Goal: Task Accomplishment & Management: Manage account settings

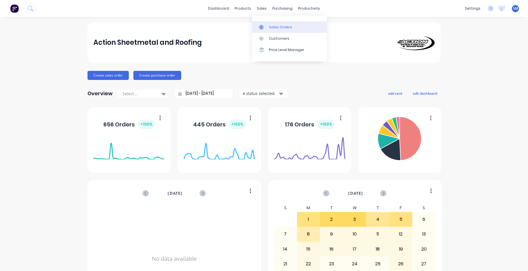
click at [283, 28] on div "Sales Orders" at bounding box center [280, 27] width 23 height 5
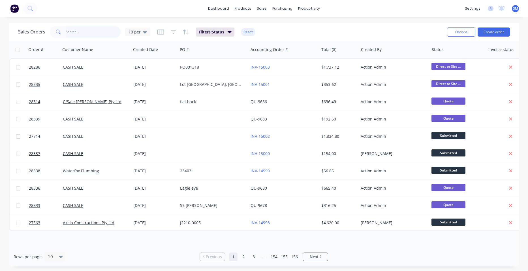
click at [92, 33] on input "text" at bounding box center [93, 31] width 55 height 11
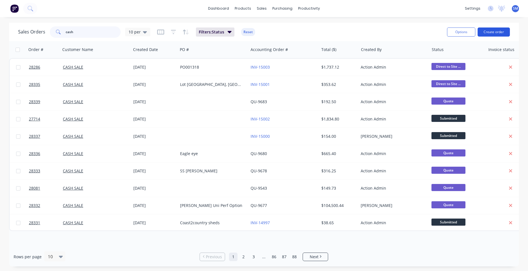
type input "cash"
click at [483, 32] on button "Create order" at bounding box center [493, 31] width 32 height 9
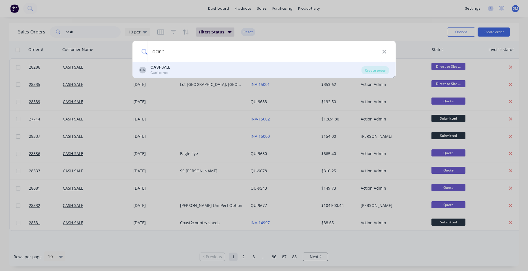
type input "cash"
click at [175, 68] on div "CS CASH SALE Customer" at bounding box center [250, 69] width 222 height 11
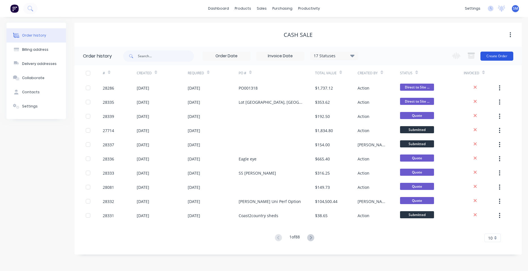
click at [498, 54] on button "Create Order" at bounding box center [496, 56] width 33 height 9
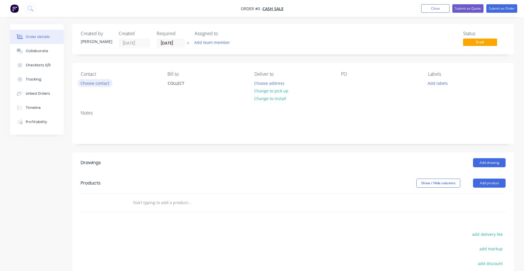
click at [100, 82] on button "Choose contact" at bounding box center [95, 83] width 35 height 8
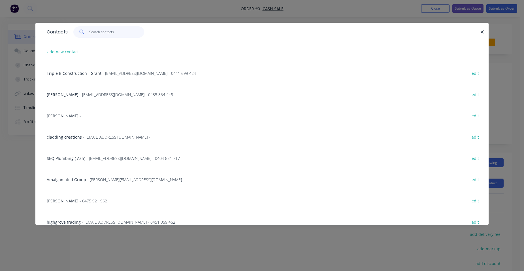
click at [102, 33] on input "text" at bounding box center [116, 31] width 55 height 11
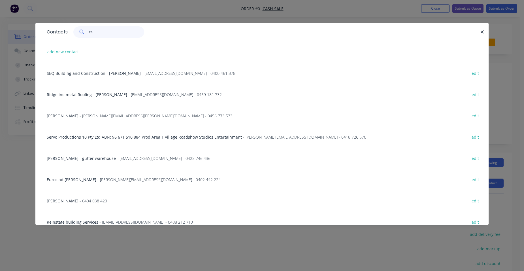
type input "t"
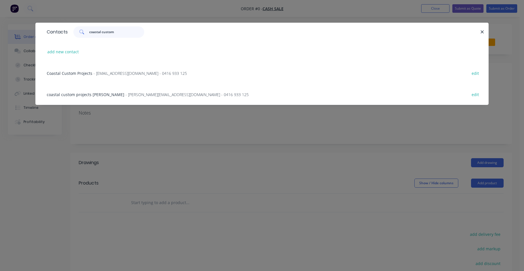
type input "coastal custom"
click at [98, 95] on span "coastal custom projects [PERSON_NAME]" at bounding box center [86, 94] width 78 height 5
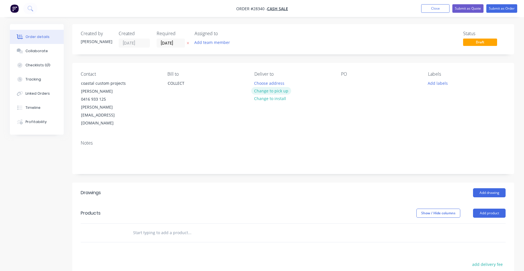
click at [280, 91] on button "Change to pick up" at bounding box center [271, 91] width 40 height 8
click at [494, 188] on button "Add drawing" at bounding box center [489, 192] width 33 height 9
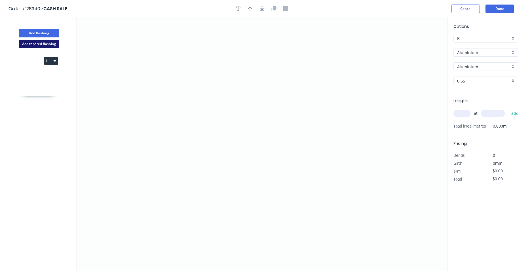
click at [53, 44] on button "Add tapered flashing" at bounding box center [39, 44] width 40 height 8
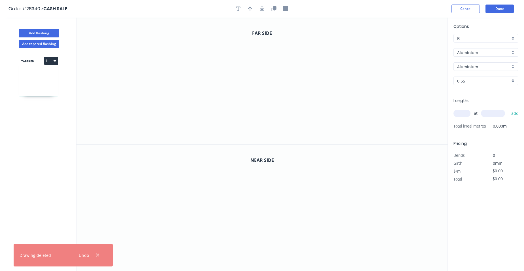
click at [512, 53] on div "Aluminium" at bounding box center [485, 52] width 65 height 8
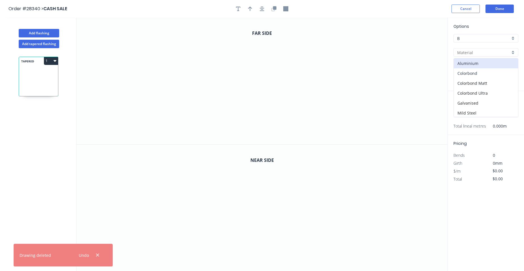
click at [497, 70] on div "Colorbond" at bounding box center [485, 73] width 64 height 10
type input "Colorbond"
type input "Basalt"
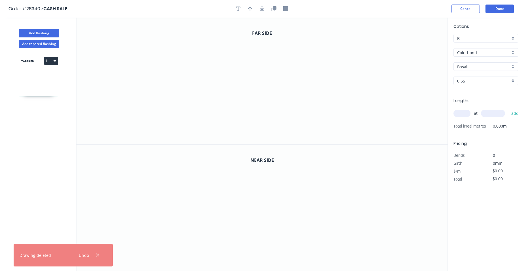
click at [510, 67] on div "Basalt" at bounding box center [485, 66] width 65 height 8
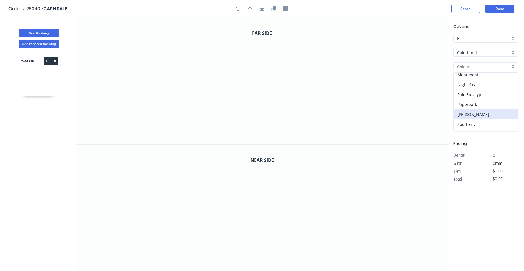
scroll to position [170, 0]
drag, startPoint x: 478, startPoint y: 108, endPoint x: 475, endPoint y: 110, distance: 4.0
click at [478, 108] on div "Surfmist" at bounding box center [485, 106] width 64 height 10
type input "Surfmist"
drag, startPoint x: 187, startPoint y: 74, endPoint x: 219, endPoint y: 76, distance: 32.3
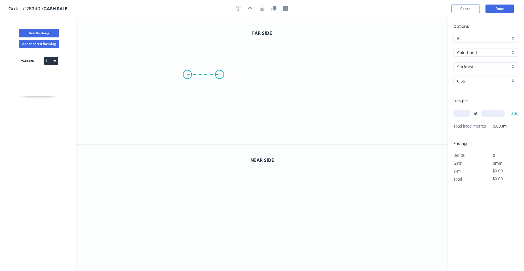
click at [219, 76] on icon "0" at bounding box center [261, 81] width 371 height 126
click at [222, 36] on icon "0 ?" at bounding box center [261, 81] width 371 height 126
click at [314, 41] on icon "0 ? ?" at bounding box center [261, 81] width 371 height 126
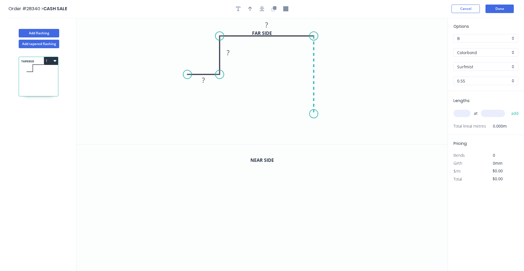
click at [312, 114] on icon "0 ? ? ?" at bounding box center [261, 81] width 371 height 126
click at [208, 80] on rect at bounding box center [203, 81] width 11 height 8
click at [229, 51] on tspan "?" at bounding box center [227, 52] width 3 height 9
click at [270, 25] on rect at bounding box center [266, 25] width 11 height 8
click at [327, 71] on rect at bounding box center [321, 72] width 11 height 8
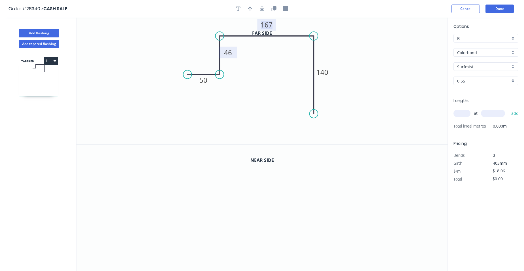
click at [270, 26] on tspan "167" at bounding box center [266, 24] width 12 height 9
click at [282, 57] on icon "0 50 46 160 140" at bounding box center [261, 81] width 371 height 126
click at [272, 7] on icon "button" at bounding box center [273, 8] width 5 height 5
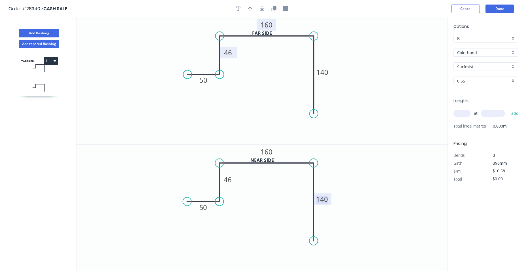
click at [325, 200] on tspan "140" at bounding box center [322, 198] width 12 height 9
drag, startPoint x: 249, startPoint y: 10, endPoint x: 258, endPoint y: 11, distance: 8.8
click at [249, 9] on icon "button" at bounding box center [250, 8] width 4 height 5
type input "$21.26"
drag, startPoint x: 418, startPoint y: 45, endPoint x: 347, endPoint y: 51, distance: 71.0
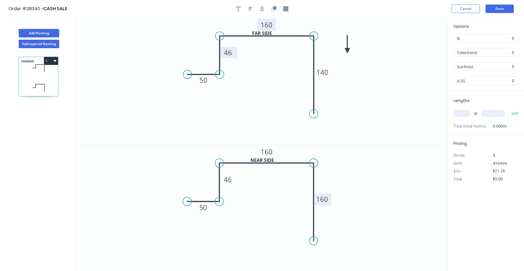
click at [347, 51] on icon at bounding box center [346, 44] width 5 height 18
click at [347, 51] on icon at bounding box center [352, 46] width 16 height 16
click at [466, 113] on input "text" at bounding box center [461, 113] width 17 height 7
type input "1"
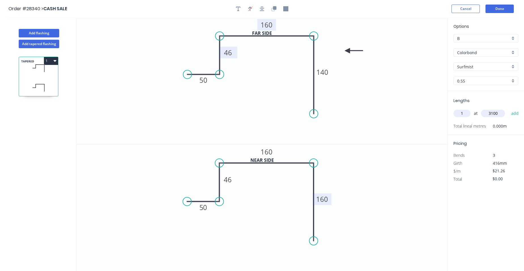
type input "3100"
click at [508, 108] on button "add" at bounding box center [514, 113] width 13 height 10
type input "$65.91"
click at [51, 35] on button "Add flashing" at bounding box center [39, 33] width 40 height 8
type input "$0.00"
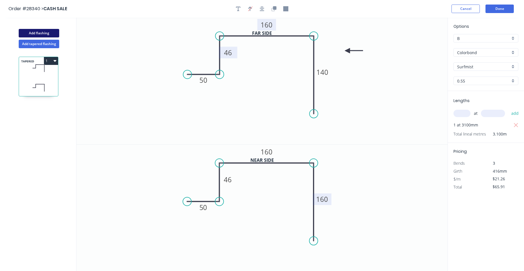
type input "$0.00"
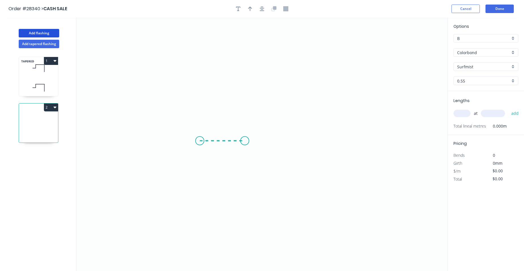
drag, startPoint x: 200, startPoint y: 141, endPoint x: 245, endPoint y: 144, distance: 45.1
click at [245, 144] on icon "0" at bounding box center [261, 144] width 371 height 253
click at [244, 63] on icon "0 ?" at bounding box center [261, 144] width 371 height 253
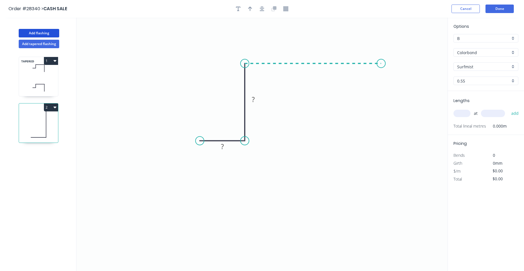
click at [381, 66] on icon "0 ? ?" at bounding box center [261, 144] width 371 height 253
click at [379, 180] on icon "0 ? ? ?" at bounding box center [261, 144] width 371 height 253
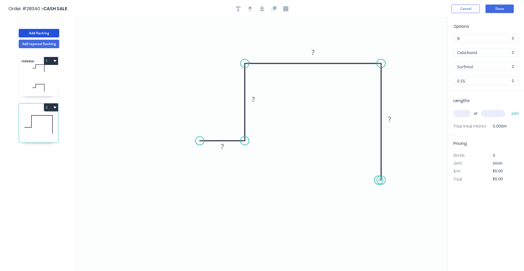
click at [379, 180] on circle at bounding box center [381, 179] width 8 height 8
click at [380, 180] on circle at bounding box center [381, 179] width 8 height 8
click at [198, 140] on circle at bounding box center [199, 140] width 8 height 8
click at [199, 171] on icon "0 ? ? ? ?" at bounding box center [261, 144] width 371 height 253
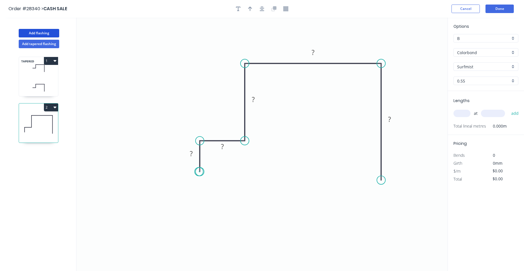
click at [199, 171] on circle at bounding box center [199, 171] width 8 height 8
click at [200, 171] on circle at bounding box center [199, 171] width 8 height 8
drag, startPoint x: 199, startPoint y: 171, endPoint x: 195, endPoint y: 169, distance: 4.1
click at [198, 171] on circle at bounding box center [199, 171] width 8 height 8
click at [194, 153] on rect at bounding box center [190, 154] width 11 height 8
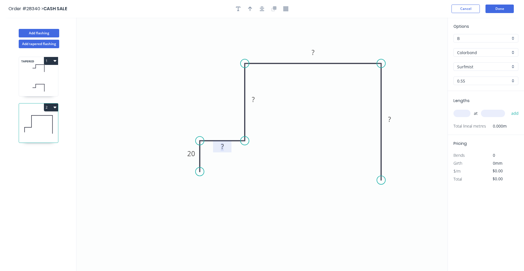
drag, startPoint x: 224, startPoint y: 143, endPoint x: 242, endPoint y: 137, distance: 18.6
click at [224, 144] on rect at bounding box center [221, 147] width 11 height 8
click at [255, 97] on rect at bounding box center [252, 100] width 11 height 8
click at [315, 52] on rect at bounding box center [312, 53] width 11 height 8
drag, startPoint x: 395, startPoint y: 118, endPoint x: 397, endPoint y: 115, distance: 4.5
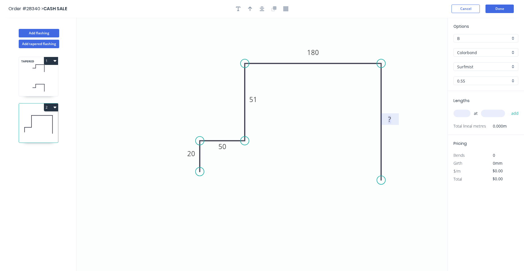
click at [394, 118] on rect at bounding box center [389, 119] width 11 height 8
click at [353, 141] on icon "0 20 50 51 180 120" at bounding box center [261, 144] width 371 height 253
click at [253, 8] on button "button" at bounding box center [250, 9] width 8 height 8
drag, startPoint x: 419, startPoint y: 44, endPoint x: 205, endPoint y: 80, distance: 217.2
click at [205, 80] on icon at bounding box center [204, 74] width 5 height 18
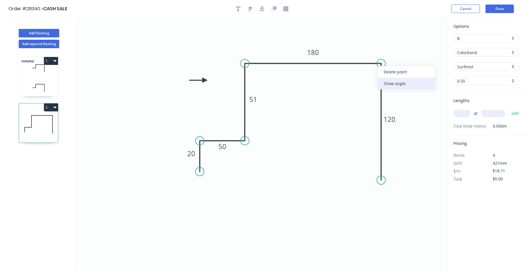
click at [388, 83] on div "Show angle" at bounding box center [406, 84] width 57 height 12
click at [372, 75] on tspan "º" at bounding box center [372, 72] width 3 height 9
click at [50, 80] on icon at bounding box center [38, 87] width 39 height 17
type input "$21.26"
type input "$65.91"
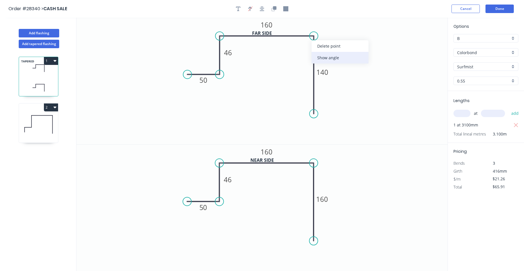
click at [322, 57] on div "Show angle" at bounding box center [339, 58] width 57 height 12
click at [305, 48] on tspan "º" at bounding box center [305, 45] width 3 height 9
click at [321, 181] on div "Show angle" at bounding box center [338, 183] width 57 height 12
click at [306, 173] on tspan "º" at bounding box center [305, 172] width 3 height 9
click at [348, 158] on icon "0 50 46 160 160 87 º" at bounding box center [261, 207] width 371 height 127
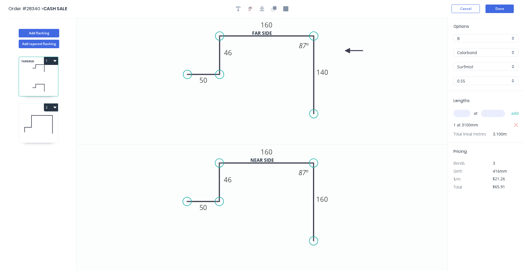
click at [49, 131] on icon at bounding box center [38, 124] width 39 height 36
type input "$18.71"
type input "$0.00"
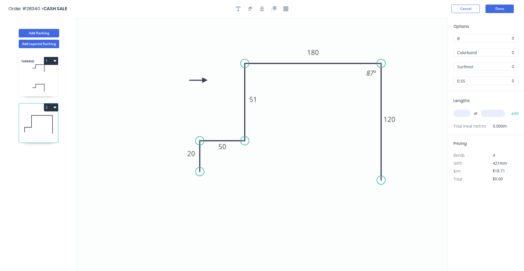
click at [465, 113] on input "text" at bounding box center [461, 113] width 17 height 7
type input "1"
type input "3100"
click at [508, 108] on button "add" at bounding box center [514, 113] width 13 height 10
type input "$58.00"
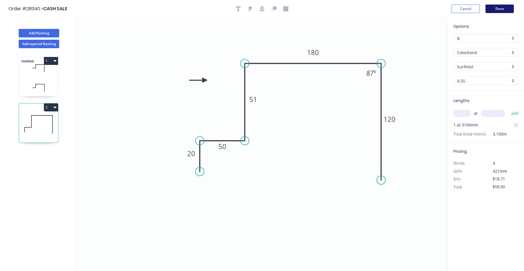
click at [503, 7] on button "Done" at bounding box center [499, 9] width 28 height 8
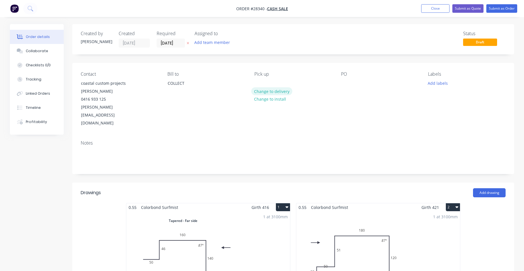
click at [272, 93] on button "Change to delivery" at bounding box center [271, 91] width 41 height 8
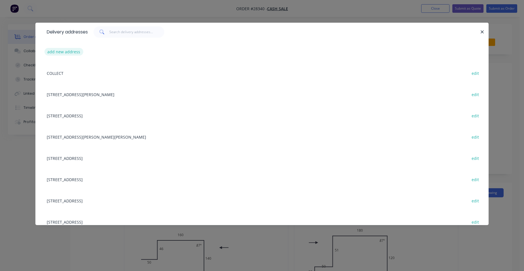
click at [73, 55] on button "add new address" at bounding box center [63, 52] width 39 height 8
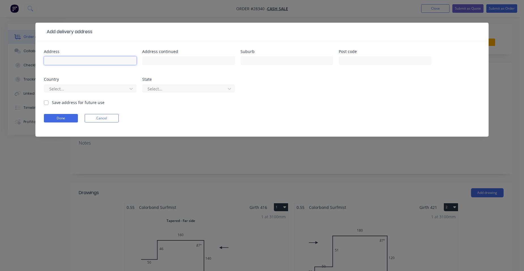
click at [82, 63] on input "text" at bounding box center [90, 60] width 93 height 8
type input "[STREET_ADDRESS]"
type input "paradise point"
click at [89, 92] on div "Select..." at bounding box center [86, 88] width 79 height 8
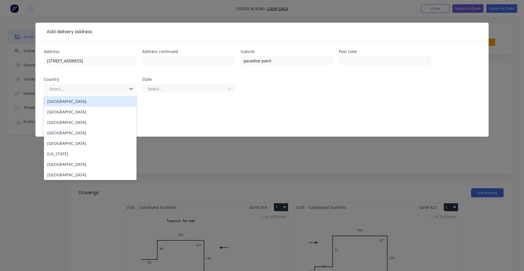
click at [79, 100] on div "[GEOGRAPHIC_DATA]" at bounding box center [90, 101] width 93 height 10
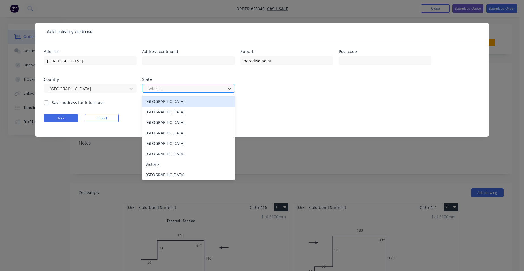
click at [164, 89] on div at bounding box center [185, 88] width 76 height 7
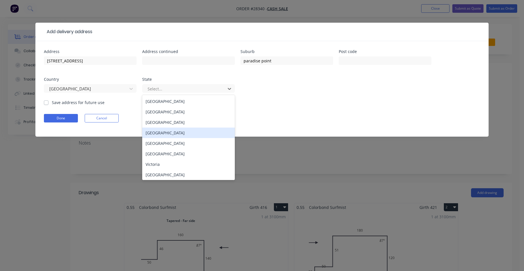
drag, startPoint x: 168, startPoint y: 132, endPoint x: 150, endPoint y: 133, distance: 18.1
click at [168, 133] on div "Queensland" at bounding box center [188, 132] width 93 height 10
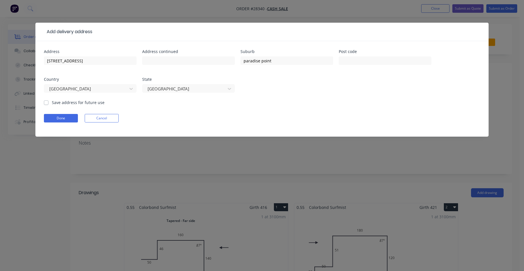
click at [44, 100] on div "Address 22 Belair Crescent Address continued Suburb paradise point Post code Co…" at bounding box center [261, 88] width 453 height 95
click at [52, 103] on label "Save address for future use" at bounding box center [78, 102] width 53 height 6
click at [44, 103] on input "Save address for future use" at bounding box center [46, 101] width 5 height 5
checkbox input "true"
click at [53, 118] on button "Done" at bounding box center [61, 118] width 34 height 8
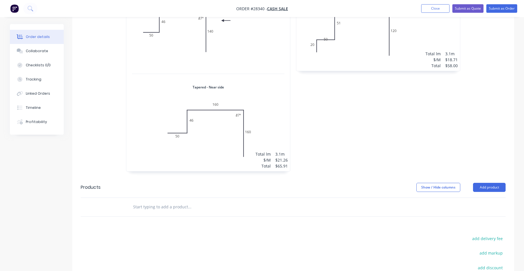
scroll to position [301, 0]
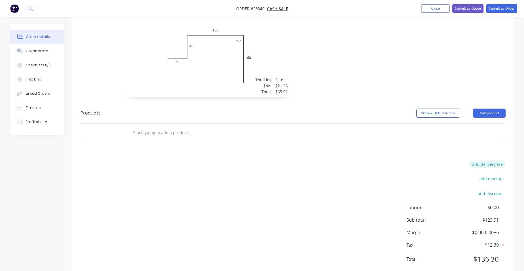
click at [491, 160] on button "add delivery fee" at bounding box center [487, 164] width 37 height 8
type input "100"
click input "submit" at bounding box center [0, 0] width 0 height 0
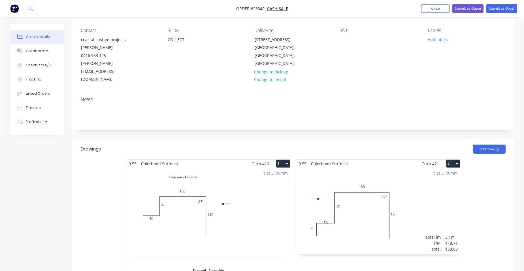
scroll to position [43, 0]
click at [466, 11] on button "Submit as Quote" at bounding box center [467, 8] width 31 height 8
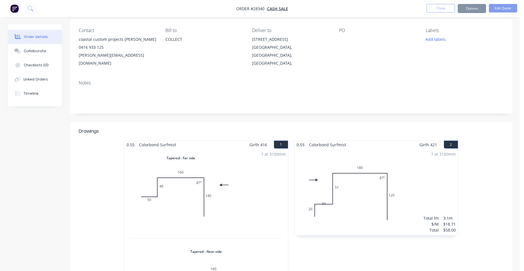
scroll to position [0, 0]
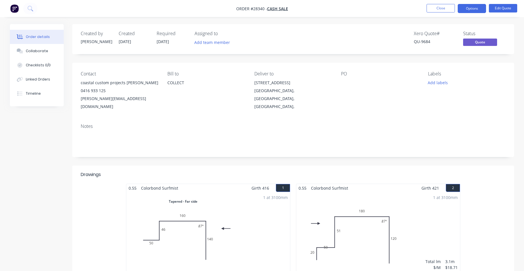
click at [466, 11] on button "Options" at bounding box center [471, 8] width 28 height 9
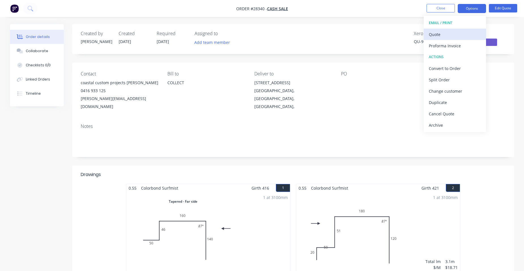
click at [452, 32] on div "Quote" at bounding box center [454, 34] width 52 height 8
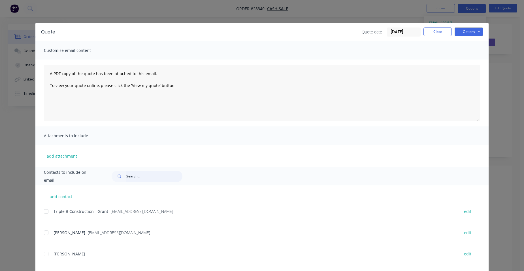
click at [141, 177] on input "text" at bounding box center [154, 175] width 56 height 11
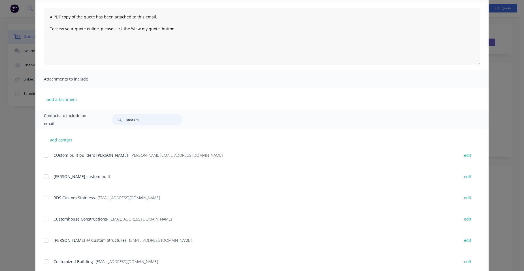
scroll to position [85, 0]
type input "c"
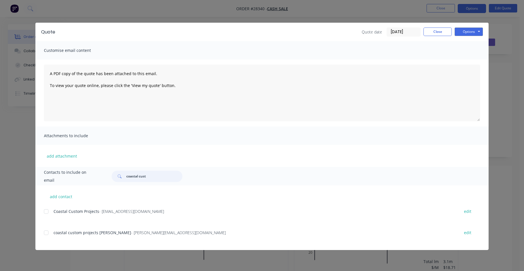
click at [46, 233] on div at bounding box center [45, 232] width 11 height 11
type input "coastal cust"
click at [459, 34] on button "Options" at bounding box center [468, 31] width 28 height 8
click at [466, 58] on button "Email" at bounding box center [472, 60] width 36 height 9
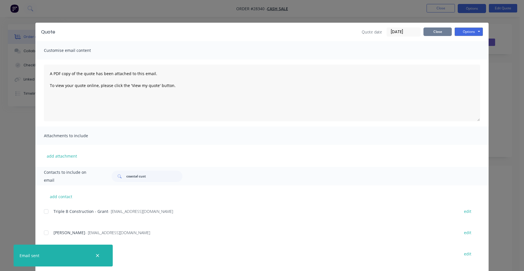
click at [432, 33] on button "Close" at bounding box center [437, 31] width 28 height 8
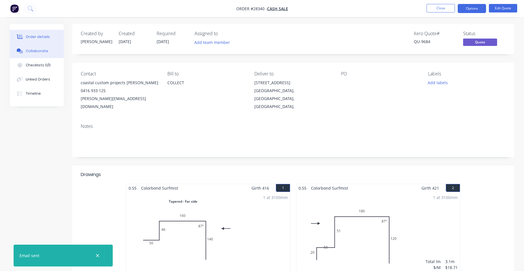
click at [46, 55] on button "Collaborate" at bounding box center [37, 51] width 54 height 14
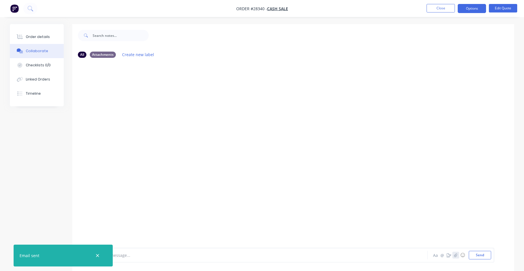
click at [457, 253] on icon "button" at bounding box center [455, 255] width 3 height 4
click at [482, 252] on button "Send" at bounding box center [479, 254] width 22 height 8
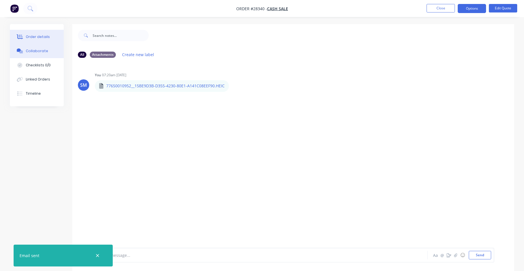
click at [35, 35] on div "Order details" at bounding box center [38, 36] width 24 height 5
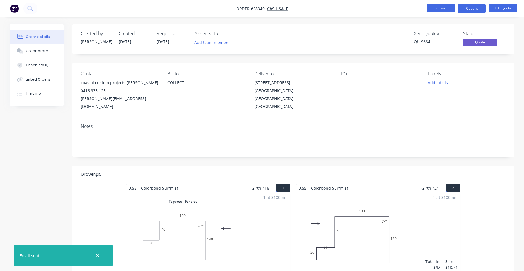
click at [434, 5] on button "Close" at bounding box center [440, 8] width 28 height 8
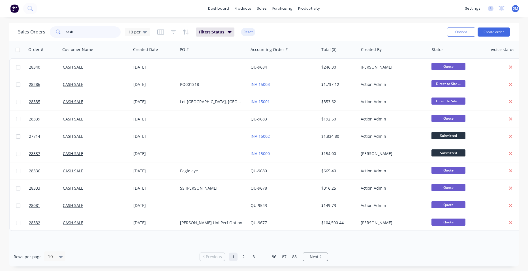
drag, startPoint x: 82, startPoint y: 34, endPoint x: 55, endPoint y: 27, distance: 27.5
click at [55, 27] on div "cash" at bounding box center [85, 31] width 71 height 11
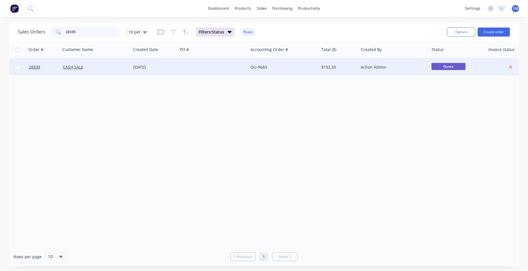
type input "28339"
click at [280, 68] on div "QU-9683" at bounding box center [281, 67] width 63 height 6
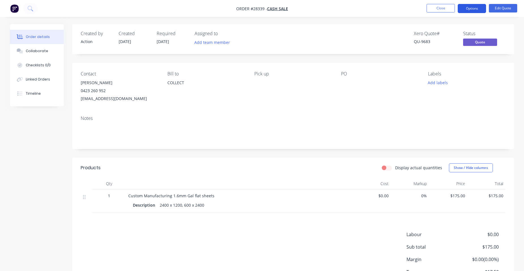
click at [474, 6] on button "Options" at bounding box center [471, 8] width 28 height 9
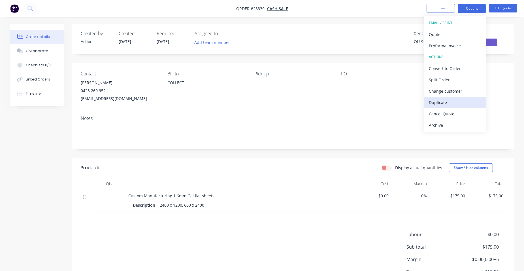
click at [449, 106] on button "Duplicate" at bounding box center [454, 101] width 62 height 11
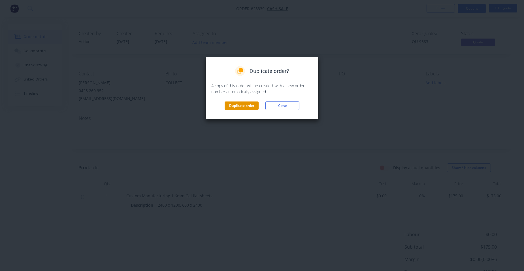
click at [235, 104] on button "Duplicate order" at bounding box center [241, 105] width 34 height 8
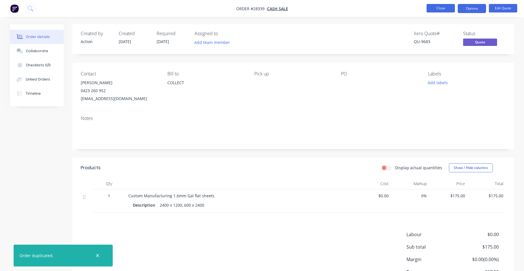
click at [439, 9] on button "Close" at bounding box center [440, 8] width 28 height 8
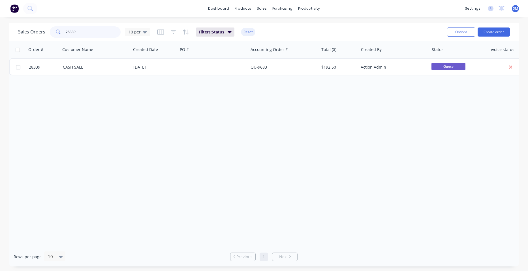
drag, startPoint x: 96, startPoint y: 32, endPoint x: 29, endPoint y: 20, distance: 67.5
click at [29, 20] on div "dashboard products sales purchasing productivity dashboard products Product Cat…" at bounding box center [264, 135] width 528 height 271
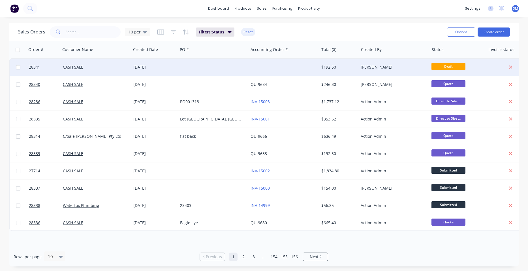
click at [253, 67] on div at bounding box center [283, 67] width 70 height 17
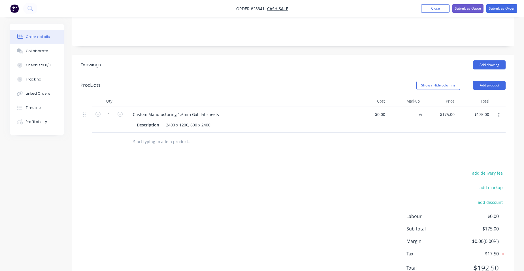
scroll to position [113, 0]
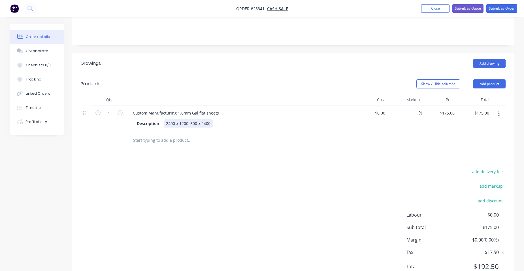
click at [164, 122] on div "2400 x 1200, 600 x 2400" at bounding box center [188, 123] width 49 height 8
click at [216, 112] on div "Custom Manufacturing 1.6mm Gal flat sheets" at bounding box center [175, 113] width 95 height 8
click at [300, 153] on div "Drawings Add drawing Products Show / Hide columns Add product Qty Cost Markup P…" at bounding box center [292, 169] width 441 height 232
click at [454, 113] on input "175" at bounding box center [452, 113] width 10 height 8
type input "$240.00"
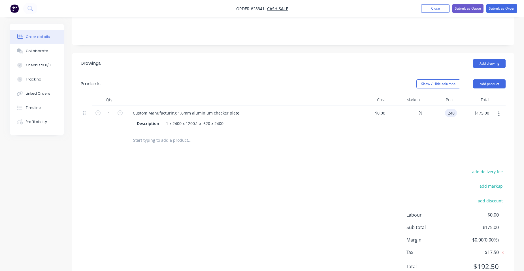
type input "$240.00"
click at [433, 117] on div "$240.00 $240.00" at bounding box center [439, 118] width 35 height 26
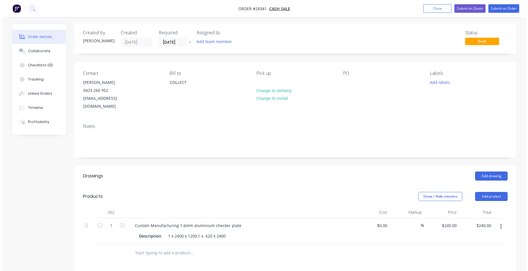
scroll to position [0, 0]
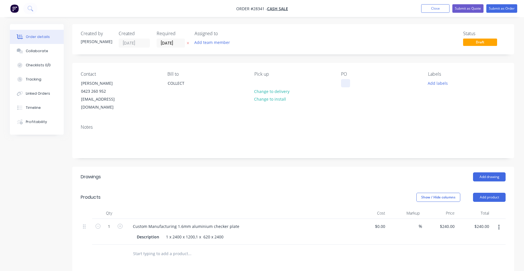
click at [345, 86] on div at bounding box center [345, 83] width 9 height 8
drag, startPoint x: 359, startPoint y: 125, endPoint x: 354, endPoint y: 126, distance: 4.7
click at [359, 125] on div "Notes" at bounding box center [293, 126] width 424 height 5
click at [470, 7] on button "Submit as Quote" at bounding box center [467, 8] width 31 height 8
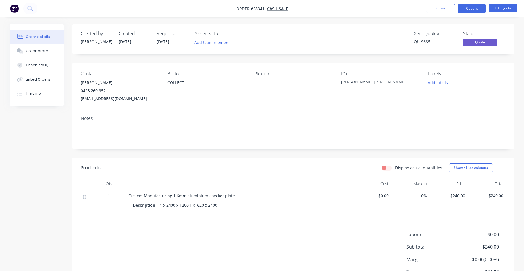
click at [470, 7] on button "Options" at bounding box center [471, 8] width 28 height 9
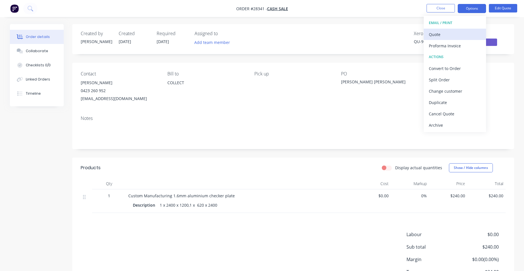
click at [446, 33] on div "Quote" at bounding box center [454, 34] width 52 height 8
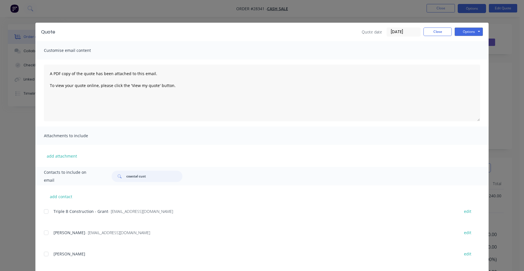
drag, startPoint x: 160, startPoint y: 176, endPoint x: 100, endPoint y: 175, distance: 59.4
click at [100, 175] on div "Contacts to include on email coastal cust" at bounding box center [261, 176] width 453 height 18
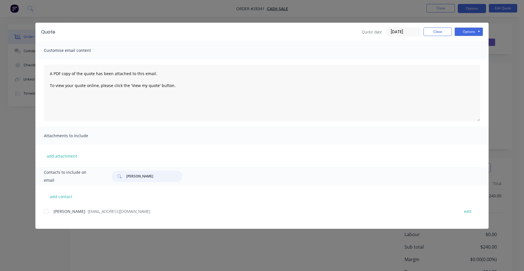
click at [44, 212] on div at bounding box center [45, 210] width 11 height 11
type input "ben mull"
click at [477, 34] on button "Options" at bounding box center [468, 31] width 28 height 8
click at [475, 58] on button "Email" at bounding box center [472, 60] width 36 height 9
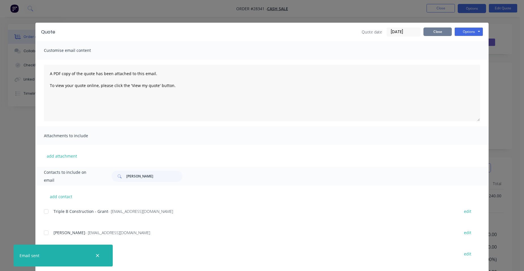
click at [440, 30] on button "Close" at bounding box center [437, 31] width 28 height 8
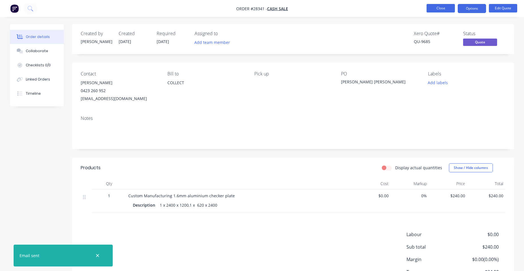
click at [432, 10] on button "Close" at bounding box center [440, 8] width 28 height 8
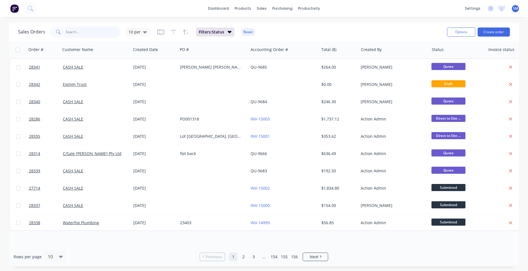
click at [97, 35] on input "text" at bounding box center [93, 31] width 55 height 11
type input "waterfox"
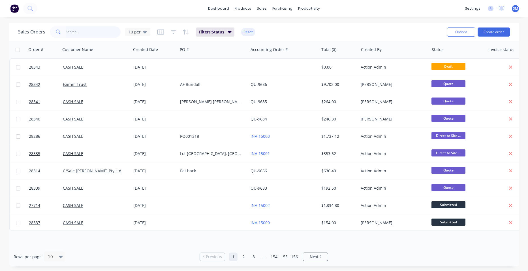
click at [77, 33] on input "text" at bounding box center [93, 31] width 55 height 11
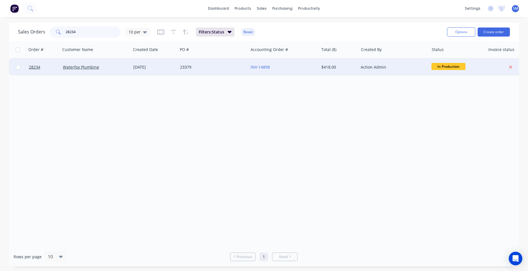
type input "28234"
click at [212, 66] on div "23379" at bounding box center [211, 67] width 63 height 6
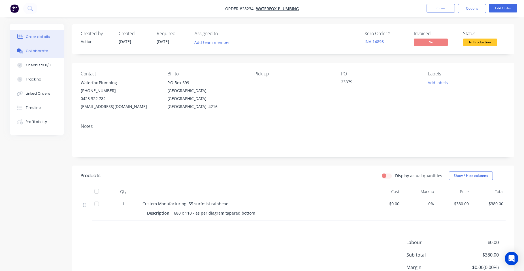
click at [38, 50] on div "Collaborate" at bounding box center [37, 50] width 22 height 5
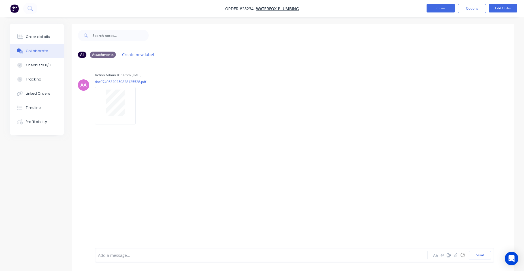
click at [437, 10] on button "Close" at bounding box center [440, 8] width 28 height 8
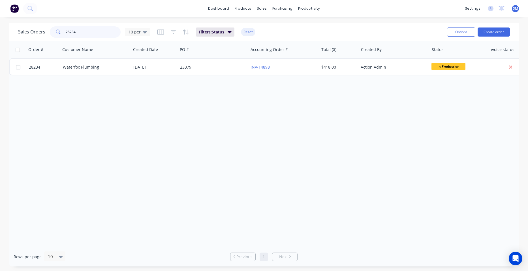
drag, startPoint x: 83, startPoint y: 32, endPoint x: 55, endPoint y: 29, distance: 28.2
click at [55, 29] on div "28234" at bounding box center [85, 31] width 71 height 11
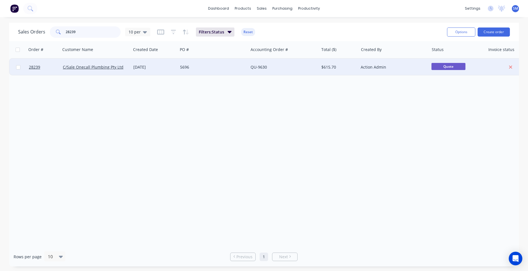
type input "28239"
click at [229, 67] on div "5696" at bounding box center [211, 67] width 63 height 6
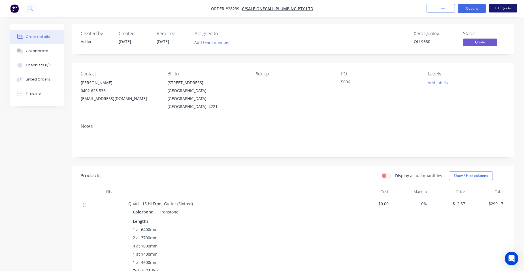
click at [499, 8] on button "Edit Quote" at bounding box center [502, 8] width 28 height 8
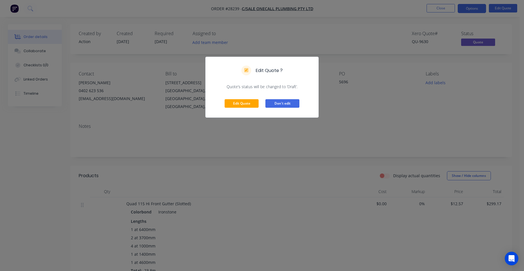
click at [272, 105] on button "Don't edit" at bounding box center [282, 103] width 34 height 8
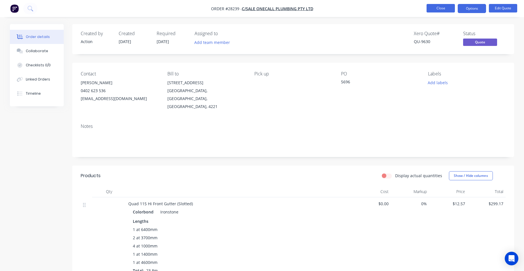
click at [432, 9] on button "Close" at bounding box center [440, 8] width 28 height 8
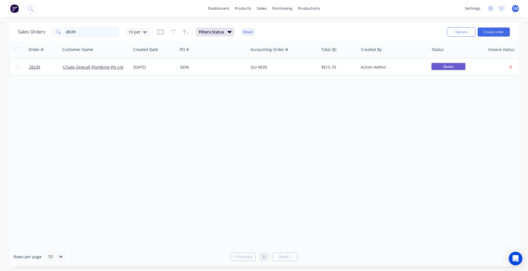
click at [78, 32] on input "28239" at bounding box center [93, 31] width 55 height 11
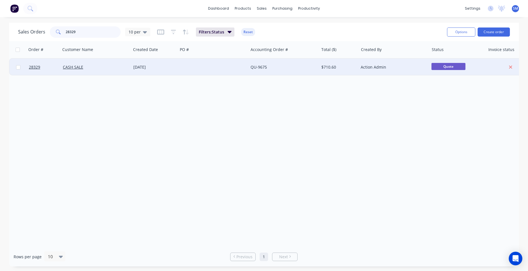
type input "28329"
click at [222, 65] on div at bounding box center [213, 67] width 70 height 17
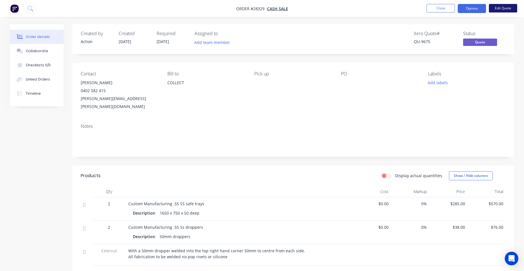
click at [505, 10] on button "Edit Quote" at bounding box center [502, 8] width 28 height 8
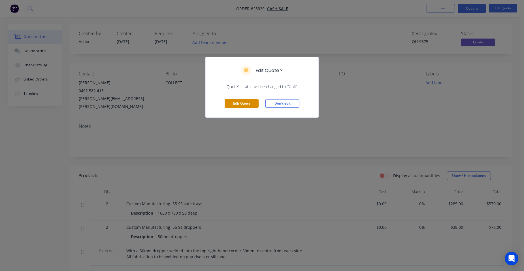
click at [235, 102] on button "Edit Quote" at bounding box center [241, 103] width 34 height 8
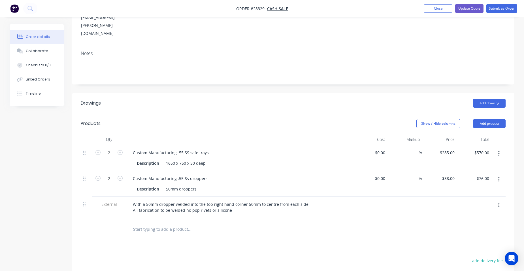
scroll to position [85, 0]
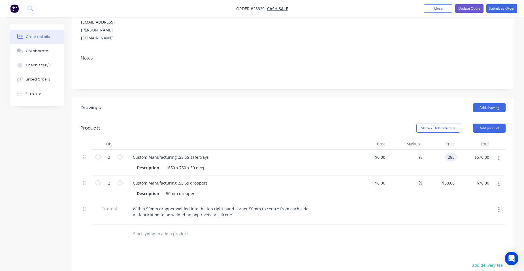
click at [455, 153] on input "285" at bounding box center [452, 157] width 10 height 8
type input "$380.00"
type input "$760.00"
click at [429, 149] on div "$380.00 380" at bounding box center [439, 162] width 35 height 26
click at [498, 181] on icon "button" at bounding box center [498, 184] width 1 height 6
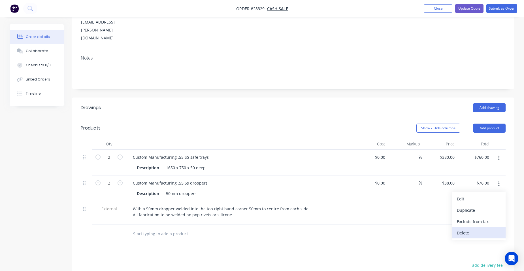
click at [484, 228] on div "Delete" at bounding box center [478, 232] width 44 height 8
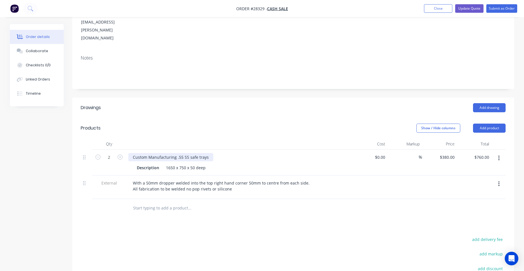
click at [181, 153] on div "Custom Manufacturing .55 SS safe trays" at bounding box center [170, 157] width 85 height 8
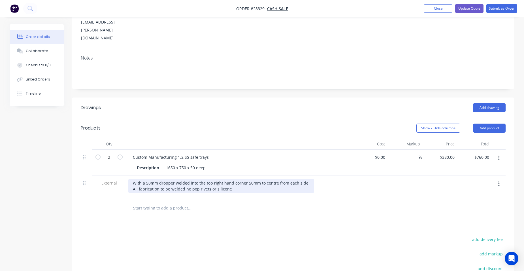
click at [237, 179] on div "With a 50mm dropper welded into the top right hand corner 50mm to centre from e…" at bounding box center [221, 186] width 186 height 14
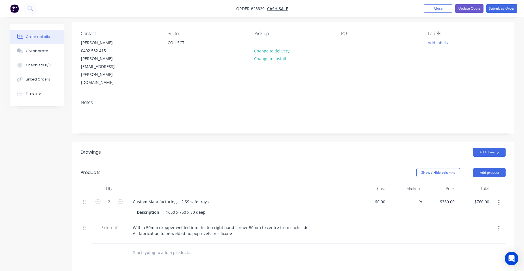
scroll to position [39, 0]
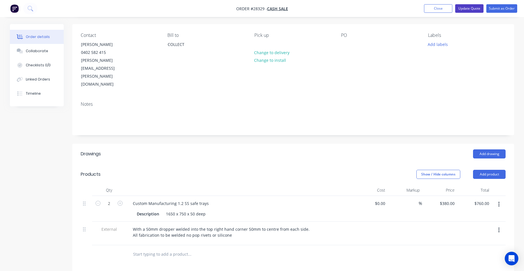
click at [476, 9] on button "Update Quote" at bounding box center [469, 8] width 28 height 8
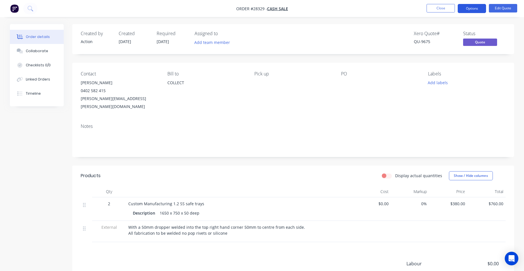
click at [467, 8] on button "Options" at bounding box center [471, 8] width 28 height 9
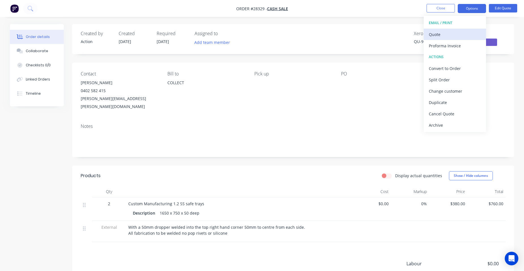
click at [449, 34] on div "Quote" at bounding box center [454, 34] width 52 height 8
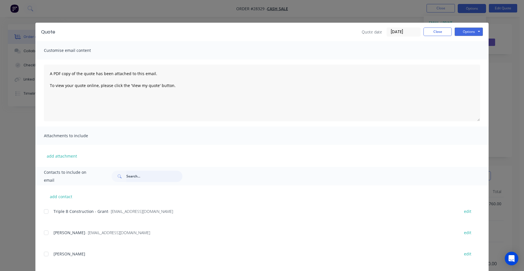
click at [141, 175] on input "text" at bounding box center [154, 175] width 56 height 11
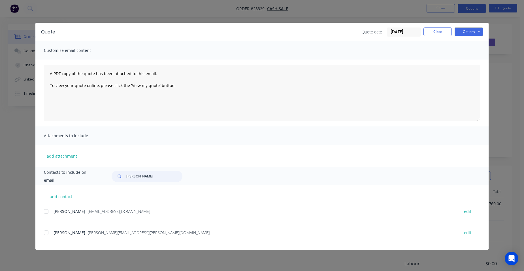
type input "josh b"
click at [41, 234] on div "add contact Josh Brown - innovativeracepreparation@gmail.com edit Josh Brient -…" at bounding box center [261, 217] width 453 height 65
click at [44, 231] on div at bounding box center [45, 232] width 11 height 11
click at [472, 31] on button "Options" at bounding box center [468, 31] width 28 height 8
click at [462, 59] on button "Email" at bounding box center [472, 60] width 36 height 9
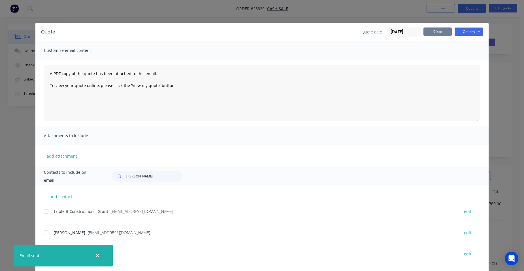
click at [431, 31] on button "Close" at bounding box center [437, 31] width 28 height 8
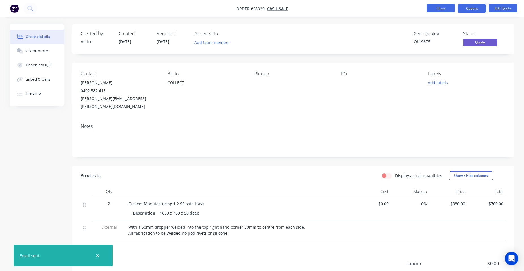
click at [442, 10] on button "Close" at bounding box center [440, 8] width 28 height 8
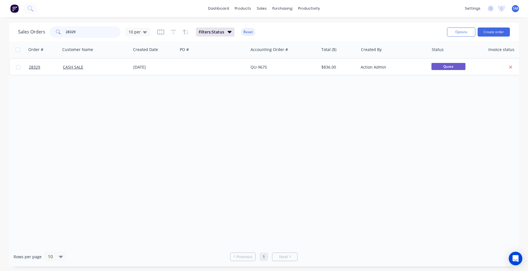
drag, startPoint x: 79, startPoint y: 31, endPoint x: 40, endPoint y: 30, distance: 38.5
click at [40, 30] on div "Sales Orders 28329 10 per" at bounding box center [84, 31] width 132 height 11
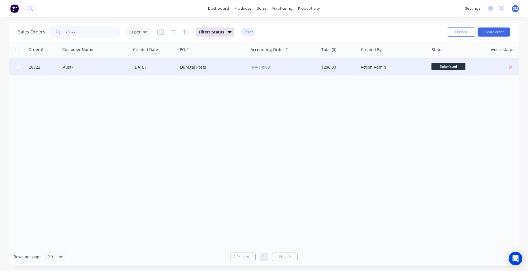
type input "28322"
click at [235, 68] on div "Duragal Posts" at bounding box center [211, 67] width 63 height 6
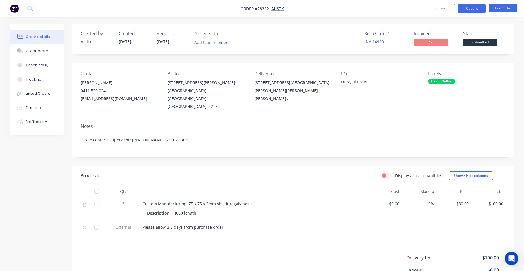
click at [482, 8] on button "Options" at bounding box center [471, 8] width 28 height 9
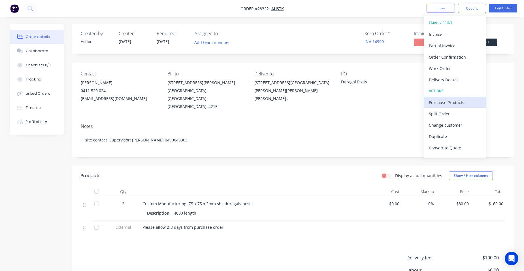
click at [451, 103] on div "Purchase Products" at bounding box center [454, 102] width 52 height 8
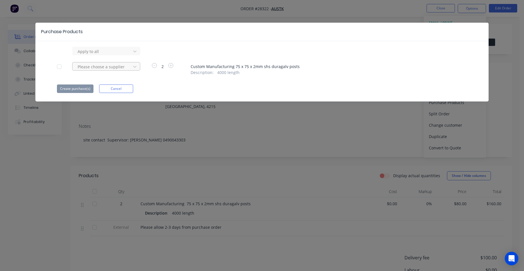
click at [109, 55] on div at bounding box center [102, 51] width 51 height 7
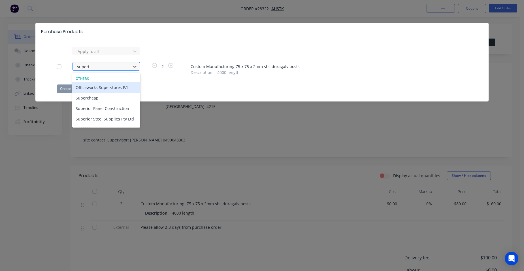
type input "superio"
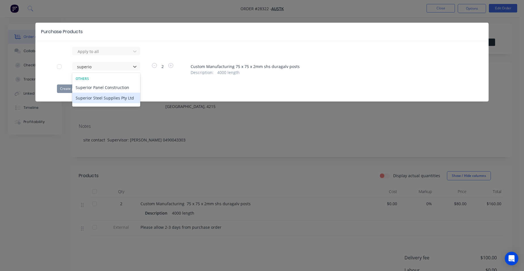
click at [87, 93] on div "Superior Steel Supplies Pty Ltd" at bounding box center [106, 98] width 68 height 10
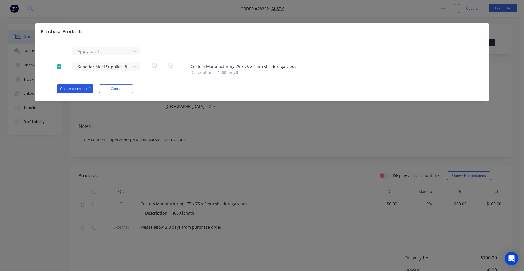
click at [83, 88] on button "Create purchase(s)" at bounding box center [75, 88] width 37 height 8
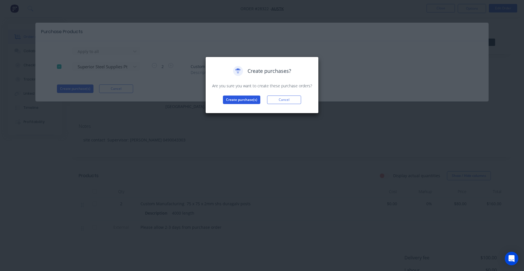
click at [240, 101] on button "Create purchase(s)" at bounding box center [241, 99] width 37 height 8
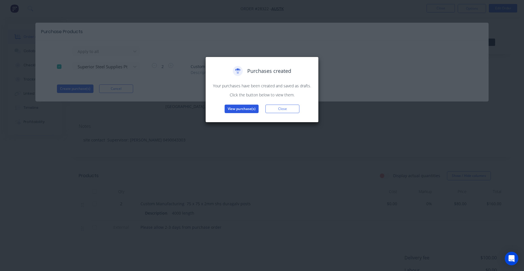
click at [239, 110] on button "View purchase(s)" at bounding box center [241, 108] width 34 height 8
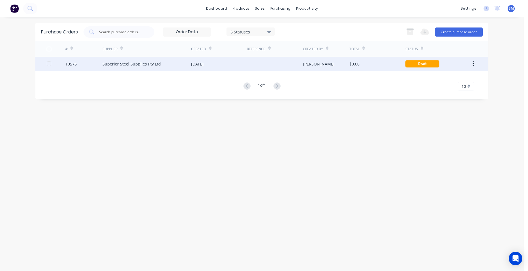
click at [232, 67] on div "[DATE]" at bounding box center [219, 64] width 56 height 14
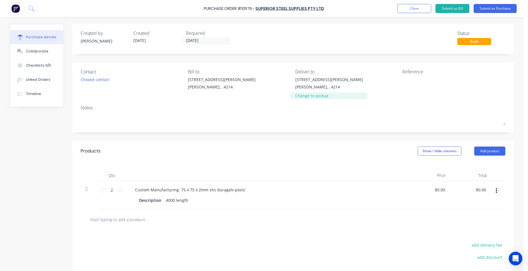
click at [315, 95] on div "Change to pickup" at bounding box center [329, 96] width 68 height 6
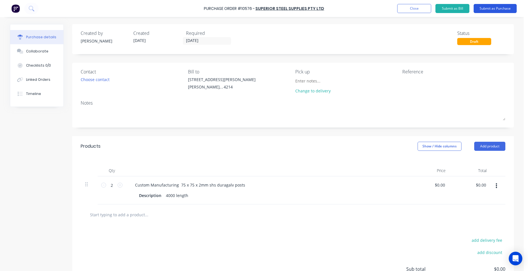
click at [494, 9] on button "Submit as Purchase" at bounding box center [494, 8] width 43 height 9
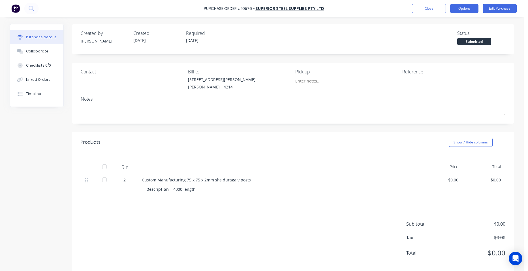
click at [463, 8] on button "Options" at bounding box center [464, 8] width 28 height 9
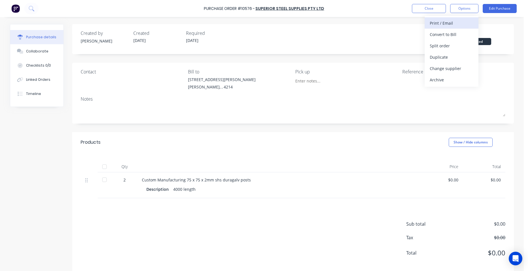
click at [460, 27] on button "Print / Email" at bounding box center [451, 22] width 54 height 11
click at [453, 48] on div "Without pricing" at bounding box center [452, 46] width 44 height 8
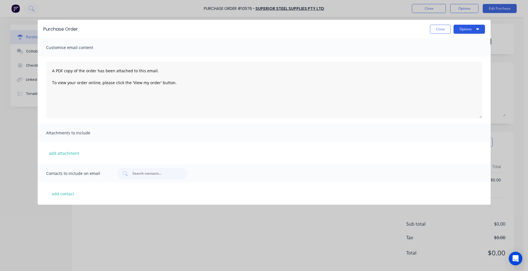
click at [462, 30] on button "Options" at bounding box center [468, 29] width 31 height 9
click at [464, 44] on div "Print" at bounding box center [458, 43] width 44 height 8
click at [441, 30] on button "Close" at bounding box center [440, 29] width 21 height 9
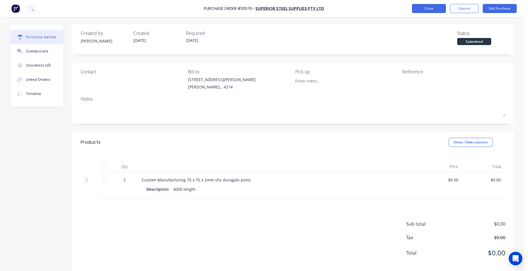
click at [429, 12] on button "Close" at bounding box center [429, 8] width 34 height 9
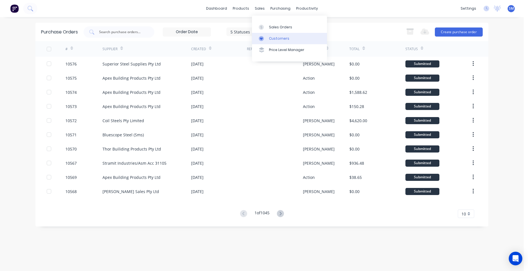
click at [274, 37] on div "Customers" at bounding box center [279, 38] width 20 height 5
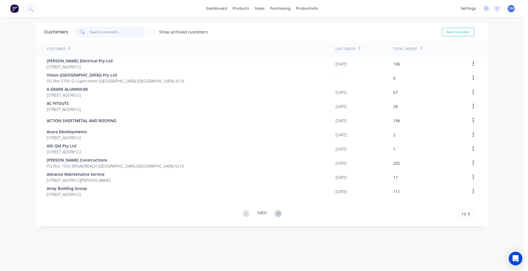
click at [116, 31] on input "text" at bounding box center [117, 31] width 55 height 11
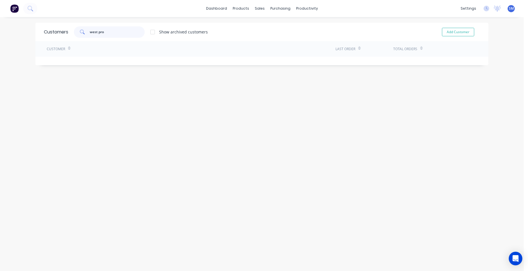
drag, startPoint x: 111, startPoint y: 31, endPoint x: 96, endPoint y: 31, distance: 14.4
click at [96, 31] on input "west pro" at bounding box center [117, 31] width 55 height 11
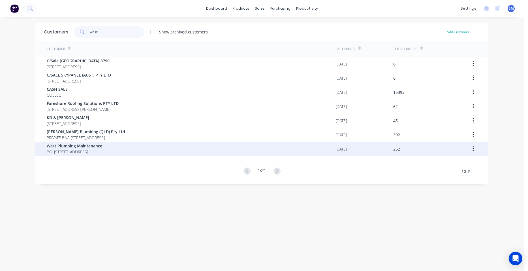
type input "west"
click at [88, 144] on span "West Plumbing Maintenance" at bounding box center [74, 146] width 55 height 6
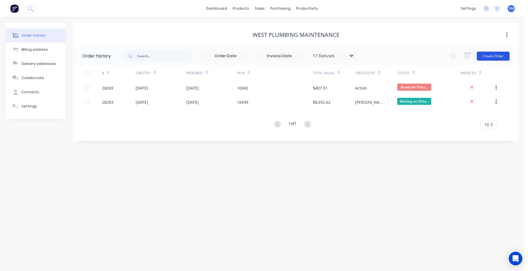
click at [483, 52] on button "Create Order" at bounding box center [493, 56] width 33 height 9
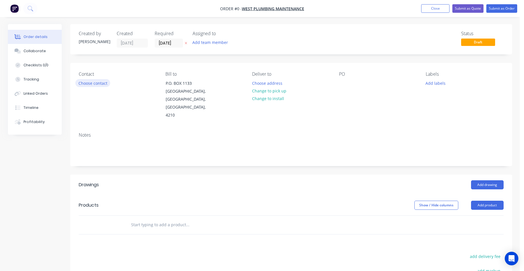
click at [97, 85] on button "Choose contact" at bounding box center [92, 83] width 35 height 8
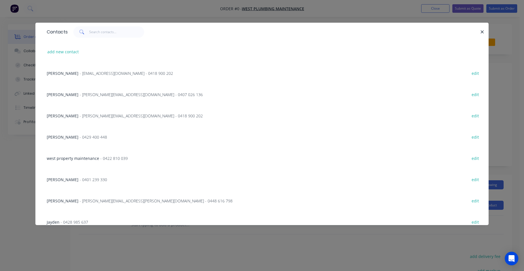
click at [90, 112] on div "Anthony Main - anthony@westmaintenance.com.au - 0418 900 202 edit" at bounding box center [262, 115] width 436 height 21
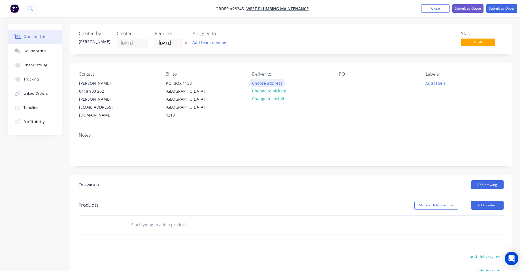
click at [266, 86] on button "Choose address" at bounding box center [267, 83] width 36 height 8
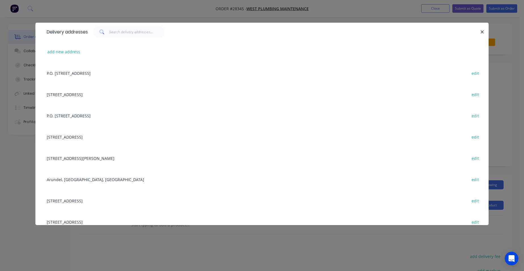
drag, startPoint x: 482, startPoint y: 29, endPoint x: 441, endPoint y: 68, distance: 56.7
click at [483, 29] on icon "button" at bounding box center [482, 31] width 4 height 5
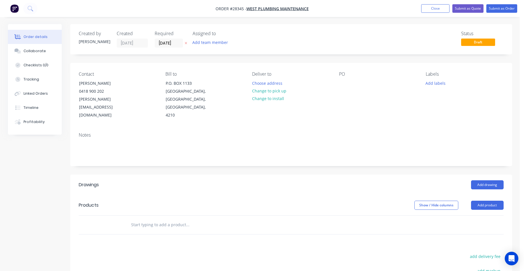
drag, startPoint x: 285, startPoint y: 90, endPoint x: 330, endPoint y: 82, distance: 45.7
click at [286, 90] on button "Change to pick up" at bounding box center [269, 91] width 40 height 8
click at [346, 84] on div at bounding box center [343, 83] width 9 height 8
click at [481, 180] on button "Add drawing" at bounding box center [487, 184] width 33 height 9
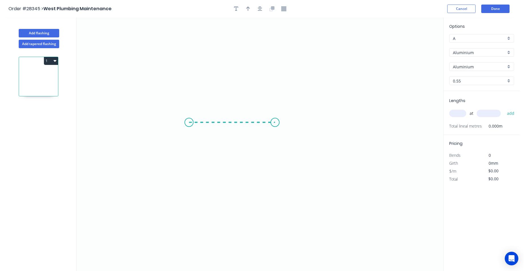
drag, startPoint x: 189, startPoint y: 122, endPoint x: 275, endPoint y: 122, distance: 86.0
click at [275, 122] on icon "0" at bounding box center [259, 144] width 366 height 253
click at [275, 122] on circle at bounding box center [275, 122] width 8 height 8
click at [232, 129] on tspan "?" at bounding box center [231, 127] width 3 height 9
click at [506, 51] on div "Aluminium" at bounding box center [481, 52] width 65 height 8
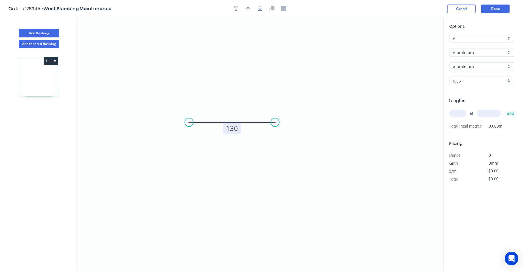
type input "$1.00"
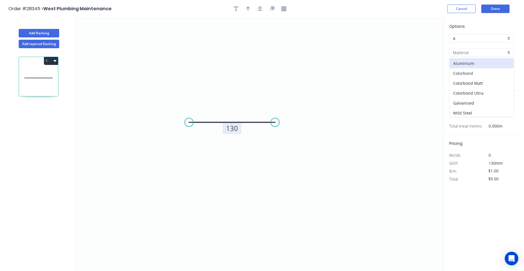
click at [487, 73] on div "Colorbond" at bounding box center [481, 73] width 64 height 10
type input "Colorbond"
type input "Basalt"
type input "$7.98"
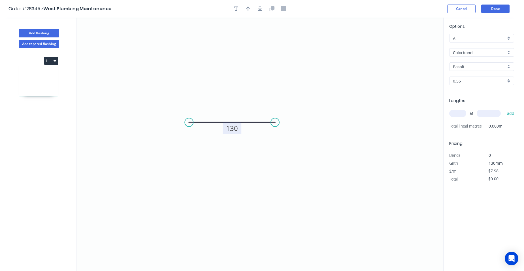
click at [506, 64] on div "Basalt" at bounding box center [481, 66] width 65 height 8
click at [462, 105] on div "Surfmist" at bounding box center [481, 106] width 64 height 10
type input "Surfmist"
click at [456, 115] on input "text" at bounding box center [457, 113] width 17 height 7
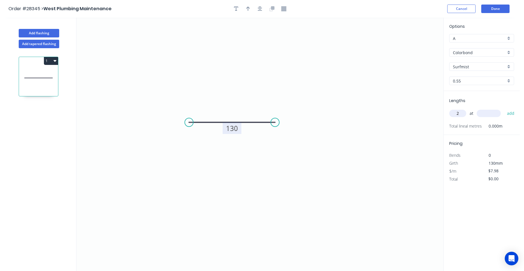
type input "2"
type input "600"
click at [504, 108] on button "add" at bounding box center [510, 113] width 13 height 10
type input "$15.96"
type input "4"
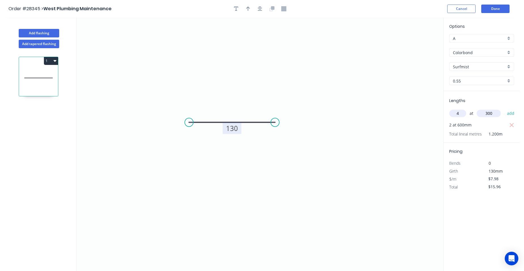
type input "300"
click at [504, 108] on button "add" at bounding box center [510, 113] width 13 height 10
type input "$47.88"
click at [487, 8] on button "Done" at bounding box center [495, 9] width 28 height 8
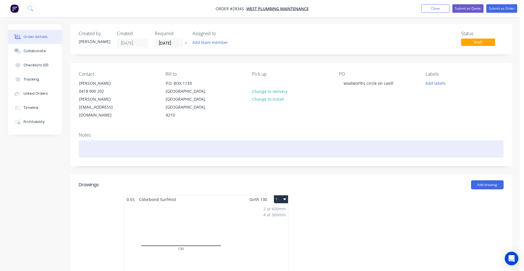
click at [95, 140] on div at bounding box center [291, 148] width 424 height 17
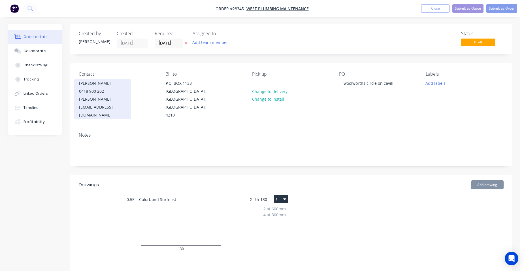
click at [121, 89] on div "0418 900 202" at bounding box center [102, 91] width 47 height 8
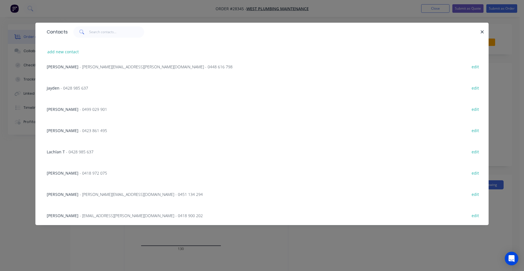
scroll to position [135, 0]
click at [70, 53] on button "add new contact" at bounding box center [62, 52] width 37 height 8
select select "AU"
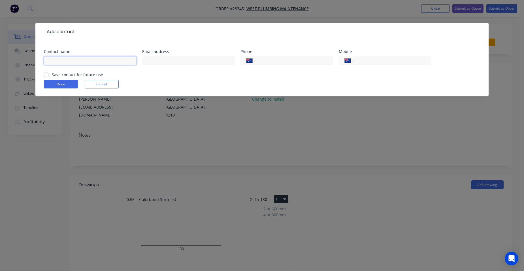
click at [69, 60] on input "text" at bounding box center [90, 60] width 93 height 8
type input "wpm"
click at [372, 60] on input "tel" at bounding box center [391, 60] width 68 height 7
type input "0475 847 400"
click at [48, 74] on div "Save contact for future use" at bounding box center [73, 75] width 59 height 6
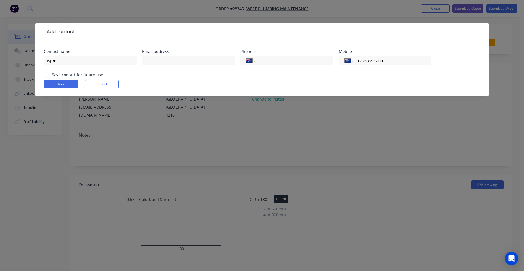
drag, startPoint x: 169, startPoint y: 74, endPoint x: 165, endPoint y: 76, distance: 4.3
click at [170, 74] on form "Contact name wpm Email address Phone International Afghanistan Åland Islands Al…" at bounding box center [262, 73] width 436 height 47
click at [52, 75] on label "Save contact for future use" at bounding box center [77, 75] width 51 height 6
click at [48, 75] on input "Save contact for future use" at bounding box center [46, 74] width 5 height 5
checkbox input "true"
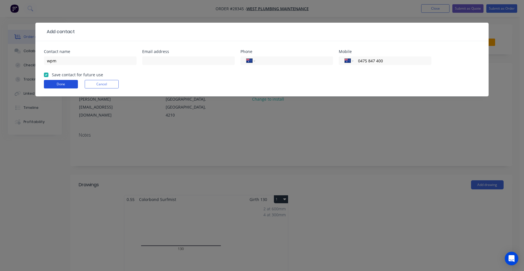
click at [54, 82] on button "Done" at bounding box center [61, 84] width 34 height 8
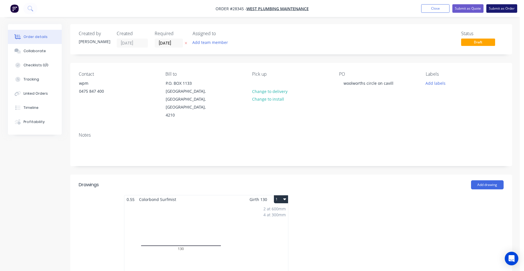
click at [502, 9] on button "Submit as Order" at bounding box center [501, 8] width 31 height 8
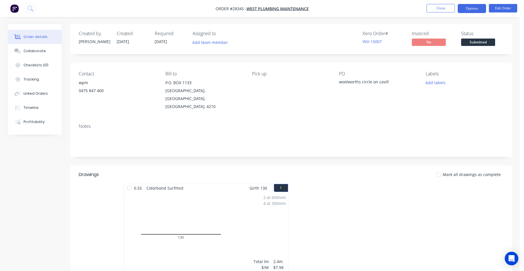
click at [477, 8] on button "Options" at bounding box center [471, 8] width 28 height 9
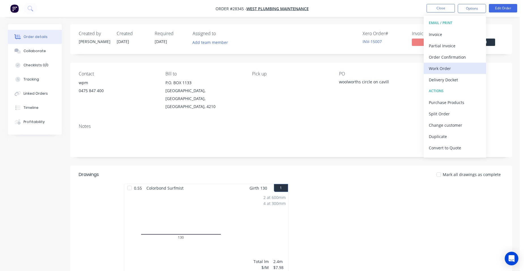
click at [457, 67] on div "Work Order" at bounding box center [454, 68] width 52 height 8
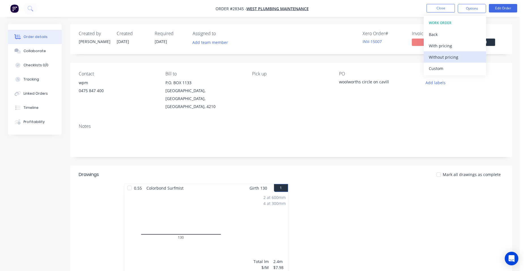
drag, startPoint x: 459, startPoint y: 62, endPoint x: 464, endPoint y: 54, distance: 8.7
click at [463, 56] on button "Without pricing" at bounding box center [454, 56] width 62 height 11
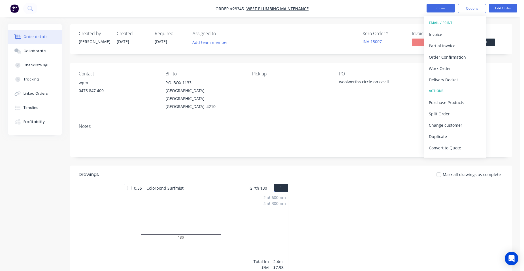
click at [434, 7] on button "Close" at bounding box center [440, 8] width 28 height 8
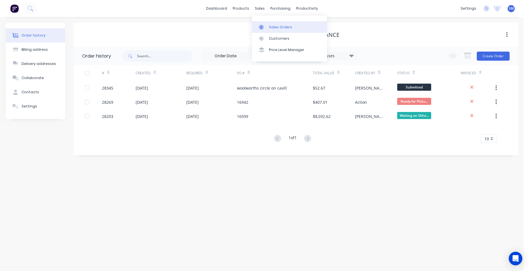
click at [276, 25] on div "Sales Orders" at bounding box center [280, 27] width 23 height 5
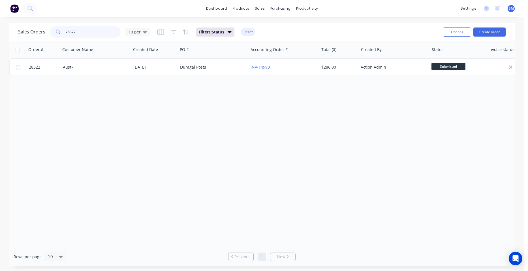
drag, startPoint x: 82, startPoint y: 31, endPoint x: 37, endPoint y: 33, distance: 44.7
click at [37, 33] on div "Sales Orders 28322 10 per" at bounding box center [84, 31] width 132 height 11
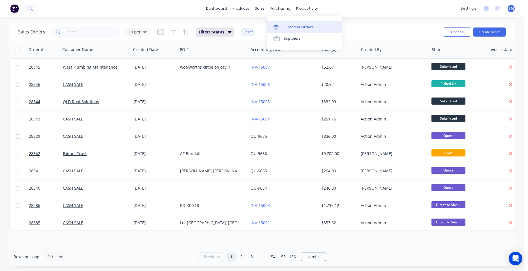
click at [287, 23] on link "Purchase Orders" at bounding box center [304, 26] width 75 height 11
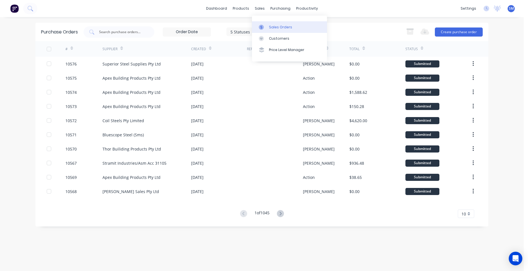
click at [273, 25] on div "Sales Orders" at bounding box center [280, 27] width 23 height 5
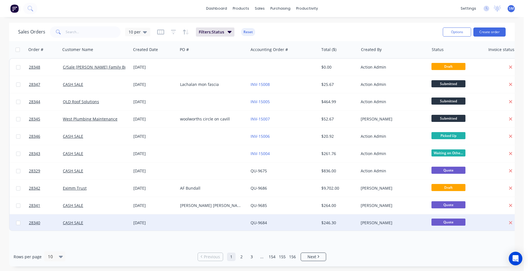
click at [193, 220] on div at bounding box center [213, 222] width 70 height 17
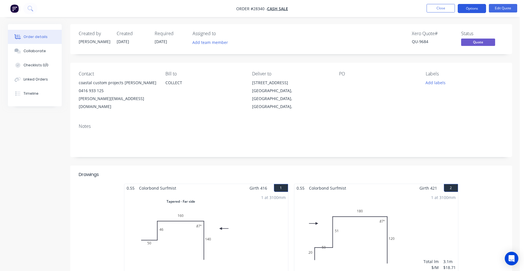
click at [480, 8] on button "Options" at bounding box center [471, 8] width 28 height 9
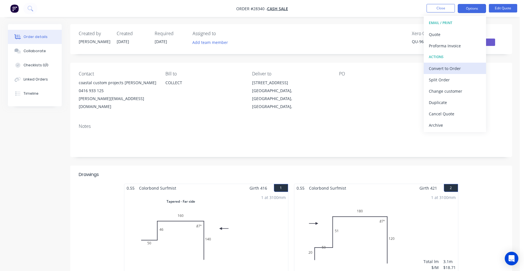
click at [453, 71] on div "Convert to Order" at bounding box center [454, 68] width 52 height 8
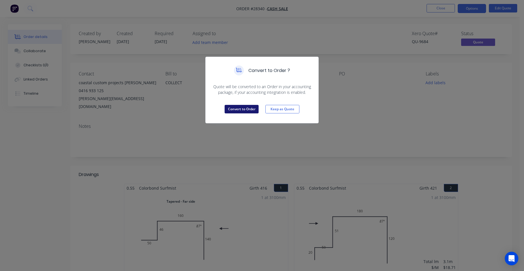
click at [239, 108] on button "Convert to Order" at bounding box center [241, 109] width 34 height 8
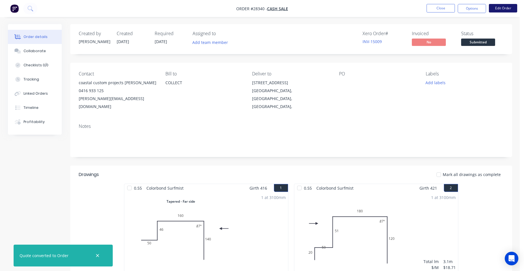
click at [506, 6] on button "Edit Order" at bounding box center [502, 8] width 28 height 8
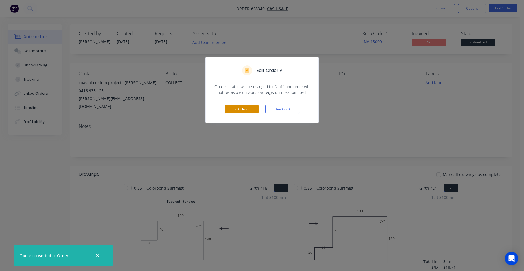
click at [243, 107] on button "Edit Order" at bounding box center [241, 109] width 34 height 8
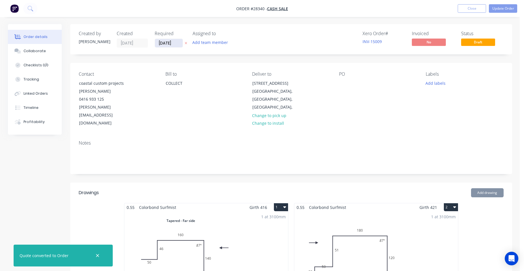
click at [175, 45] on input "[DATE]" at bounding box center [169, 43] width 28 height 8
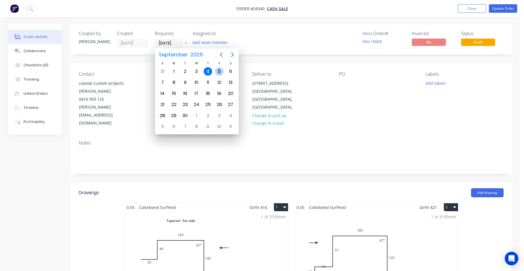
click at [216, 72] on div "5" at bounding box center [219, 71] width 8 height 8
type input "[DATE]"
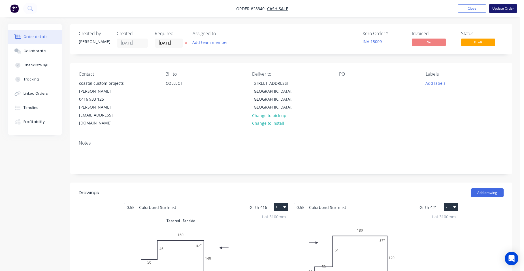
click at [509, 6] on button "Update Order" at bounding box center [502, 8] width 28 height 8
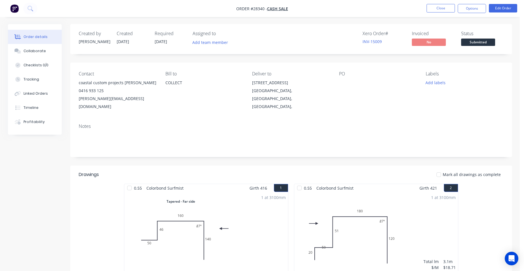
drag, startPoint x: 478, startPoint y: 6, endPoint x: 475, endPoint y: 16, distance: 9.8
click at [478, 7] on button "Options" at bounding box center [471, 8] width 28 height 9
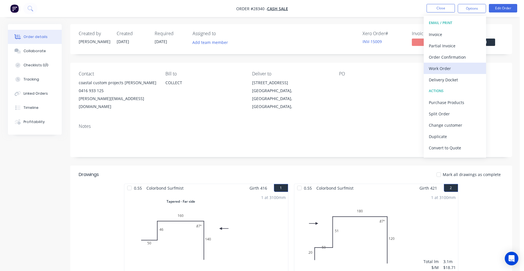
click at [463, 68] on div "Work Order" at bounding box center [454, 68] width 52 height 8
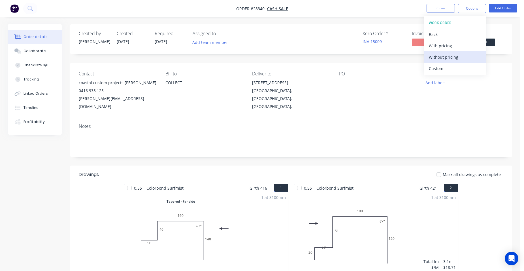
click at [464, 59] on div "Without pricing" at bounding box center [454, 57] width 52 height 8
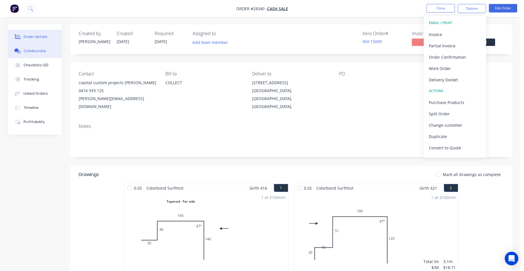
click at [42, 53] on div "Collaborate" at bounding box center [34, 50] width 22 height 5
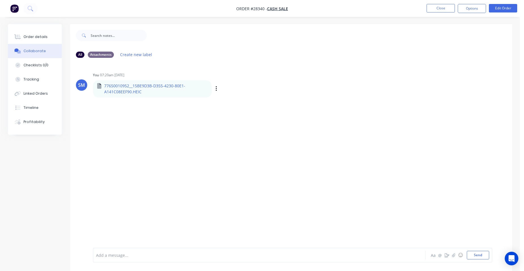
click at [106, 87] on p "77650010952__15BE9D3B-D355-4230-80E1-A141C08EEF90.HEIC" at bounding box center [155, 89] width 103 height 12
click at [214, 89] on div "Labels Download Delete" at bounding box center [246, 89] width 64 height 8
click at [216, 89] on icon "button" at bounding box center [215, 88] width 1 height 5
click at [38, 36] on div "Order details" at bounding box center [35, 36] width 24 height 5
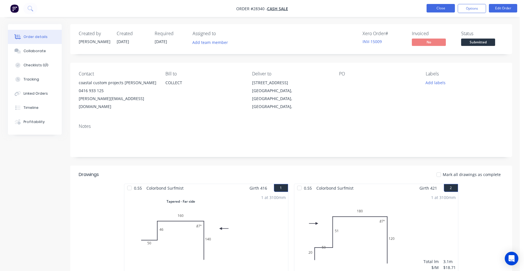
click at [437, 7] on button "Close" at bounding box center [440, 8] width 28 height 8
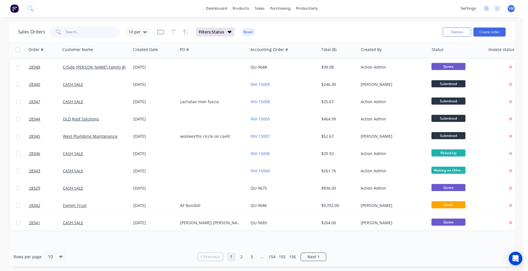
click at [85, 33] on input "text" at bounding box center [93, 31] width 55 height 11
click at [274, 35] on link "Customers" at bounding box center [289, 38] width 75 height 11
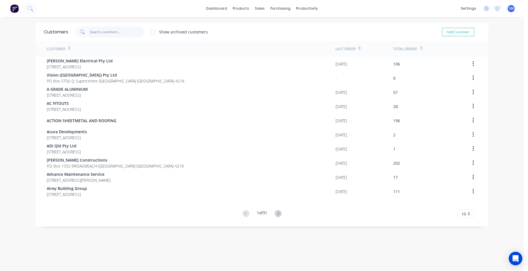
click at [98, 29] on input "text" at bounding box center [117, 31] width 55 height 11
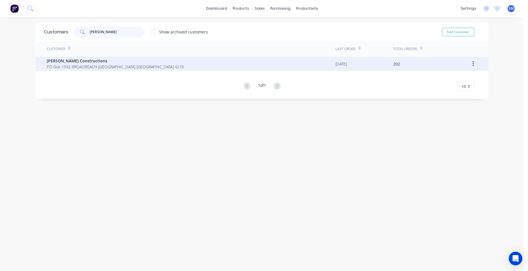
type input "adrian"
click at [72, 62] on span "[PERSON_NAME] Constructions" at bounding box center [115, 61] width 137 height 6
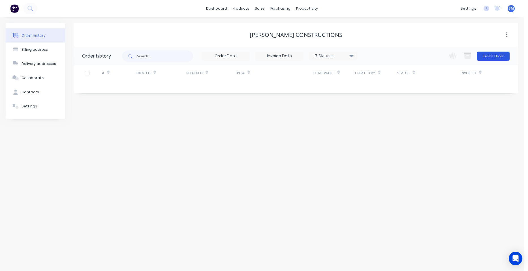
click at [498, 57] on button "Create Order" at bounding box center [493, 56] width 33 height 9
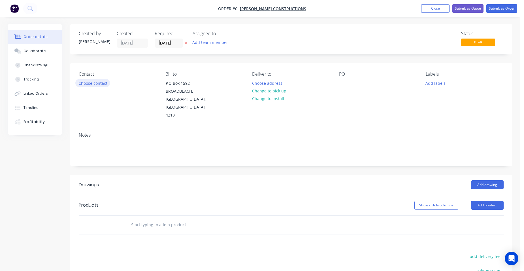
click at [96, 81] on button "Choose contact" at bounding box center [92, 83] width 35 height 8
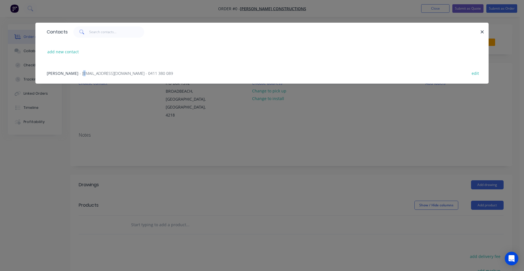
click at [87, 72] on span "- sutherlandconst@yahoo.com - 0411 380 089" at bounding box center [126, 72] width 93 height 5
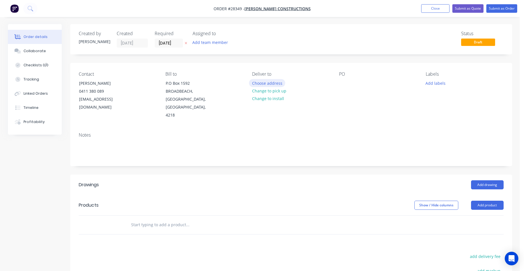
click at [272, 81] on button "Choose address" at bounding box center [267, 83] width 36 height 8
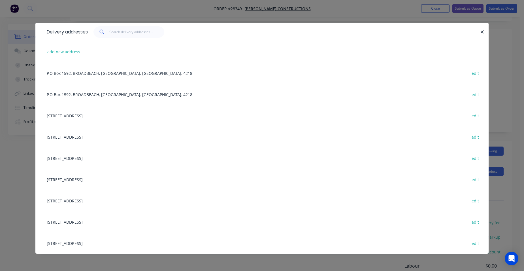
scroll to position [100, 0]
click at [75, 49] on button "add new address" at bounding box center [63, 52] width 39 height 8
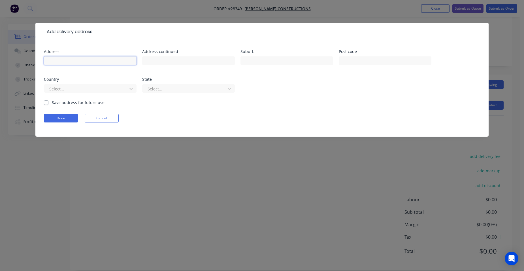
click at [61, 59] on input "text" at bounding box center [90, 60] width 93 height 8
type input "5670 HArbour TCE"
type input "sanctuary cove"
click at [87, 90] on div at bounding box center [87, 88] width 76 height 7
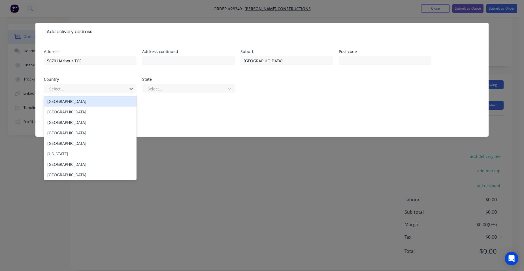
click at [72, 98] on div "[GEOGRAPHIC_DATA]" at bounding box center [90, 101] width 93 height 10
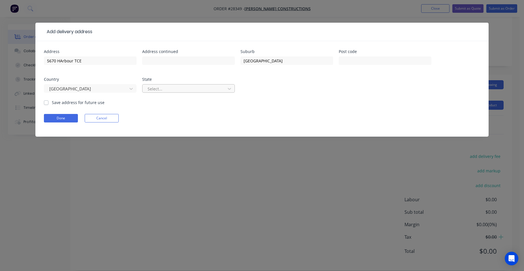
click at [177, 89] on div at bounding box center [185, 88] width 76 height 7
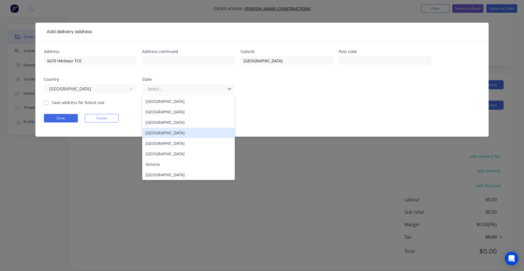
click at [169, 133] on div "Queensland" at bounding box center [188, 132] width 93 height 10
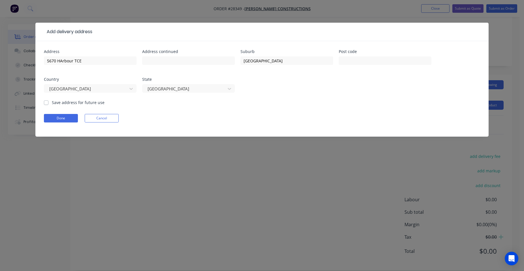
click at [52, 102] on label "Save address for future use" at bounding box center [78, 102] width 53 height 6
click at [46, 102] on input "Save address for future use" at bounding box center [46, 101] width 5 height 5
checkbox input "true"
click at [53, 117] on button "Done" at bounding box center [61, 118] width 34 height 8
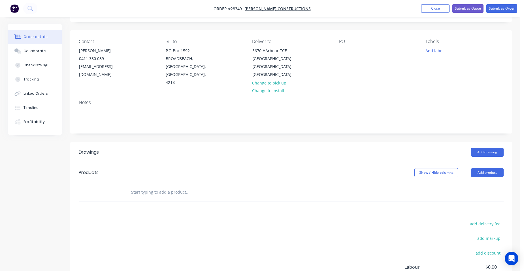
scroll to position [15, 0]
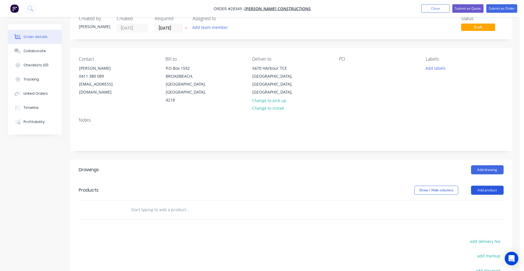
click at [487, 185] on button "Add product" at bounding box center [487, 189] width 33 height 9
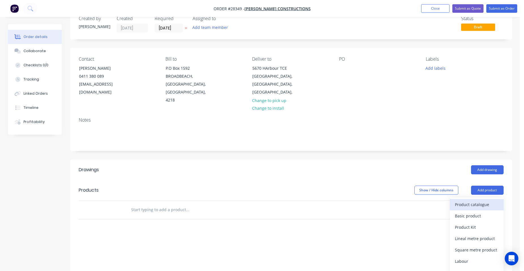
click at [480, 200] on div "Product catalogue" at bounding box center [476, 204] width 44 height 8
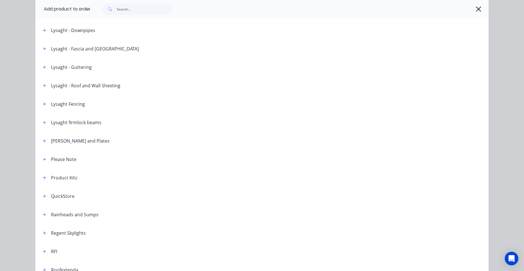
scroll to position [453, 0]
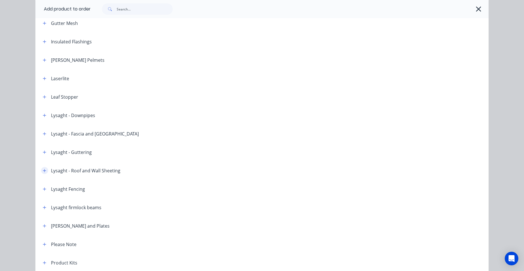
click at [43, 171] on icon "button" at bounding box center [44, 170] width 3 height 4
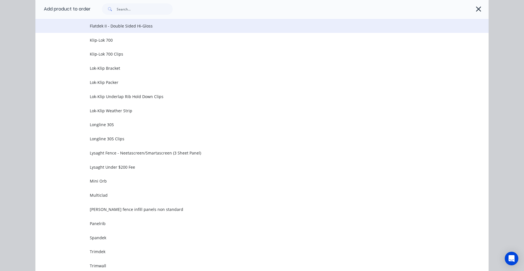
scroll to position [764, 0]
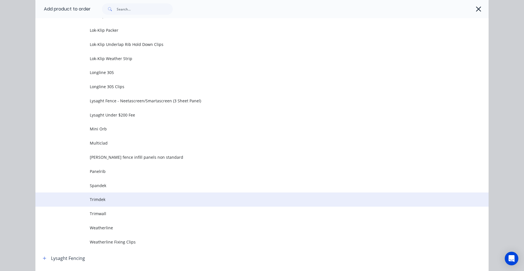
click at [116, 197] on span "Trimdek" at bounding box center [249, 199] width 319 height 6
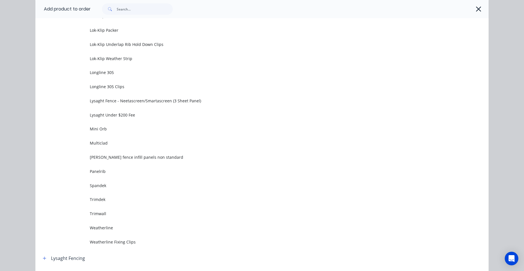
scroll to position [0, 0]
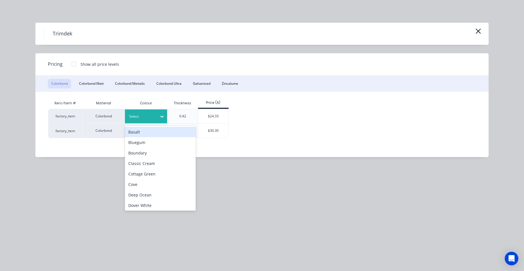
click at [147, 116] on div at bounding box center [141, 116] width 25 height 6
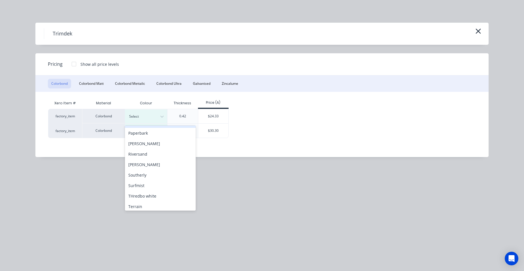
scroll to position [198, 0]
click at [145, 188] on div "Surfmist" at bounding box center [160, 185] width 71 height 10
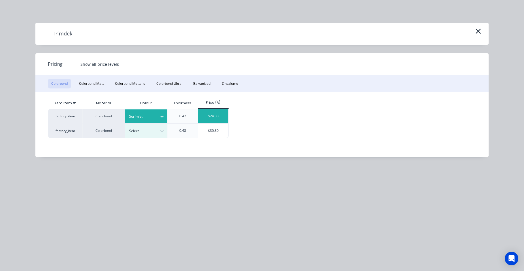
click at [203, 120] on div "$24.33" at bounding box center [213, 116] width 30 height 14
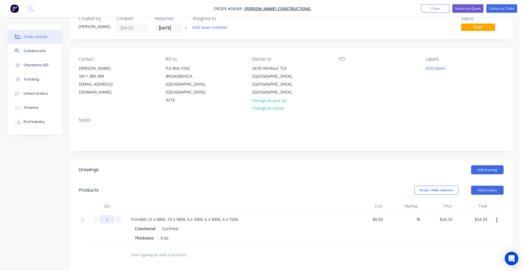
click at [108, 215] on input "1" at bounding box center [107, 219] width 15 height 8
type input "112.47"
type input "$2,736.40"
click at [257, 215] on div "Trimdek 15 x 4800, 10 x 3800, 4 x 3400, 6 x 3000, 4 x 1500" at bounding box center [237, 219] width 222 height 8
click at [485, 185] on button "Add product" at bounding box center [487, 189] width 33 height 9
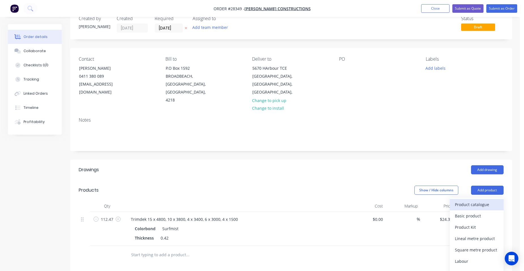
click at [473, 200] on div "Product catalogue" at bounding box center [476, 204] width 44 height 8
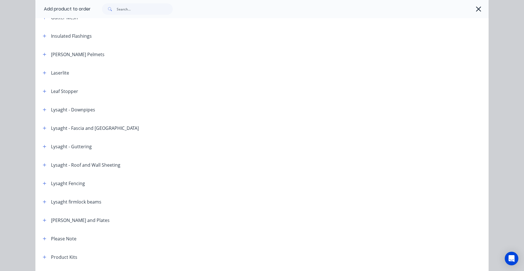
scroll to position [481, 0]
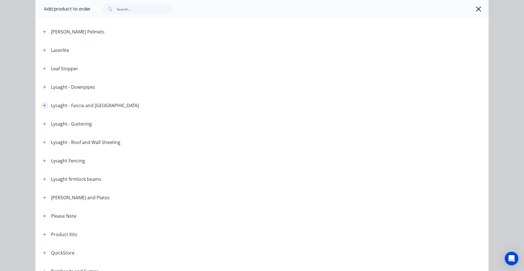
click at [43, 105] on icon "button" at bounding box center [44, 105] width 3 height 4
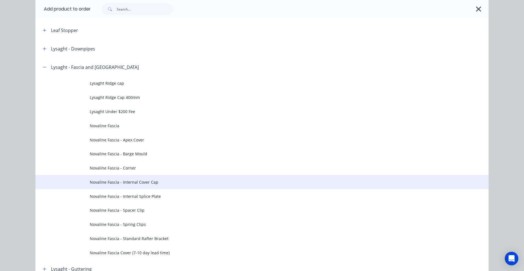
scroll to position [509, 0]
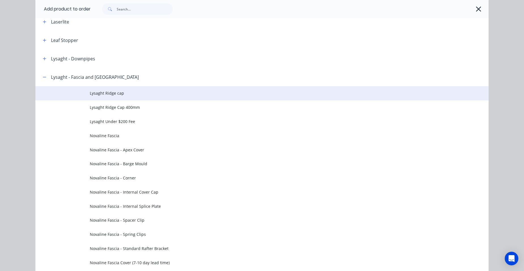
click at [126, 93] on span "Lysaght Ridge cap" at bounding box center [249, 93] width 319 height 6
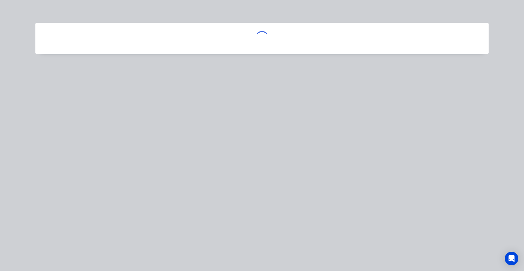
scroll to position [0, 0]
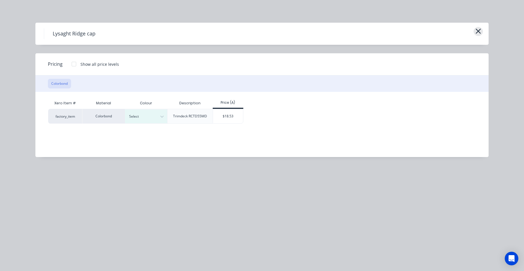
click at [477, 32] on icon "button" at bounding box center [477, 31] width 5 height 5
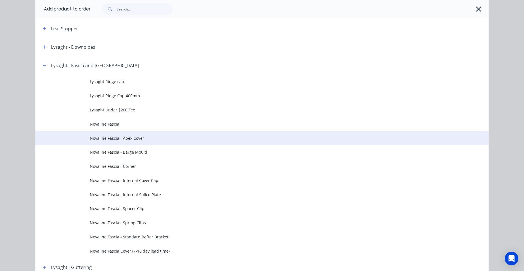
scroll to position [520, 0]
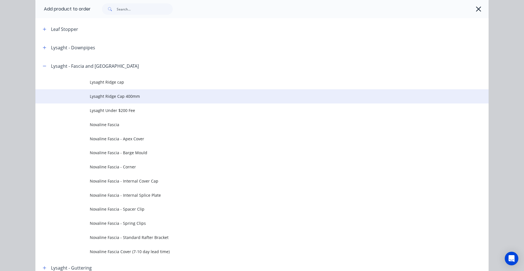
click at [114, 96] on span "Lysaght Ridge Cap 400mm" at bounding box center [249, 96] width 319 height 6
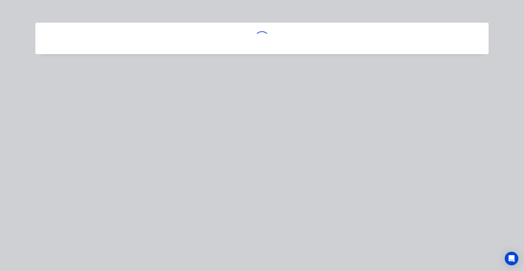
scroll to position [0, 0]
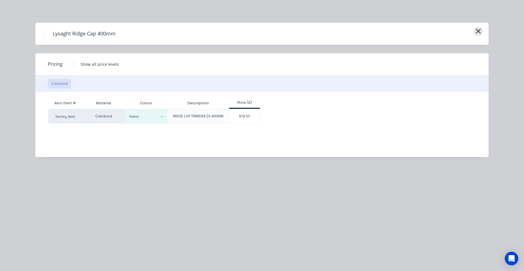
click at [478, 29] on icon "button" at bounding box center [478, 31] width 6 height 8
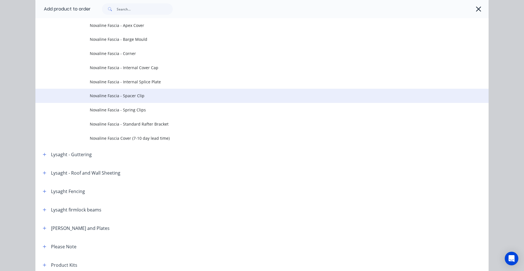
scroll to position [690, 0]
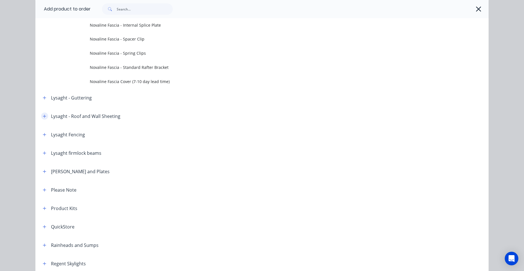
click at [41, 115] on button "button" at bounding box center [44, 115] width 7 height 7
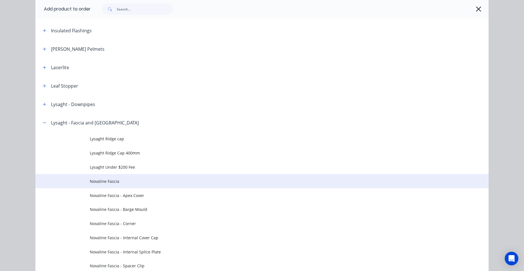
scroll to position [436, 0]
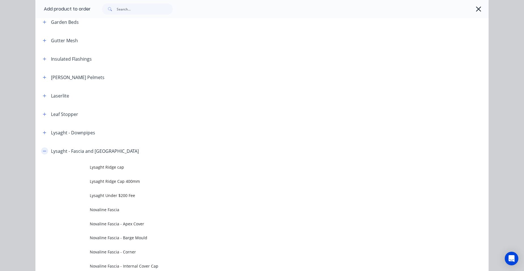
click at [43, 151] on icon "button" at bounding box center [44, 151] width 3 height 0
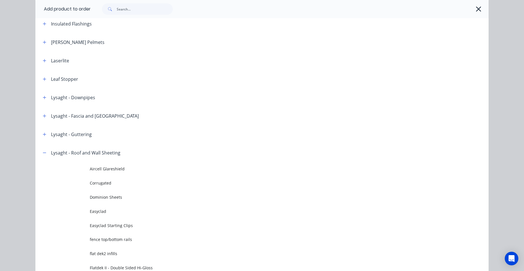
scroll to position [520, 0]
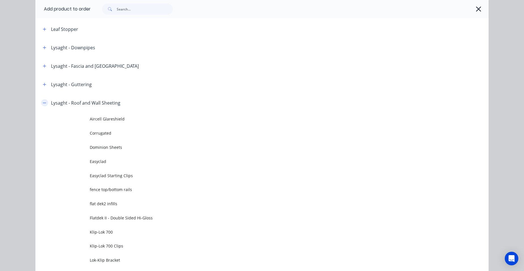
click at [43, 103] on icon "button" at bounding box center [44, 103] width 3 height 4
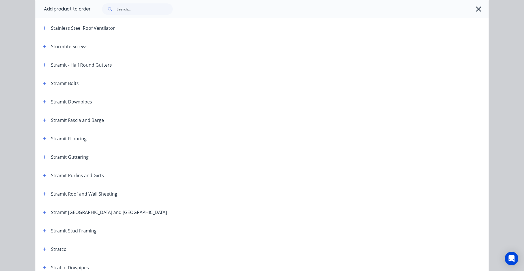
scroll to position [917, 0]
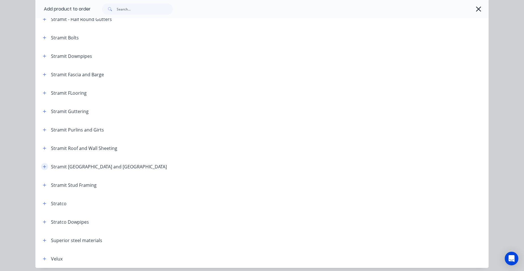
click at [44, 165] on button "button" at bounding box center [44, 166] width 7 height 7
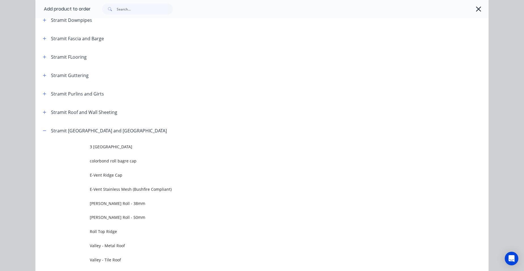
scroll to position [1001, 0]
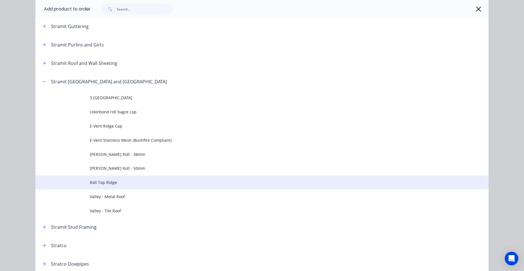
click at [125, 183] on span "Roll Top Ridge" at bounding box center [249, 182] width 319 height 6
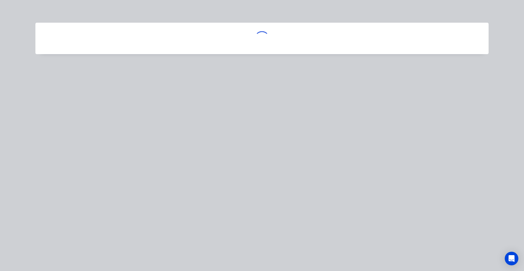
scroll to position [0, 0]
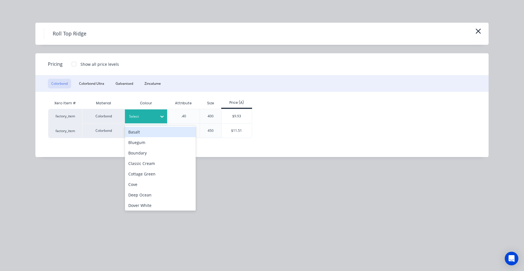
click at [151, 115] on div at bounding box center [141, 116] width 25 height 6
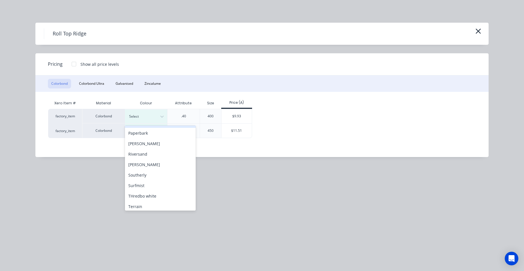
scroll to position [198, 0]
click at [147, 182] on div "Surfmist" at bounding box center [160, 185] width 71 height 10
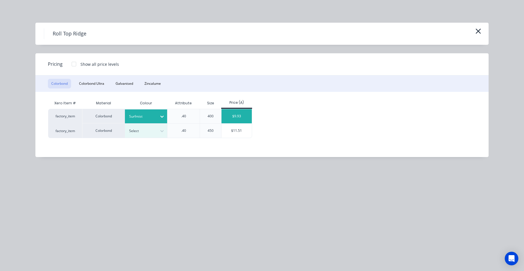
click at [240, 109] on div "$9.93" at bounding box center [236, 116] width 30 height 14
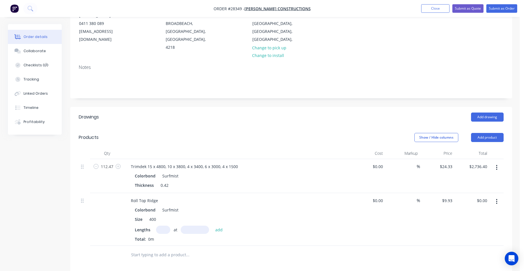
scroll to position [72, 0]
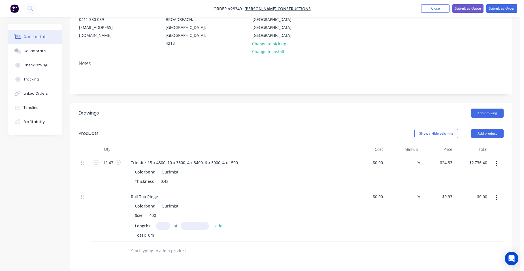
click at [166, 221] on input "text" at bounding box center [163, 225] width 14 height 8
type input "1"
type input "5000"
click at [212, 221] on button "add" at bounding box center [218, 225] width 13 height 8
type input "$49.65"
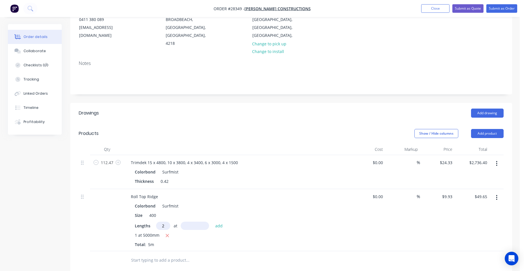
type input "2"
type input "4400"
click at [212, 221] on button "add" at bounding box center [218, 225] width 13 height 8
type input "$137.03"
type input "3"
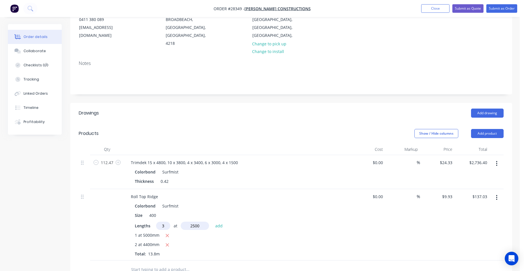
type input "2500"
click at [212, 221] on button "add" at bounding box center [218, 225] width 13 height 8
type input "$211.51"
click at [497, 129] on button "Add product" at bounding box center [487, 133] width 33 height 9
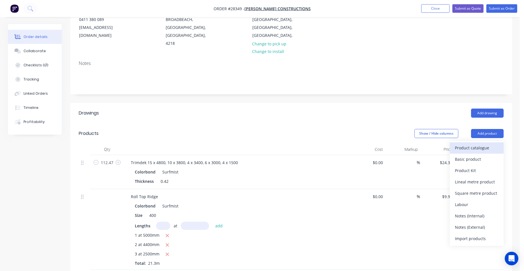
click at [487, 143] on div "Product catalogue" at bounding box center [476, 147] width 44 height 8
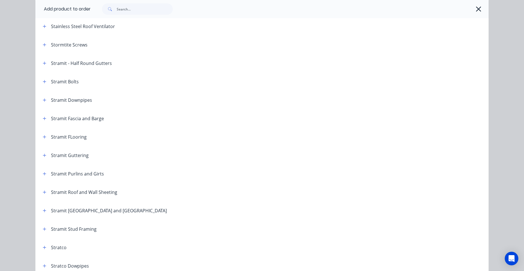
scroll to position [906, 0]
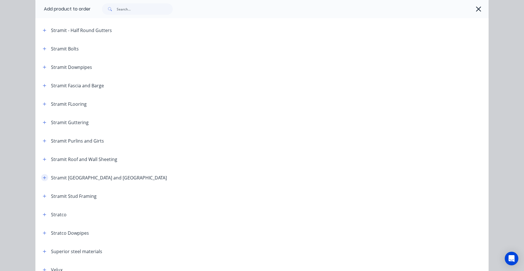
drag, startPoint x: 42, startPoint y: 177, endPoint x: 70, endPoint y: 180, distance: 28.2
click at [43, 177] on icon "button" at bounding box center [44, 177] width 3 height 4
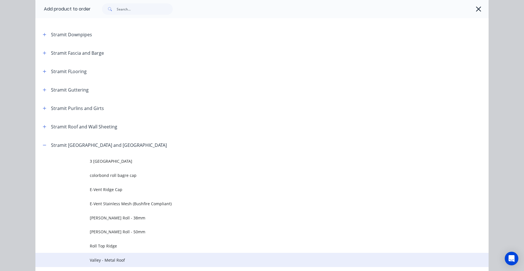
scroll to position [1019, 0]
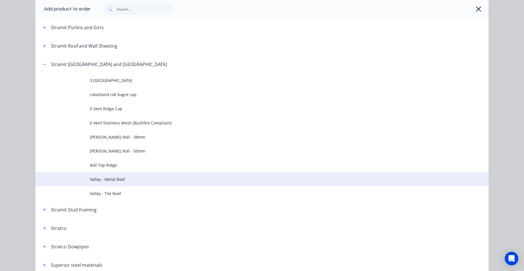
click at [125, 179] on span "Valley - Metal Roof" at bounding box center [249, 179] width 319 height 6
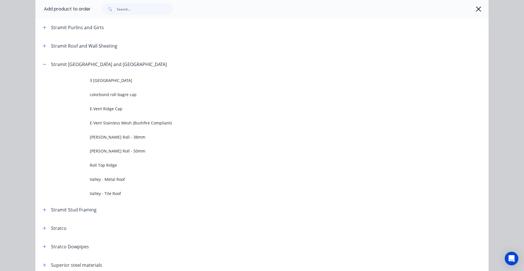
scroll to position [0, 0]
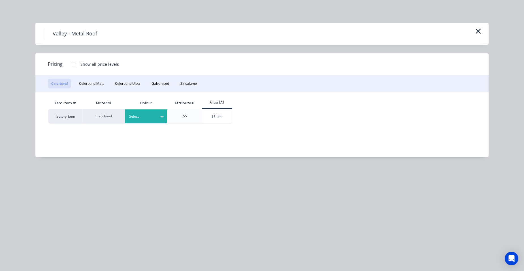
click at [145, 114] on div at bounding box center [141, 116] width 25 height 6
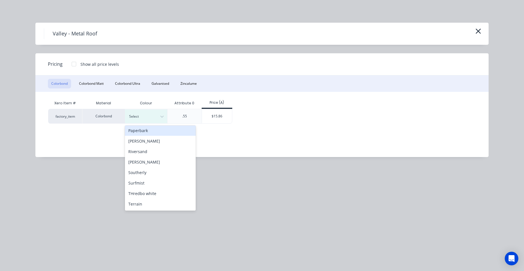
scroll to position [226, 0]
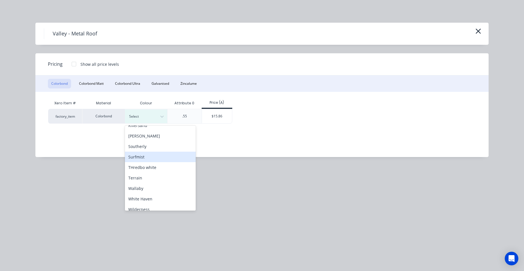
click at [143, 157] on div "Surfmist" at bounding box center [160, 156] width 71 height 10
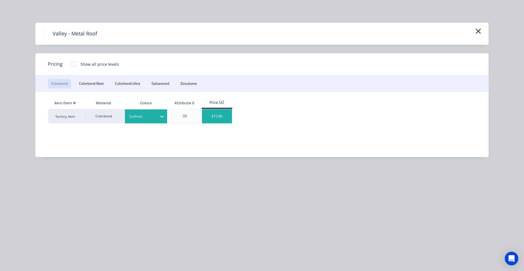
click at [207, 118] on div "$15.86" at bounding box center [217, 116] width 30 height 14
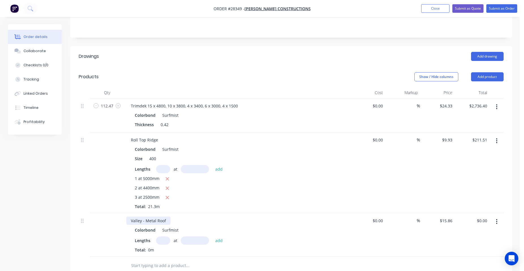
scroll to position [185, 0]
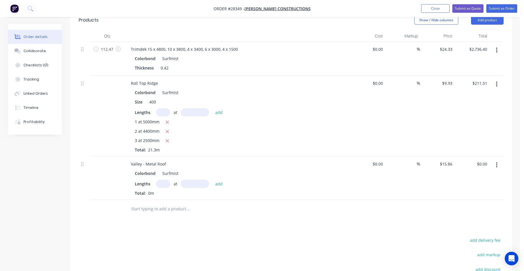
click at [164, 179] on input "text" at bounding box center [163, 183] width 14 height 8
type input "1"
type input "4400"
click at [212, 179] on button "add" at bounding box center [218, 183] width 13 height 8
type input "$69.78"
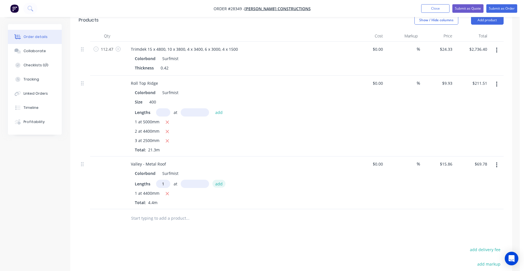
type input "1"
type input "2500"
click at [212, 179] on button "add" at bounding box center [218, 183] width 13 height 8
type input "$109.43"
type input "1"
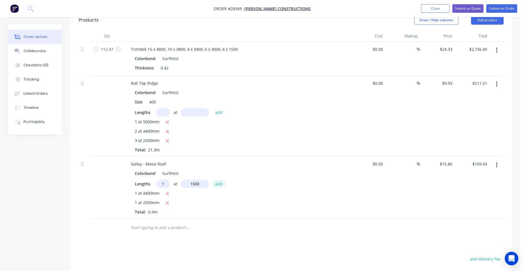
type input "1500"
click at [212, 179] on button "add" at bounding box center [218, 183] width 13 height 8
type input "$133.22"
click at [274, 199] on div "1 at 2500mm" at bounding box center [237, 202] width 205 height 7
click at [163, 108] on input "text" at bounding box center [163, 112] width 14 height 8
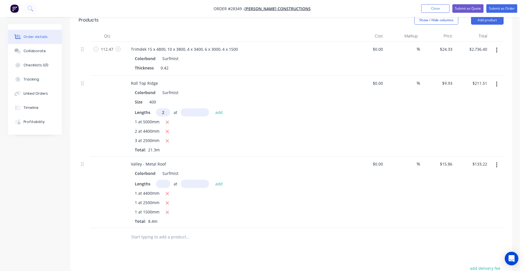
type input "2"
type input "4000"
click at [212, 108] on button "add" at bounding box center [218, 112] width 13 height 8
type input "$290.95"
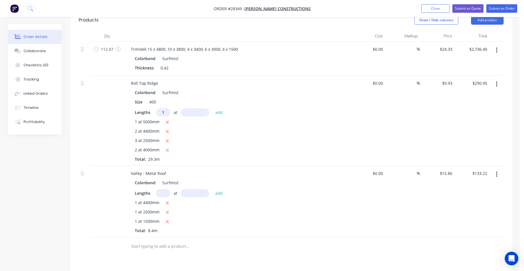
type input "1"
type input "1500"
click at [212, 108] on button "add" at bounding box center [218, 112] width 13 height 8
type input "$305.84"
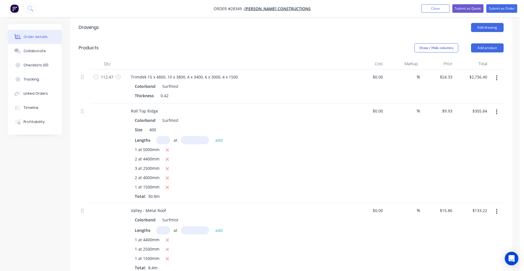
scroll to position [156, 0]
click at [495, 44] on button "Add product" at bounding box center [487, 48] width 33 height 9
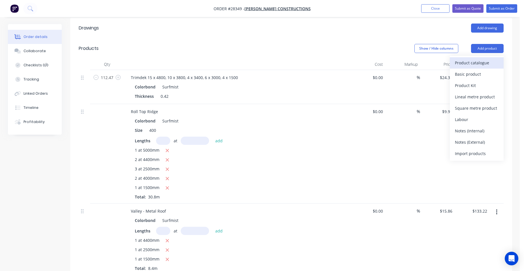
click at [483, 59] on div "Product catalogue" at bounding box center [476, 63] width 44 height 8
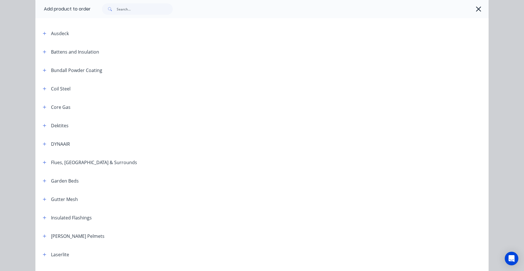
scroll to position [283, 0]
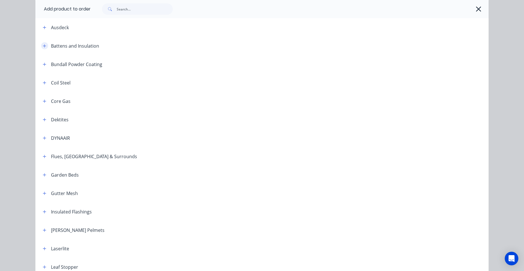
click at [46, 46] on button "button" at bounding box center [44, 45] width 7 height 7
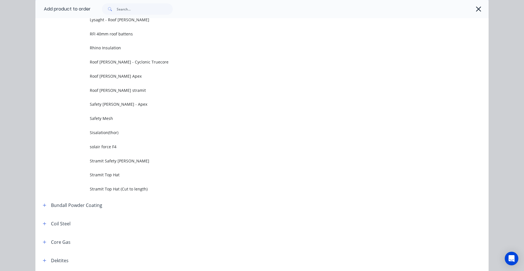
scroll to position [368, 0]
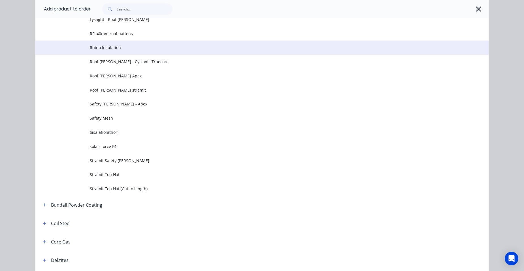
click at [139, 50] on span "Rhino Insulation" at bounding box center [249, 47] width 319 height 6
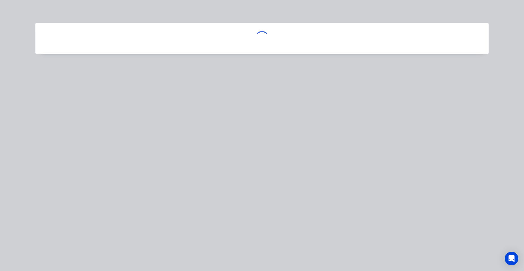
scroll to position [0, 0]
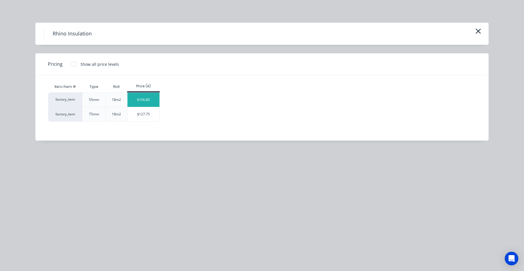
click at [147, 101] on div "$106.80" at bounding box center [143, 100] width 32 height 14
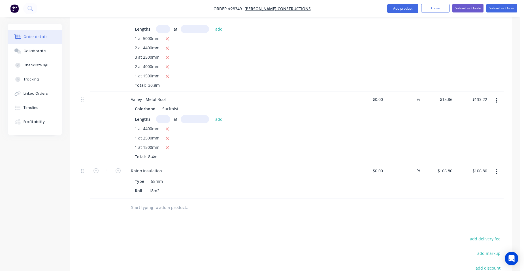
scroll to position [326, 0]
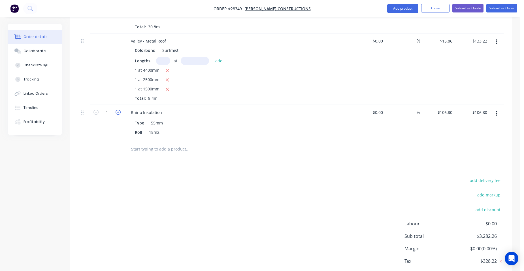
click at [119, 110] on icon "button" at bounding box center [117, 112] width 5 height 5
type input "2"
type input "$213.60"
click at [119, 110] on icon "button" at bounding box center [117, 112] width 5 height 5
type input "3"
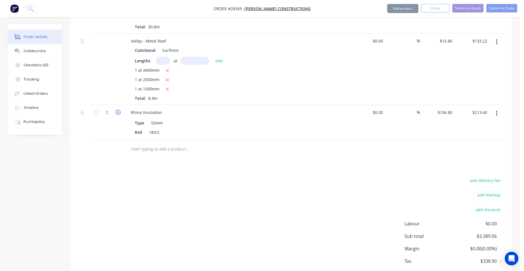
type input "$320.40"
click at [119, 110] on icon "button" at bounding box center [117, 112] width 5 height 5
type input "4"
type input "$427.20"
click at [119, 110] on icon "button" at bounding box center [117, 112] width 5 height 5
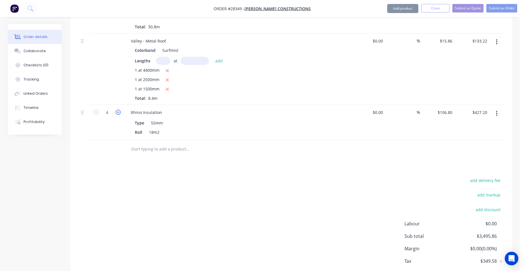
type input "5"
type input "$534.00"
click at [119, 110] on icon "button" at bounding box center [117, 112] width 5 height 5
type input "6"
type input "$640.80"
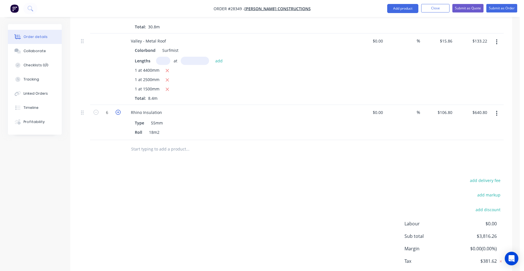
click at [119, 110] on icon "button" at bounding box center [117, 112] width 5 height 5
type input "7"
type input "$747.60"
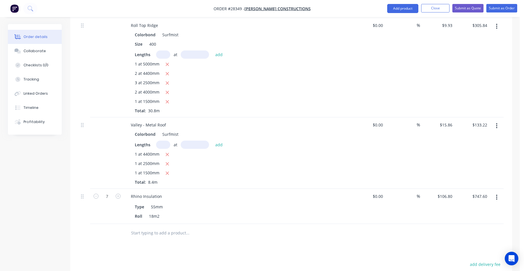
scroll to position [209, 0]
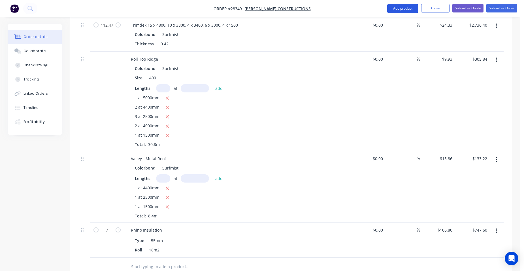
drag, startPoint x: 406, startPoint y: 8, endPoint x: 399, endPoint y: 11, distance: 7.0
click at [406, 9] on button "Add product" at bounding box center [402, 8] width 31 height 9
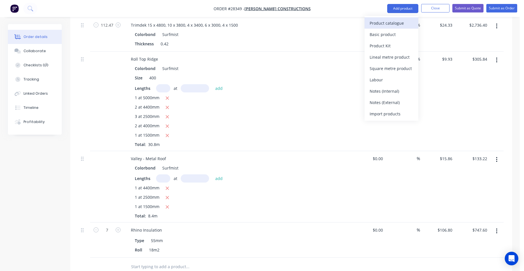
click at [394, 23] on div "Product catalogue" at bounding box center [391, 23] width 44 height 8
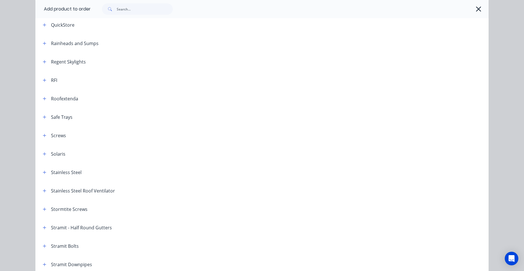
scroll to position [736, 0]
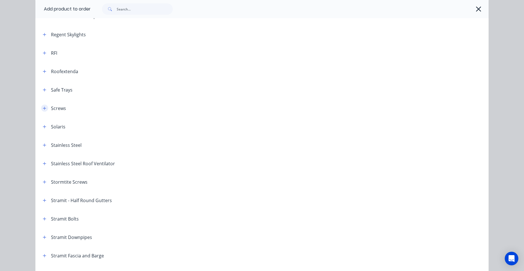
click at [41, 108] on button "button" at bounding box center [44, 107] width 7 height 7
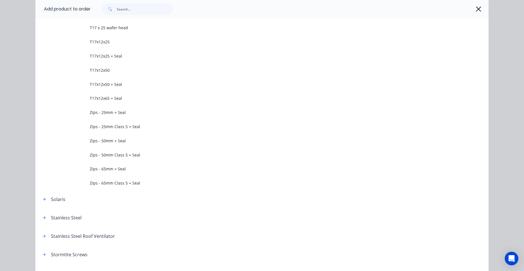
scroll to position [1217, 0]
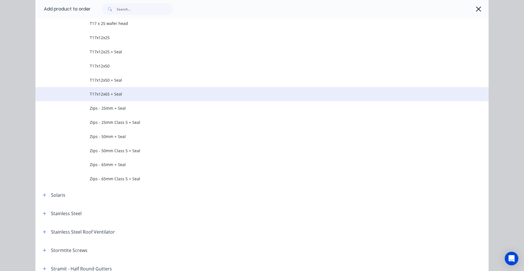
click at [129, 95] on span "T17x12x65 + Seal" at bounding box center [249, 94] width 319 height 6
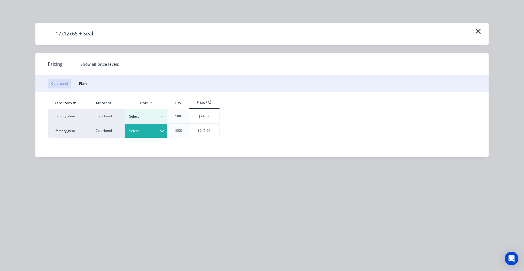
click at [140, 128] on div at bounding box center [141, 131] width 25 height 6
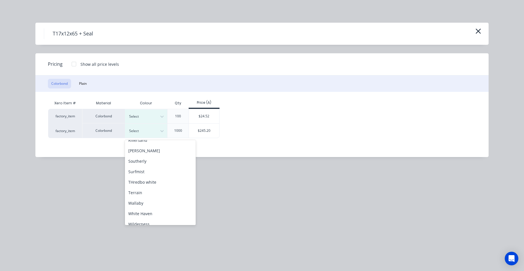
scroll to position [226, 0]
click at [149, 172] on div "Surfmist" at bounding box center [160, 171] width 71 height 10
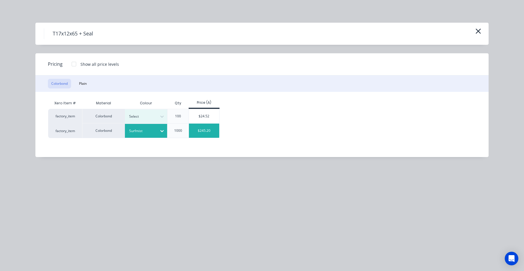
click at [195, 127] on div "$245.20" at bounding box center [204, 130] width 30 height 14
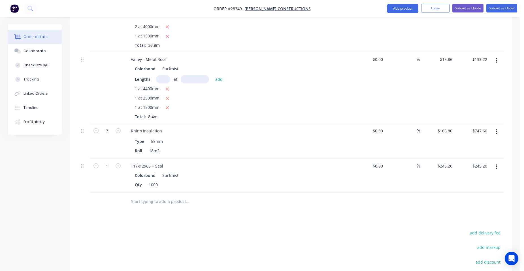
scroll to position [322, 0]
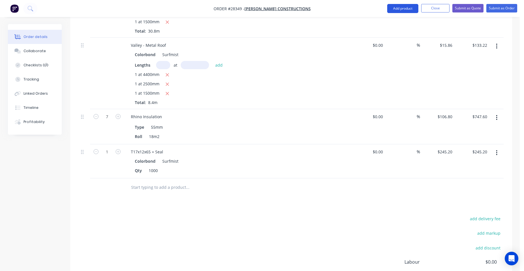
click at [409, 10] on button "Add product" at bounding box center [402, 8] width 31 height 9
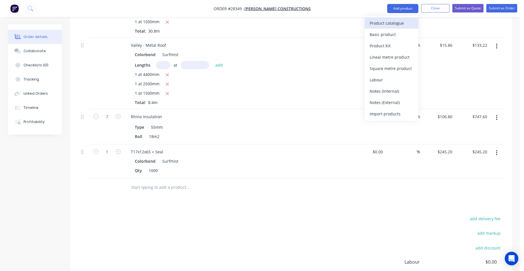
click at [396, 26] on div "Product catalogue" at bounding box center [391, 23] width 44 height 8
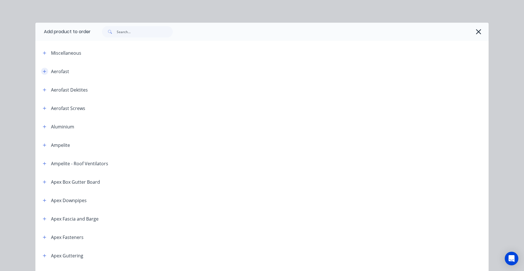
click at [42, 68] on button "button" at bounding box center [44, 71] width 7 height 7
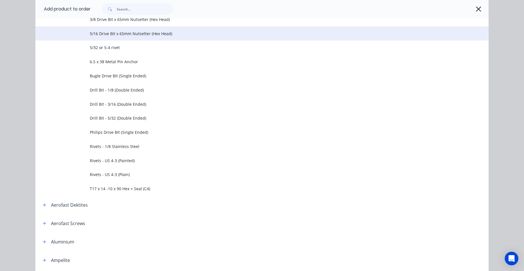
scroll to position [226, 0]
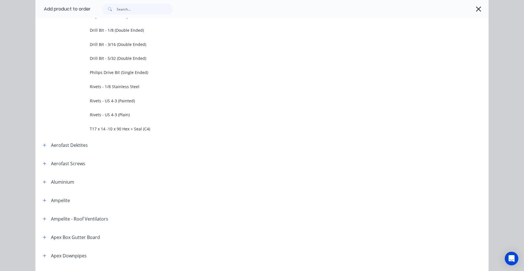
click at [130, 100] on span "Rivets - US 4-3 (Painted)" at bounding box center [249, 101] width 319 height 6
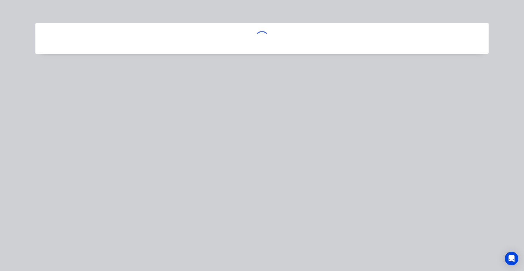
scroll to position [0, 0]
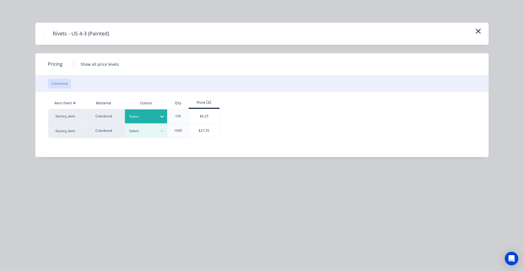
click at [133, 113] on div at bounding box center [141, 116] width 25 height 6
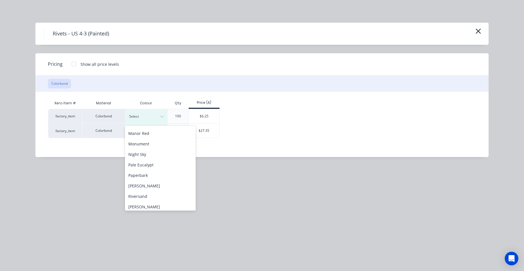
scroll to position [196, 0]
drag, startPoint x: 140, startPoint y: 186, endPoint x: 148, endPoint y: 166, distance: 22.2
click at [140, 187] on div "Surfmist" at bounding box center [160, 187] width 71 height 10
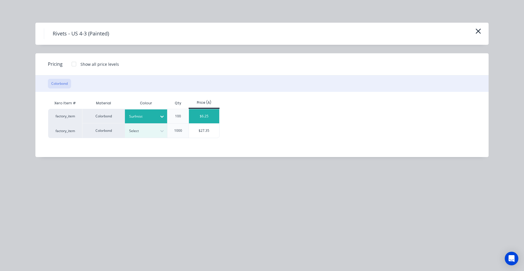
click at [189, 118] on div "$6.25" at bounding box center [204, 116] width 30 height 14
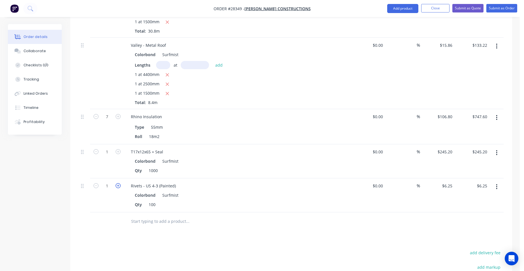
click at [117, 183] on icon "button" at bounding box center [117, 185] width 5 height 5
type input "2"
type input "$12.50"
click at [403, 5] on button "Add product" at bounding box center [402, 8] width 31 height 9
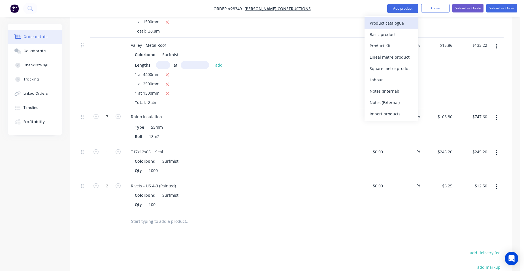
click at [395, 24] on div "Product catalogue" at bounding box center [391, 23] width 44 height 8
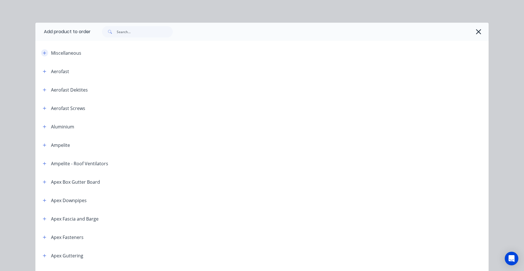
click at [45, 53] on button "button" at bounding box center [44, 52] width 7 height 7
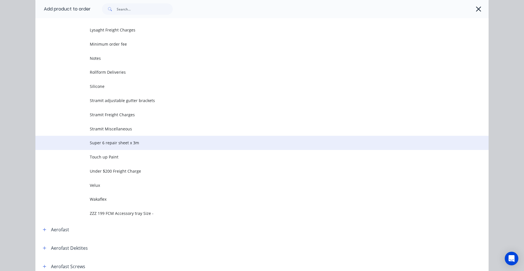
scroll to position [311, 0]
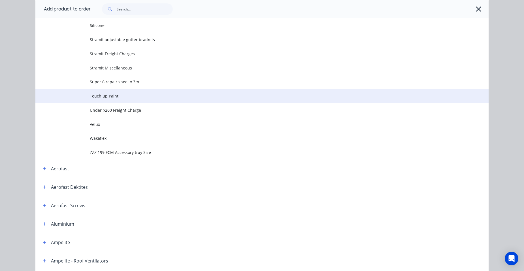
click at [113, 96] on span "Touch up Paint" at bounding box center [249, 96] width 319 height 6
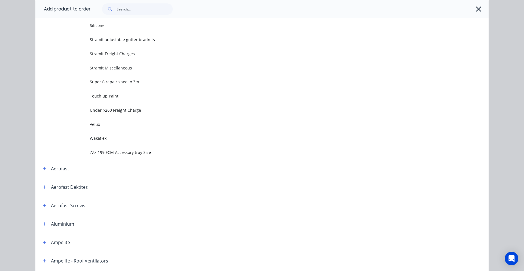
scroll to position [0, 0]
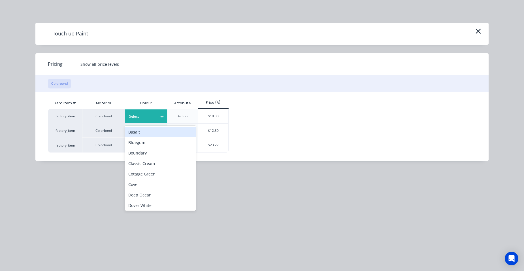
click at [138, 117] on div at bounding box center [141, 116] width 25 height 6
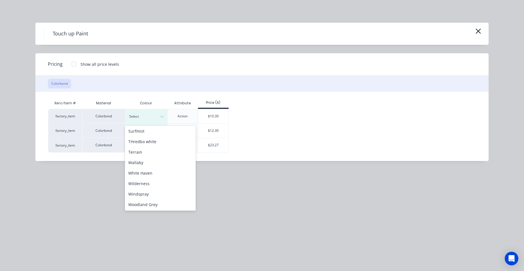
scroll to position [252, 0]
click at [146, 132] on div "Surfmist" at bounding box center [160, 130] width 71 height 10
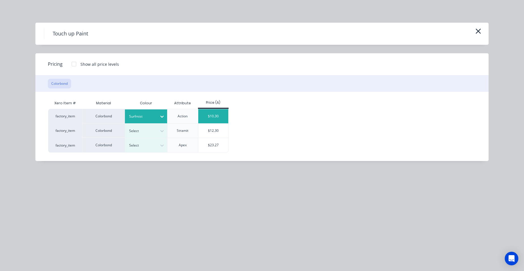
click at [214, 117] on div "$10.30" at bounding box center [213, 116] width 30 height 14
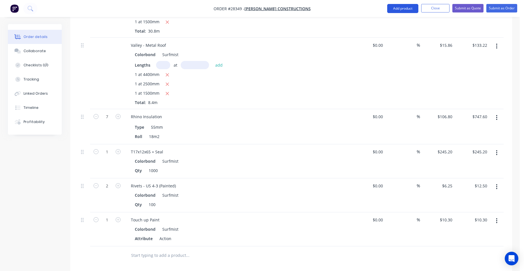
click at [405, 7] on button "Add product" at bounding box center [402, 8] width 31 height 9
click at [401, 18] on button "Product catalogue" at bounding box center [391, 22] width 54 height 11
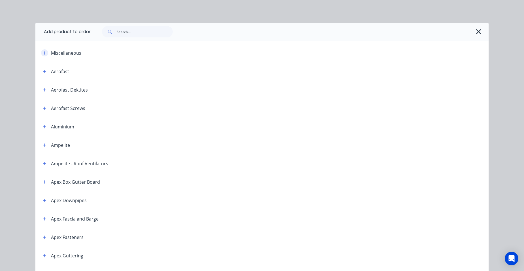
click at [43, 53] on icon "button" at bounding box center [44, 52] width 3 height 3
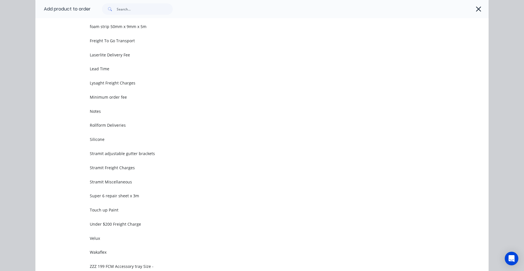
scroll to position [198, 0]
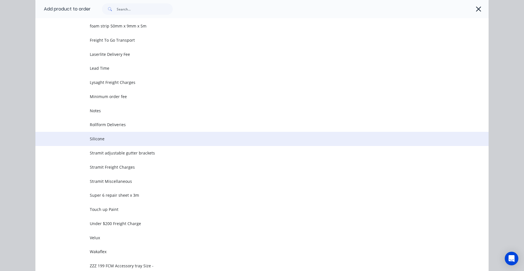
click at [92, 139] on span "Silicone" at bounding box center [249, 139] width 319 height 6
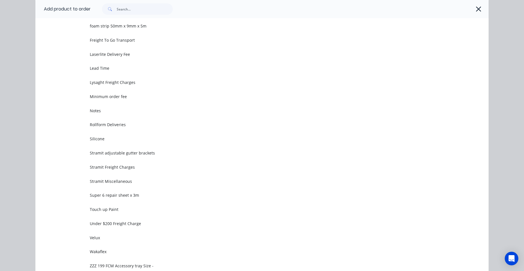
scroll to position [0, 0]
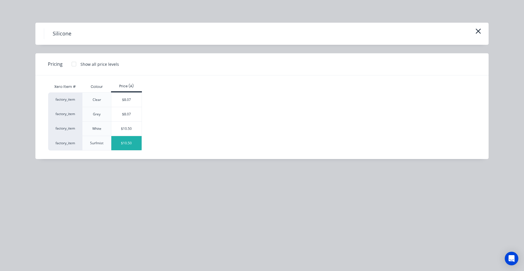
click at [126, 137] on div "$10.50" at bounding box center [126, 143] width 30 height 14
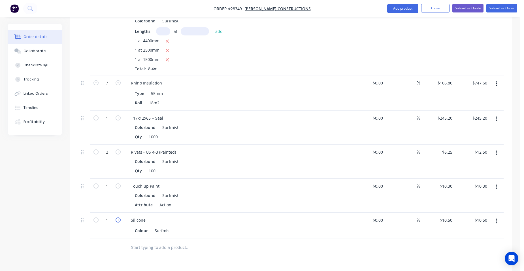
scroll to position [407, 0]
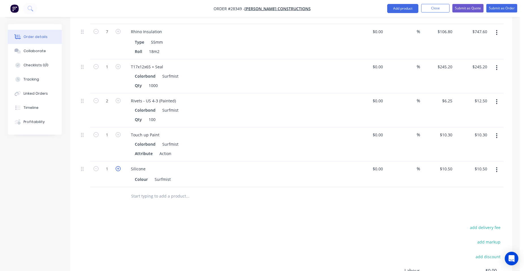
click at [117, 166] on icon "button" at bounding box center [117, 168] width 5 height 5
type input "2"
type input "$21.00"
click at [117, 166] on icon "button" at bounding box center [117, 168] width 5 height 5
type input "3"
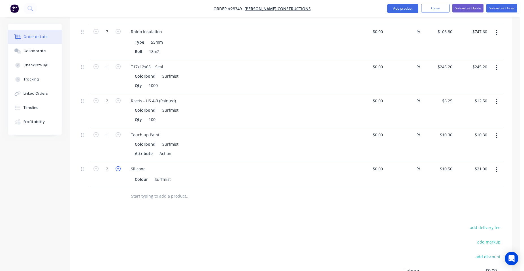
type input "$31.50"
click at [117, 166] on icon "button" at bounding box center [117, 168] width 5 height 5
type input "4"
type input "$42.00"
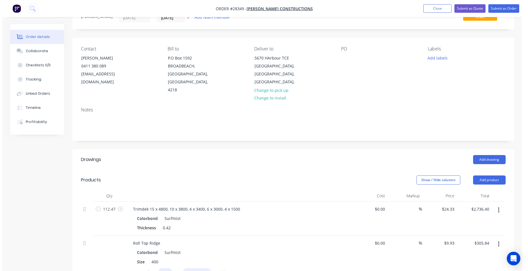
scroll to position [0, 0]
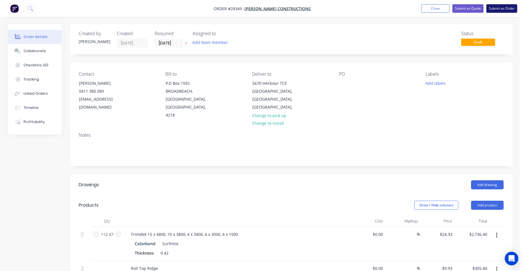
click at [494, 7] on button "Submit as Order" at bounding box center [501, 8] width 31 height 8
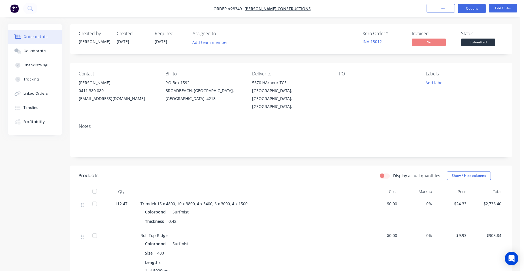
click at [467, 8] on button "Options" at bounding box center [471, 8] width 28 height 9
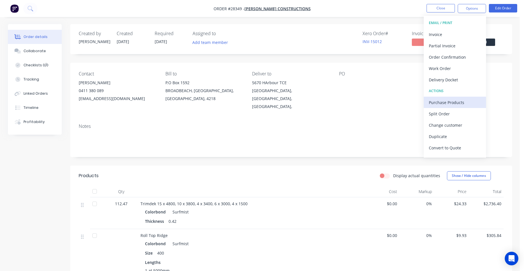
click at [462, 98] on div "Purchase Products" at bounding box center [454, 102] width 52 height 8
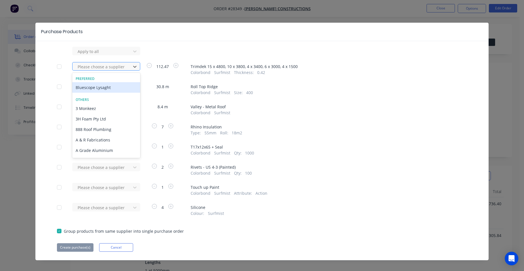
click at [100, 68] on div at bounding box center [102, 66] width 51 height 7
click at [93, 90] on div "Bluescope Lysaght" at bounding box center [106, 87] width 68 height 10
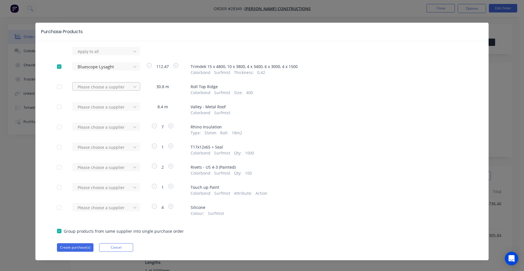
click at [94, 55] on div at bounding box center [102, 51] width 51 height 7
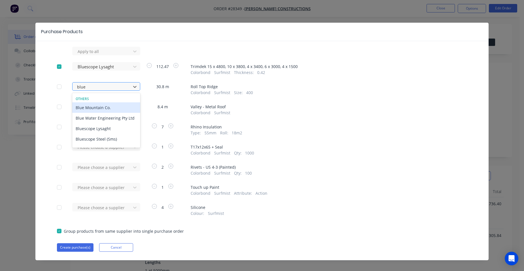
type input "blues"
click at [95, 109] on div "Bluescope Lysaght" at bounding box center [106, 107] width 68 height 10
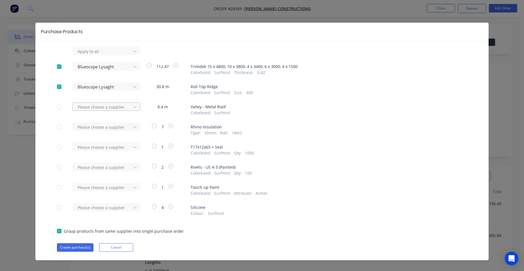
click at [93, 55] on div at bounding box center [102, 51] width 51 height 7
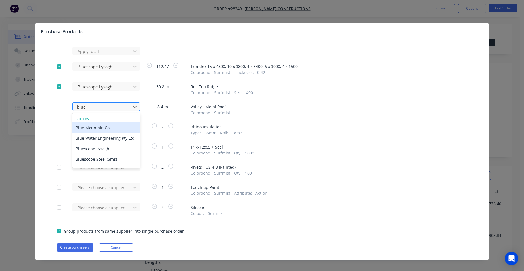
type input "blues"
click at [98, 126] on div "Bluescope Lysaght" at bounding box center [106, 127] width 68 height 10
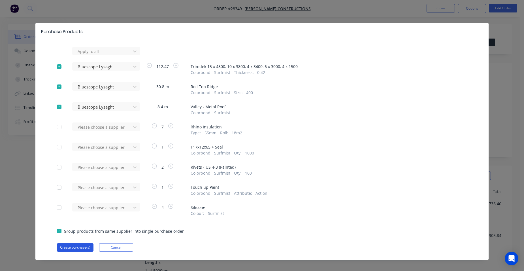
click at [78, 243] on button "Create purchase(s)" at bounding box center [75, 247] width 37 height 8
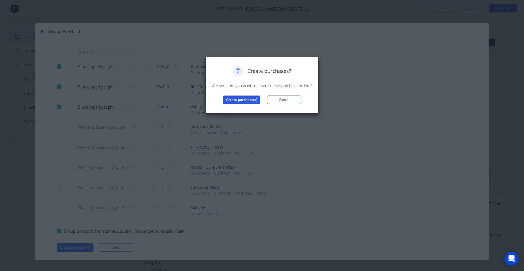
click at [241, 98] on button "Create purchase(s)" at bounding box center [241, 99] width 37 height 8
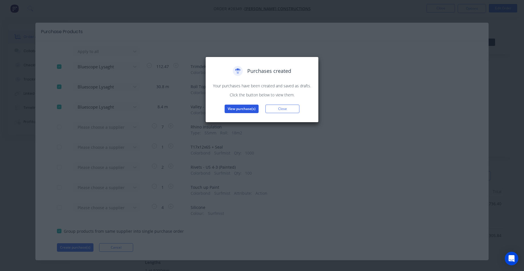
click at [242, 106] on button "View purchase(s)" at bounding box center [241, 108] width 34 height 8
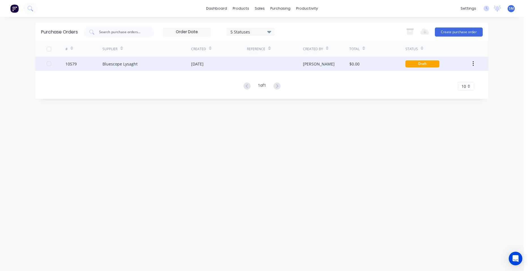
click at [248, 65] on div at bounding box center [275, 64] width 56 height 14
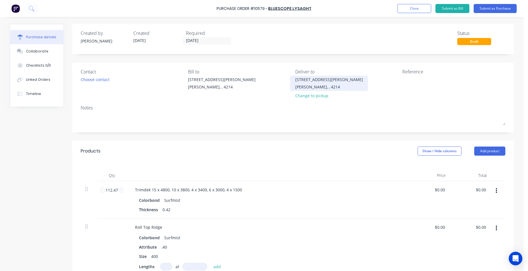
click at [311, 80] on div "[STREET_ADDRESS][PERSON_NAME]" at bounding box center [329, 79] width 68 height 6
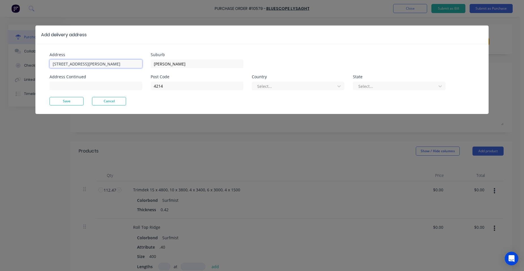
drag, startPoint x: 104, startPoint y: 63, endPoint x: 40, endPoint y: 61, distance: 63.7
click at [40, 61] on div "Address 513 Olsen Ave Address Continued Suburb Ashmore Post Code 4214 Country S…" at bounding box center [261, 79] width 453 height 70
type input "5670 HArbour TCE"
type input "sanctuary cove"
click at [85, 83] on input at bounding box center [96, 86] width 93 height 8
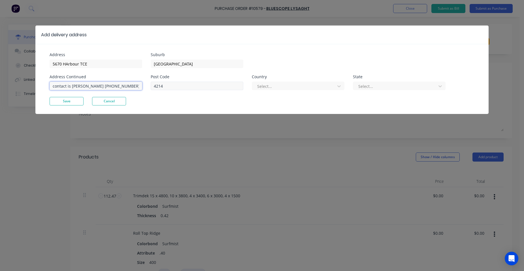
type input "contact is adrian 0411 380 089"
drag, startPoint x: 171, startPoint y: 83, endPoint x: 147, endPoint y: 82, distance: 23.2
click at [140, 89] on div "Address 5670 HArbour TCE Address Continued contact is adrian 0411 380 089 Subur…" at bounding box center [156, 75] width 212 height 44
click at [303, 85] on div at bounding box center [294, 86] width 76 height 7
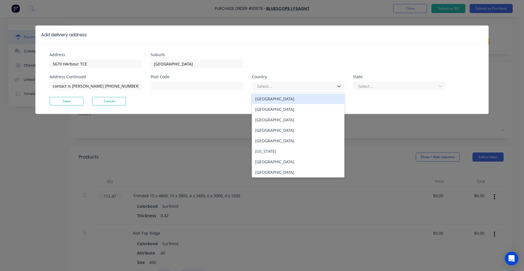
drag, startPoint x: 293, startPoint y: 98, endPoint x: 385, endPoint y: 99, distance: 91.7
click at [295, 98] on div "[GEOGRAPHIC_DATA]" at bounding box center [298, 98] width 93 height 10
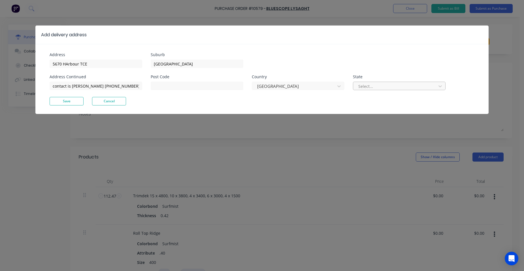
click at [411, 88] on div at bounding box center [395, 86] width 76 height 7
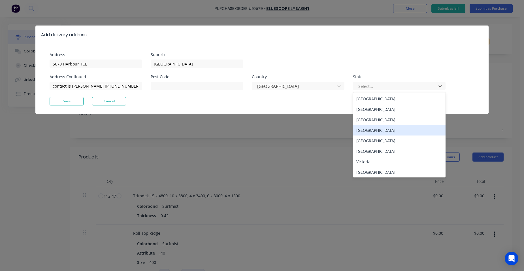
click at [379, 130] on div "Queensland" at bounding box center [399, 130] width 93 height 10
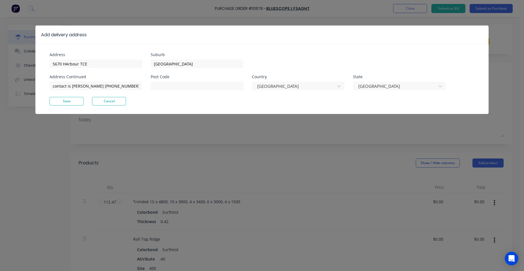
click at [61, 95] on div "Address 5670 HArbour TCE Address Continued contact is adrian 0411 380 089" at bounding box center [100, 75] width 101 height 44
click at [62, 101] on button "Save" at bounding box center [67, 101] width 34 height 8
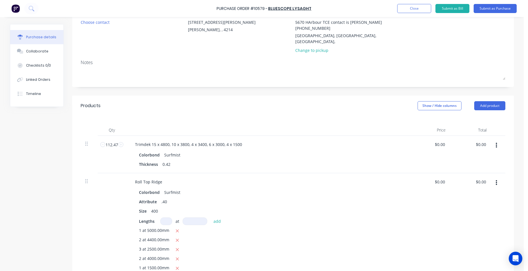
scroll to position [57, 0]
click at [491, 9] on button "Submit as Purchase" at bounding box center [494, 8] width 43 height 9
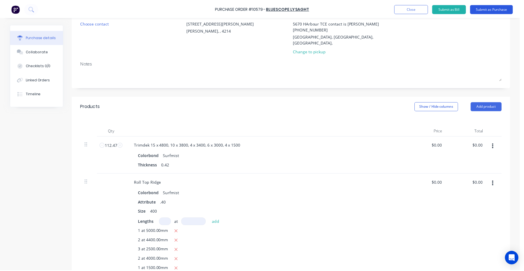
scroll to position [0, 0]
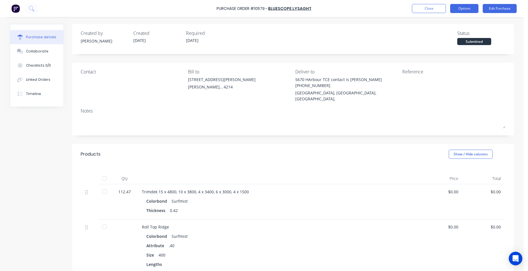
click at [461, 12] on button "Options" at bounding box center [464, 8] width 28 height 9
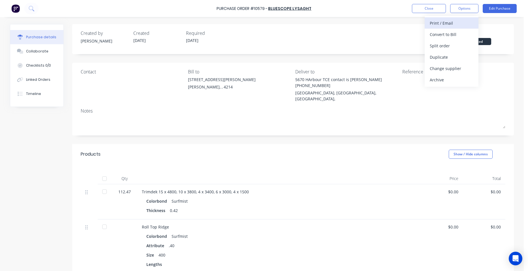
click at [455, 20] on div "Print / Email" at bounding box center [452, 23] width 44 height 8
click at [449, 47] on div "Without pricing" at bounding box center [452, 46] width 44 height 8
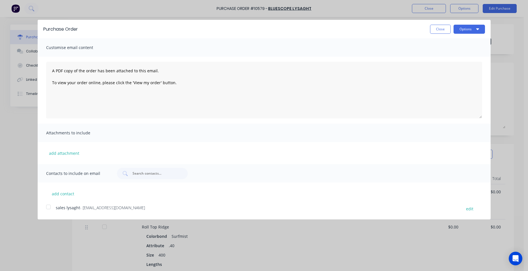
click at [46, 203] on div at bounding box center [48, 206] width 11 height 11
click at [473, 29] on button "Options" at bounding box center [468, 29] width 31 height 9
click at [469, 51] on div "Email" at bounding box center [458, 55] width 44 height 8
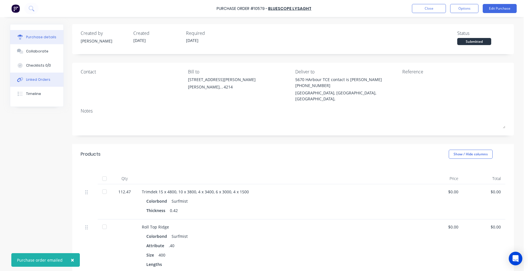
click at [28, 79] on div "Linked Orders" at bounding box center [38, 79] width 24 height 5
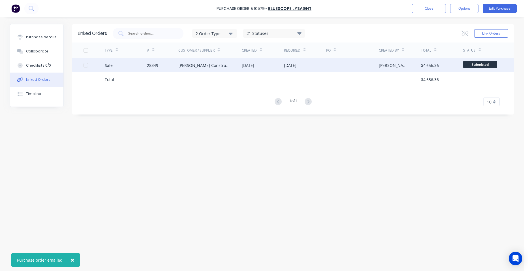
click at [205, 66] on div "[PERSON_NAME] Constructions" at bounding box center [204, 65] width 52 height 6
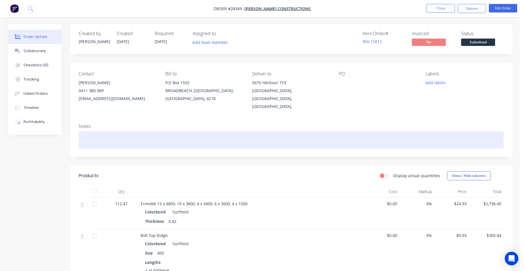
click at [93, 133] on div at bounding box center [291, 139] width 424 height 17
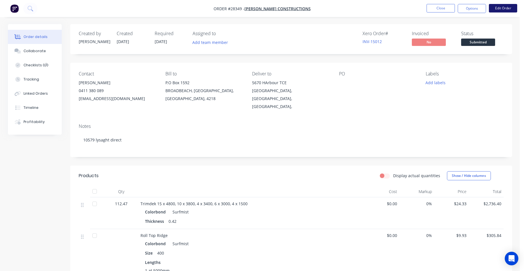
click at [501, 6] on button "Edit Order" at bounding box center [502, 8] width 28 height 8
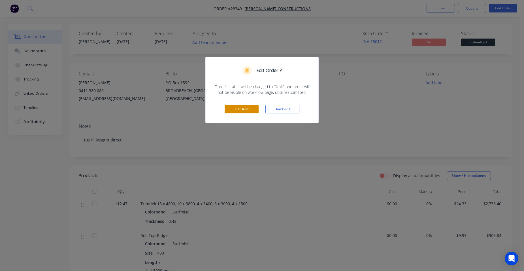
click at [251, 106] on button "Edit Order" at bounding box center [241, 109] width 34 height 8
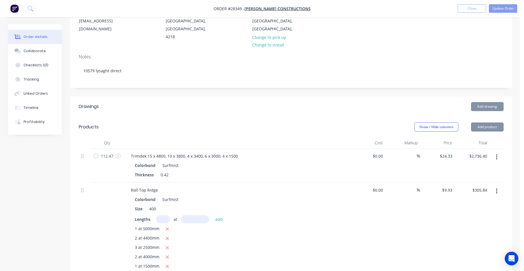
scroll to position [85, 0]
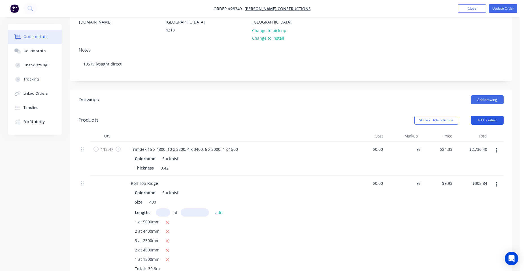
click at [485, 115] on button "Add product" at bounding box center [487, 119] width 33 height 9
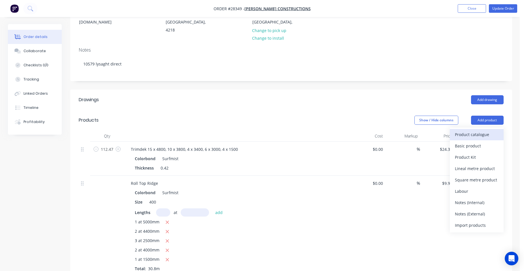
click at [468, 130] on div "Product catalogue" at bounding box center [476, 134] width 44 height 8
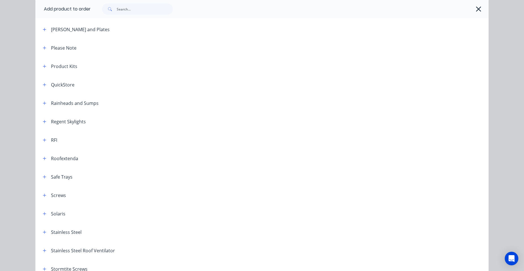
scroll to position [651, 0]
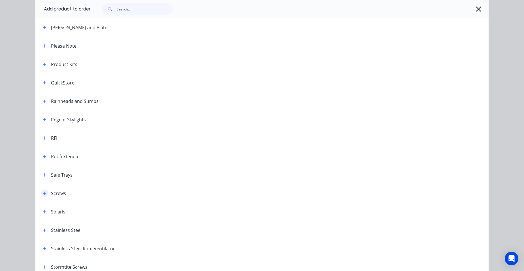
click at [43, 192] on icon "button" at bounding box center [44, 193] width 3 height 4
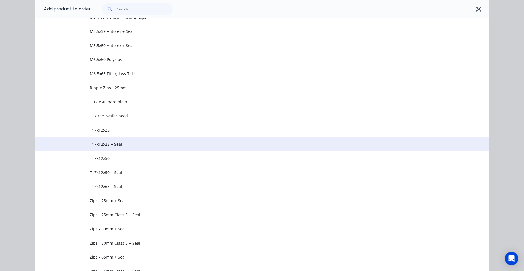
scroll to position [1160, 0]
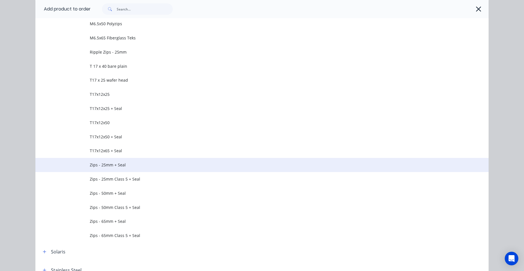
click at [122, 160] on td "Zips - 25mm + Seal" at bounding box center [289, 165] width 398 height 14
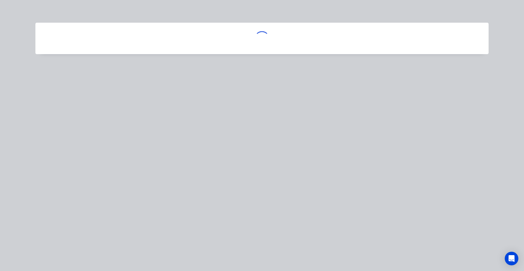
scroll to position [0, 0]
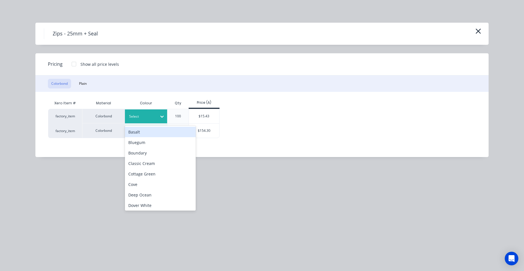
click at [135, 114] on div at bounding box center [141, 116] width 25 height 6
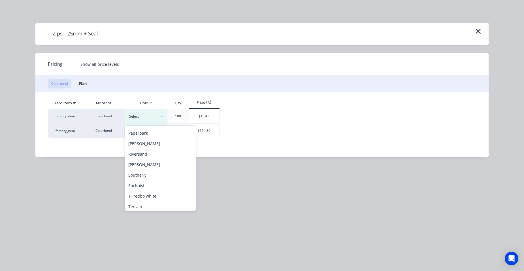
scroll to position [198, 0]
click at [145, 181] on div "Surfmist" at bounding box center [160, 185] width 71 height 10
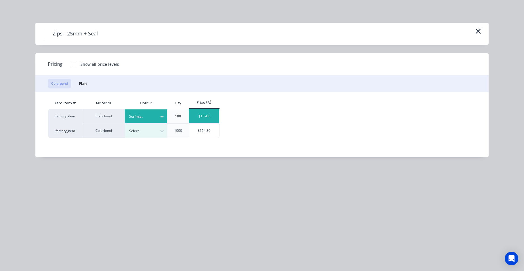
click at [196, 121] on div "$15.43" at bounding box center [204, 116] width 30 height 14
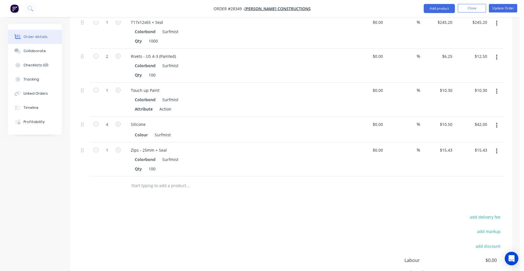
scroll to position [453, 0]
click at [119, 146] on icon "button" at bounding box center [117, 148] width 5 height 5
type input "2"
type input "$30.86"
click at [494, 7] on button "Update Order" at bounding box center [502, 8] width 28 height 8
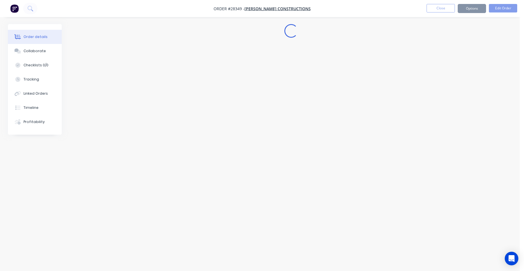
scroll to position [0, 0]
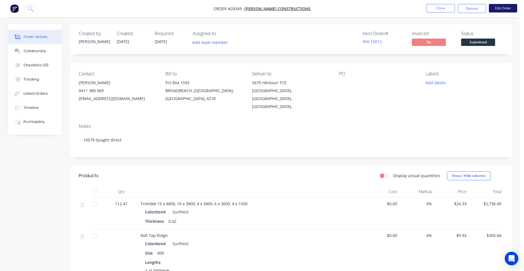
click at [494, 9] on button "Edit Order" at bounding box center [502, 8] width 28 height 8
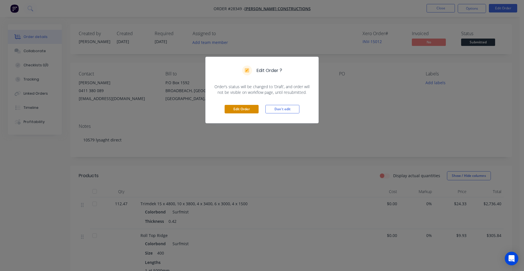
click at [233, 109] on button "Edit Order" at bounding box center [241, 109] width 34 height 8
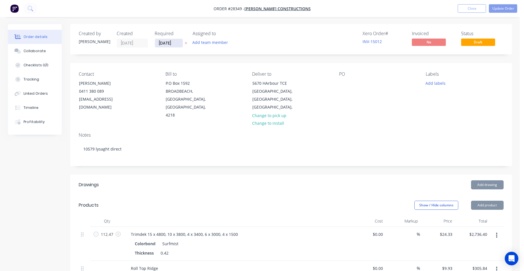
click at [172, 45] on input "[DATE]" at bounding box center [169, 43] width 28 height 8
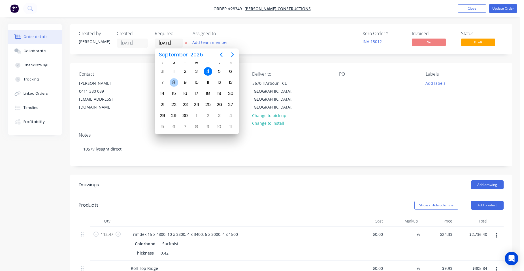
click at [175, 83] on div "8" at bounding box center [174, 82] width 8 height 8
type input "[DATE]"
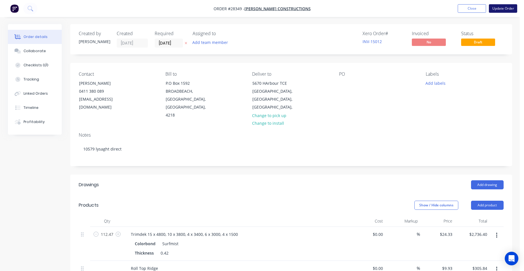
click at [497, 9] on button "Update Order" at bounding box center [502, 8] width 28 height 8
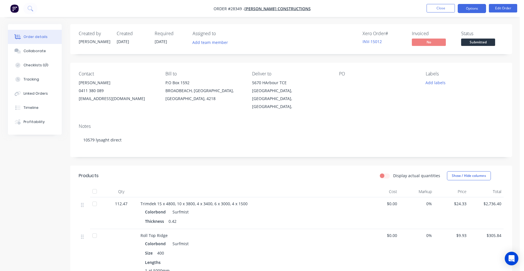
click at [477, 9] on button "Options" at bounding box center [471, 8] width 28 height 9
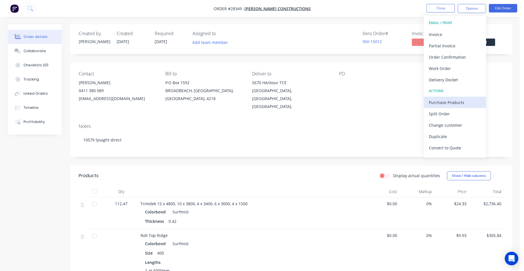
click at [467, 97] on button "Purchase Products" at bounding box center [454, 101] width 62 height 11
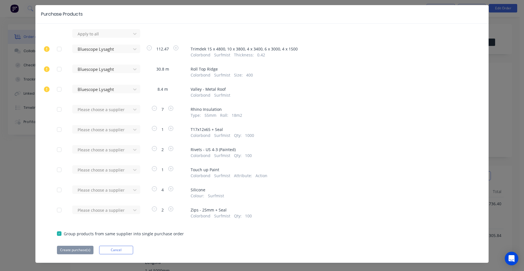
scroll to position [26, 0]
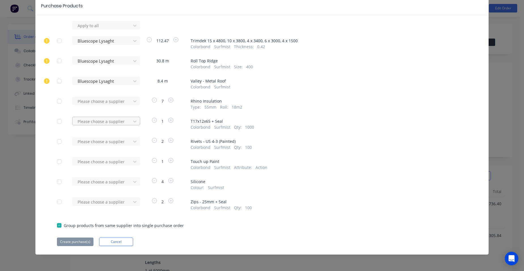
click at [104, 29] on div at bounding box center [102, 25] width 51 height 7
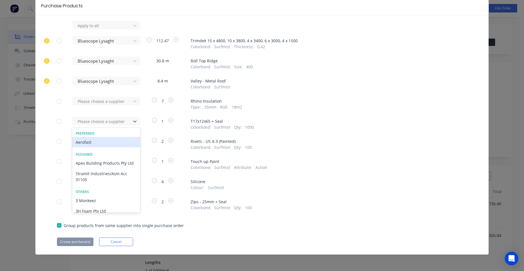
click at [84, 145] on div "Aerofast" at bounding box center [106, 142] width 68 height 10
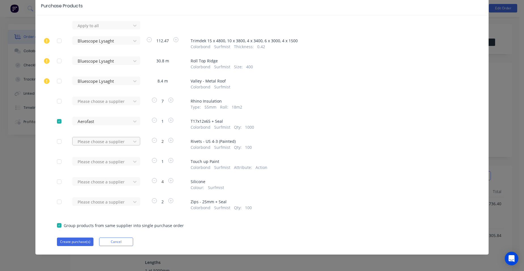
click at [85, 29] on div at bounding box center [102, 25] width 51 height 7
click at [306, 165] on div "Colorbond Surfmist Attribute : Action" at bounding box center [328, 167] width 276 height 6
click at [104, 29] on div at bounding box center [102, 25] width 51 height 7
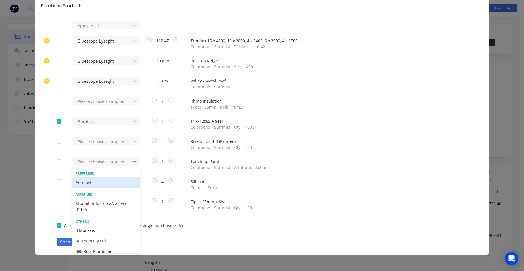
click at [84, 183] on div "Aerofast" at bounding box center [106, 182] width 68 height 10
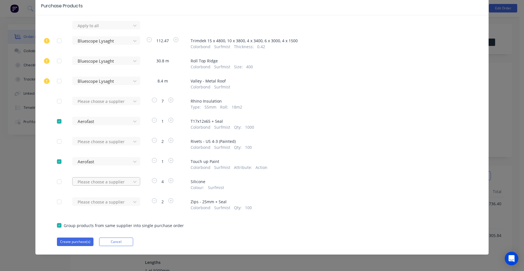
click at [84, 29] on div at bounding box center [102, 25] width 51 height 7
click at [85, 198] on div "Aerofast" at bounding box center [106, 202] width 68 height 10
click at [85, 29] on div "Please choose a supplier" at bounding box center [103, 25] width 62 height 8
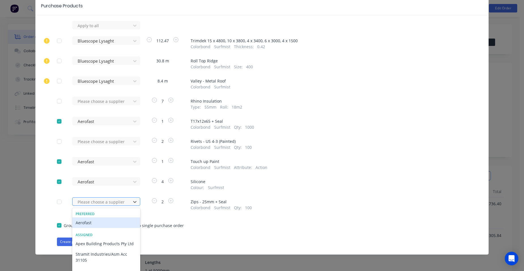
scroll to position [48, 0]
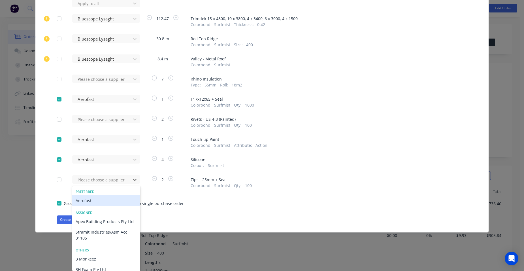
click at [90, 203] on div "Aerofast" at bounding box center [106, 200] width 68 height 10
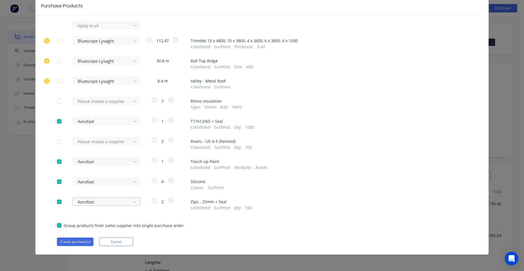
scroll to position [26, 0]
click at [78, 239] on button "Create purchase(s)" at bounding box center [75, 241] width 37 height 8
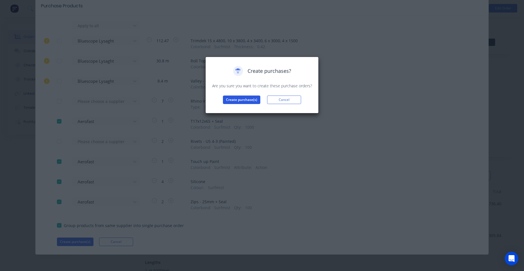
click at [238, 95] on button "Create purchase(s)" at bounding box center [241, 99] width 37 height 8
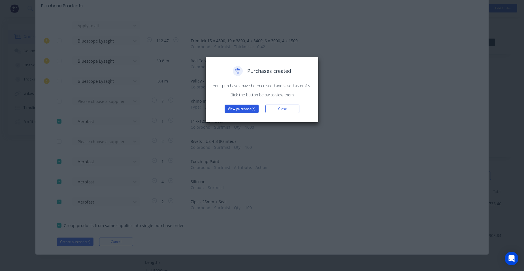
click at [235, 106] on button "View purchase(s)" at bounding box center [241, 108] width 34 height 8
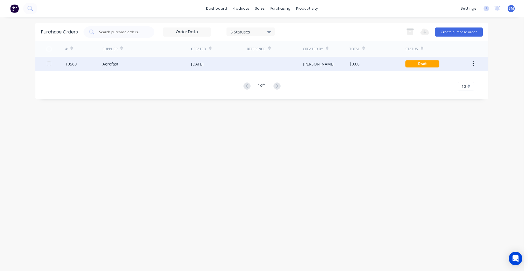
click at [238, 61] on div "[DATE]" at bounding box center [219, 64] width 56 height 14
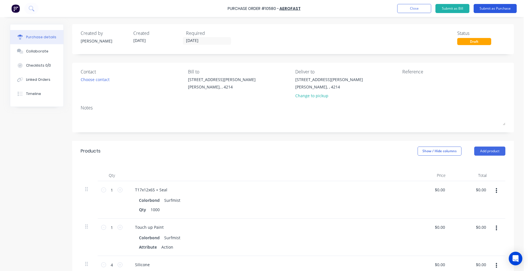
click at [486, 7] on button "Submit as Purchase" at bounding box center [494, 8] width 43 height 9
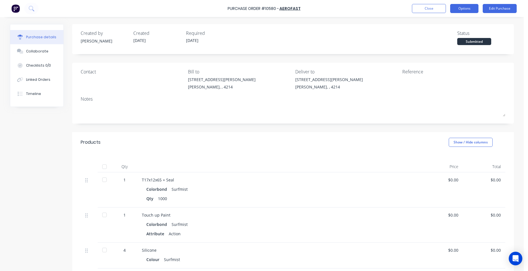
click at [471, 10] on button "Options" at bounding box center [464, 8] width 28 height 9
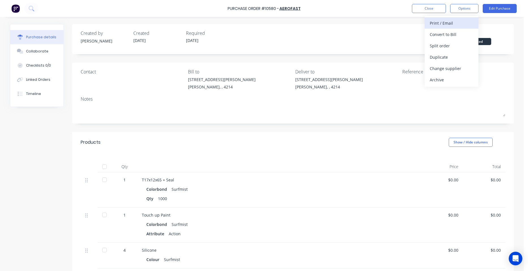
click at [461, 22] on div "Print / Email" at bounding box center [452, 23] width 44 height 8
drag, startPoint x: 461, startPoint y: 22, endPoint x: 455, endPoint y: 42, distance: 21.0
click at [455, 42] on div "Without pricing" at bounding box center [452, 46] width 44 height 8
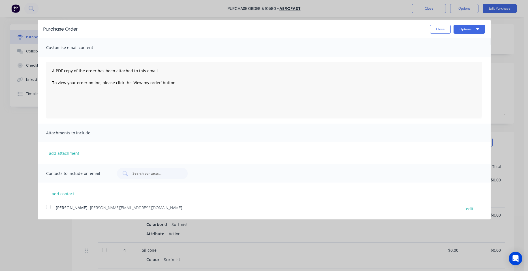
click at [52, 201] on div at bounding box center [48, 206] width 11 height 11
click at [468, 28] on button "Options" at bounding box center [468, 29] width 31 height 9
click at [465, 51] on div "Email" at bounding box center [458, 55] width 44 height 8
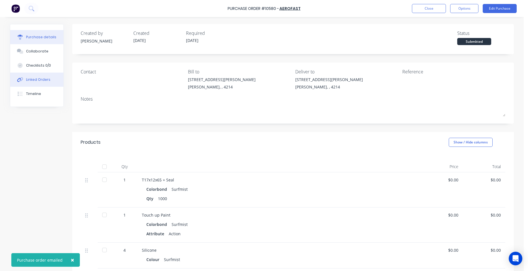
click at [27, 80] on div "Linked Orders" at bounding box center [38, 79] width 24 height 5
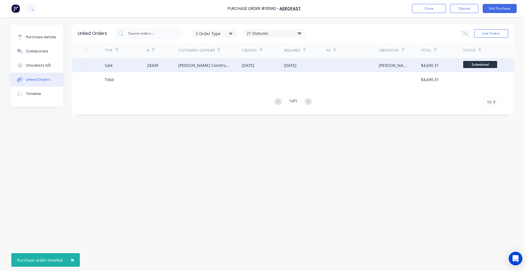
click at [321, 68] on div "[DATE]" at bounding box center [305, 65] width 42 height 14
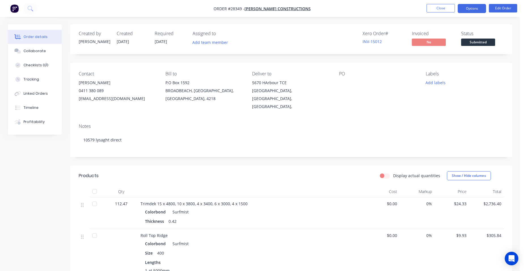
click at [464, 8] on button "Options" at bounding box center [471, 8] width 28 height 9
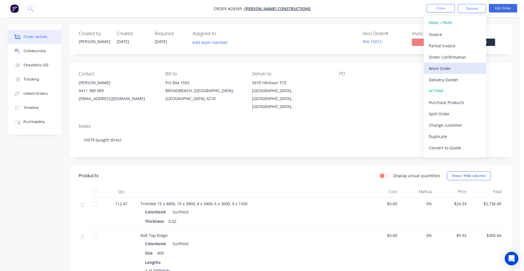
click at [465, 72] on div "Work Order" at bounding box center [454, 68] width 52 height 8
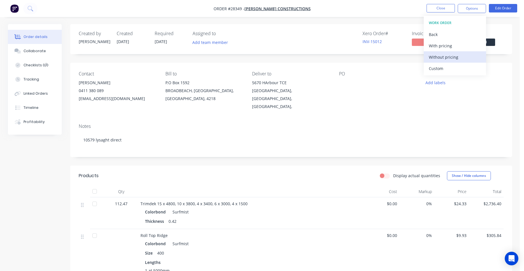
click at [466, 59] on div "Without pricing" at bounding box center [454, 57] width 52 height 8
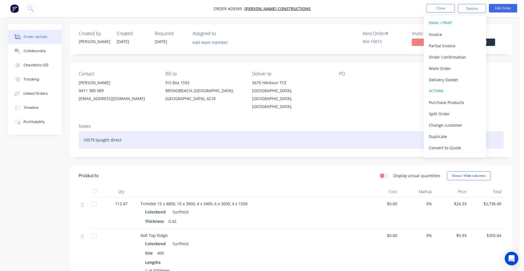
click at [320, 140] on div "10579 lysaght direct" at bounding box center [291, 139] width 424 height 17
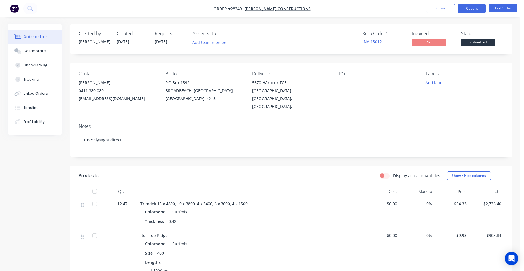
click at [468, 8] on button "Options" at bounding box center [471, 8] width 28 height 9
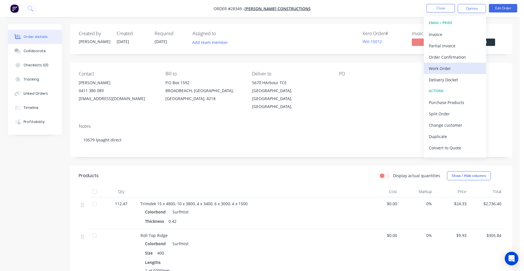
click at [459, 68] on div "Work Order" at bounding box center [454, 68] width 52 height 8
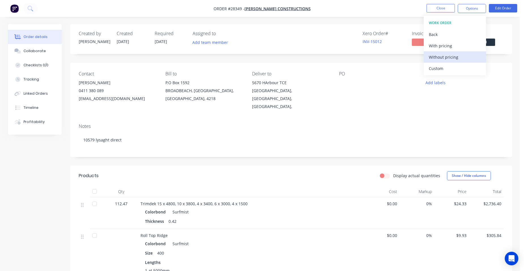
click at [463, 60] on div "Without pricing" at bounding box center [454, 57] width 52 height 8
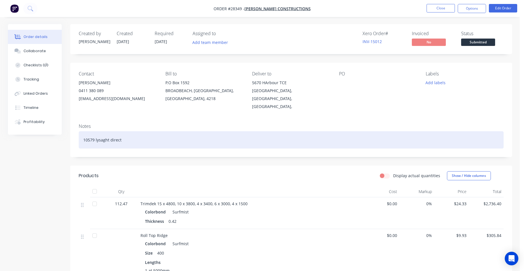
click at [124, 132] on div "10579 lysaght direct" at bounding box center [291, 139] width 424 height 17
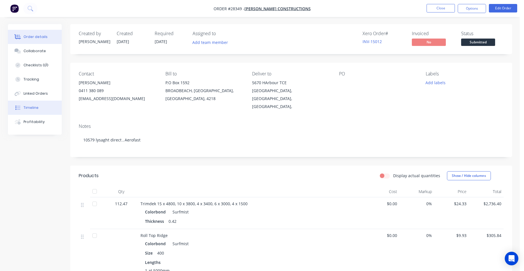
click at [48, 108] on button "Timeline" at bounding box center [35, 107] width 54 height 14
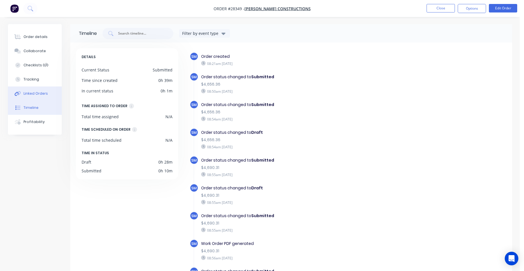
click at [49, 96] on button "Linked Orders" at bounding box center [35, 93] width 54 height 14
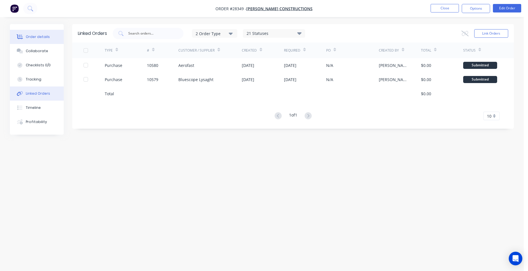
click at [27, 31] on button "Order details" at bounding box center [37, 37] width 54 height 14
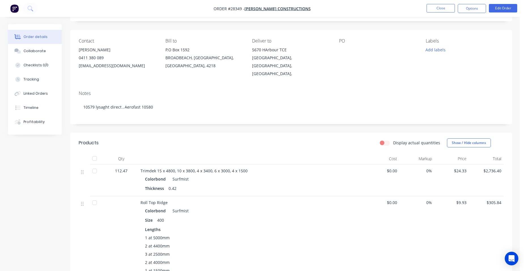
scroll to position [28, 0]
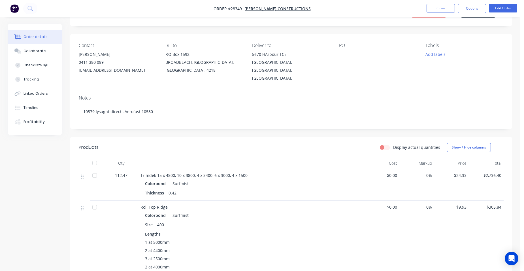
drag, startPoint x: 34, startPoint y: 55, endPoint x: 1, endPoint y: 61, distance: 32.9
click at [34, 55] on button "Collaborate" at bounding box center [35, 51] width 54 height 14
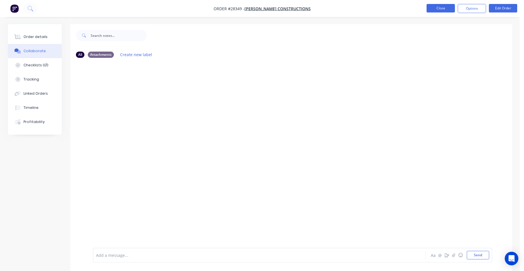
click at [433, 10] on button "Close" at bounding box center [440, 8] width 28 height 8
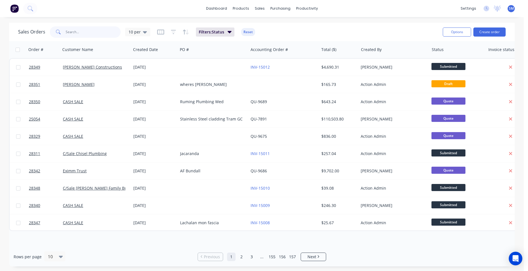
click at [82, 32] on input "text" at bounding box center [93, 31] width 55 height 11
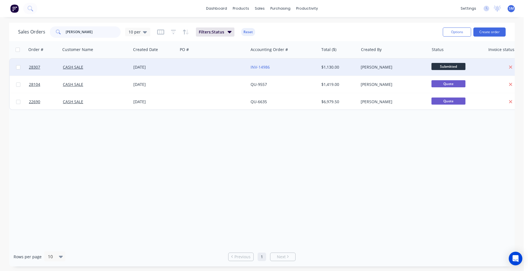
type input "[PERSON_NAME]"
click at [190, 65] on div at bounding box center [213, 67] width 70 height 17
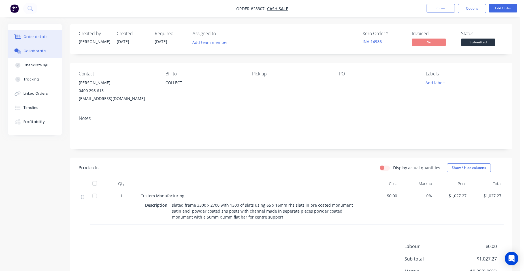
click at [46, 47] on button "Collaborate" at bounding box center [35, 51] width 54 height 14
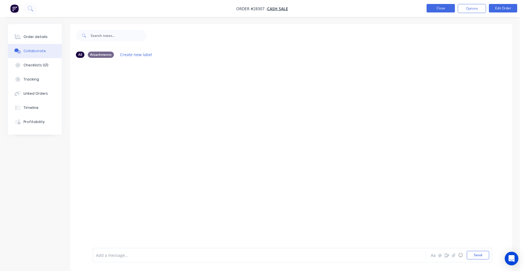
click at [444, 7] on button "Close" at bounding box center [440, 8] width 28 height 8
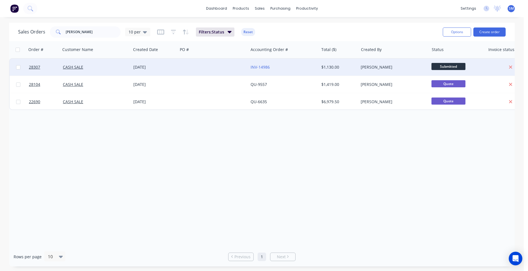
click at [179, 69] on div at bounding box center [213, 67] width 70 height 17
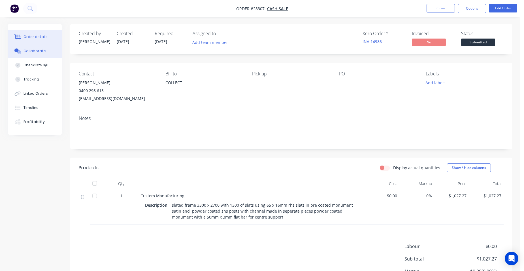
click at [37, 53] on button "Collaborate" at bounding box center [35, 51] width 54 height 14
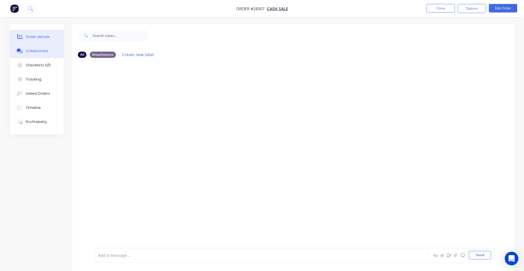
click at [40, 38] on div "Order details" at bounding box center [38, 36] width 24 height 5
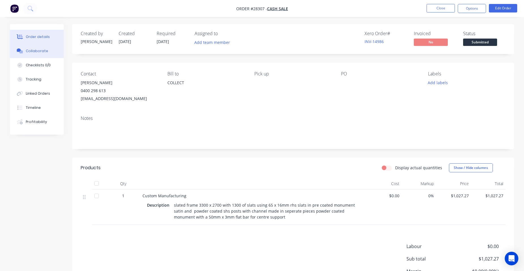
click at [23, 50] on div at bounding box center [20, 50] width 8 height 5
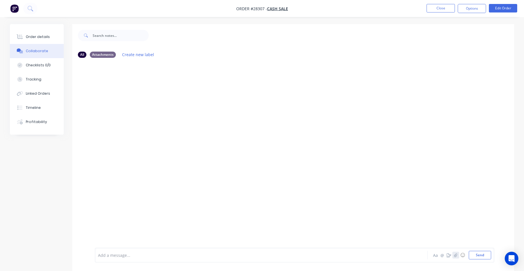
click at [457, 255] on icon "button" at bounding box center [455, 255] width 3 height 4
click at [480, 256] on button "Send" at bounding box center [479, 254] width 22 height 8
click at [430, 10] on button "Close" at bounding box center [440, 8] width 28 height 8
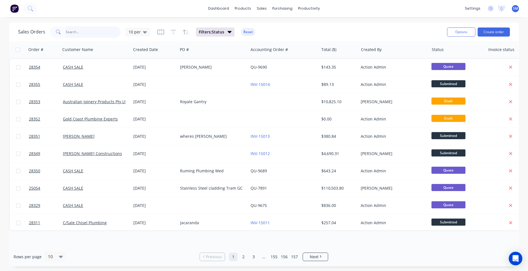
drag, startPoint x: 91, startPoint y: 32, endPoint x: 154, endPoint y: 37, distance: 63.4
click at [90, 32] on input "text" at bounding box center [93, 31] width 55 height 11
type input "m"
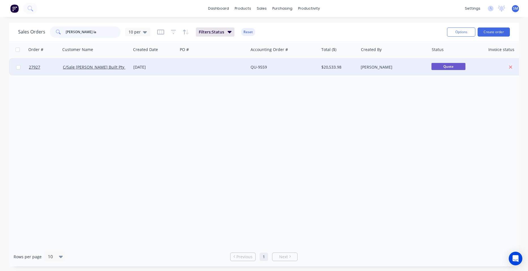
type input "[PERSON_NAME] la"
click at [182, 63] on div at bounding box center [213, 67] width 70 height 17
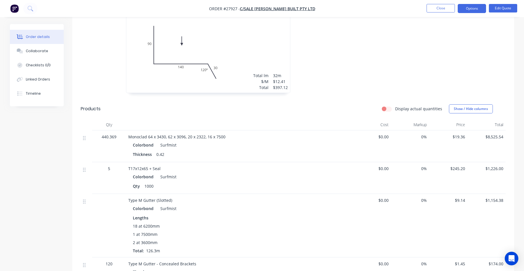
scroll to position [340, 0]
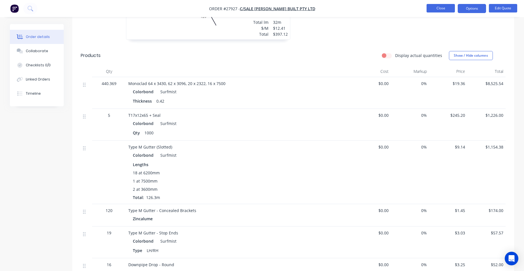
click at [435, 6] on button "Close" at bounding box center [440, 8] width 28 height 8
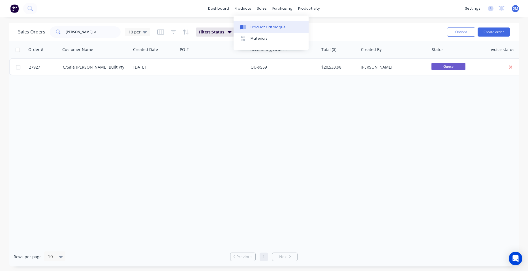
click at [259, 23] on link "Product Catalogue" at bounding box center [270, 26] width 75 height 11
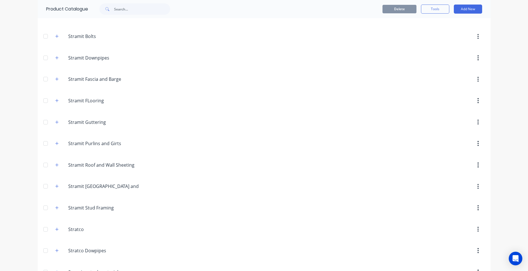
scroll to position [1118, 0]
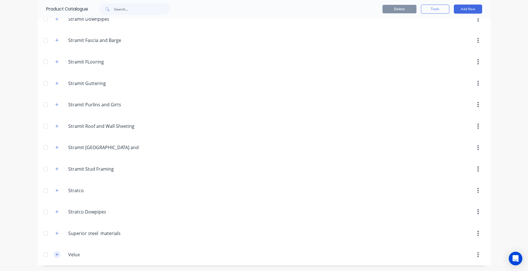
click at [56, 254] on icon "button" at bounding box center [56, 254] width 3 height 4
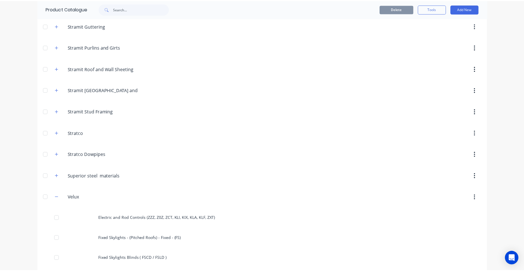
scroll to position [1287, 0]
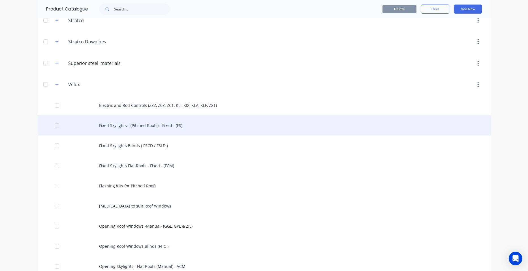
click at [158, 127] on div "Fixed Skylights - (Pitched Roofs) - Fixed - (FS)" at bounding box center [264, 125] width 453 height 20
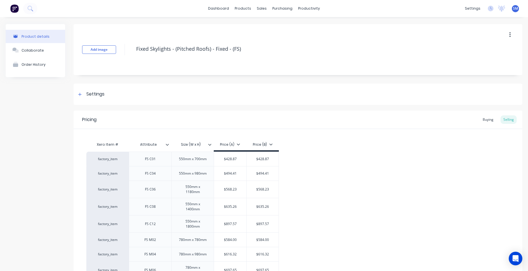
type textarea "x"
drag, startPoint x: 257, startPoint y: 8, endPoint x: 259, endPoint y: 10, distance: 3.6
click at [257, 8] on div "sales" at bounding box center [262, 8] width 16 height 8
click at [267, 22] on link "Sales Orders" at bounding box center [289, 26] width 75 height 11
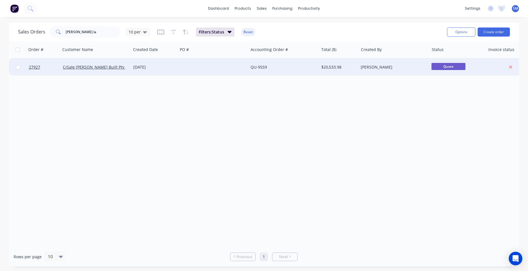
click at [232, 68] on div at bounding box center [213, 67] width 70 height 17
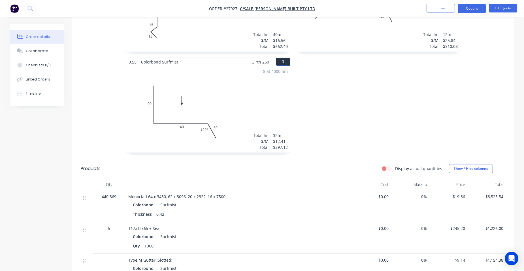
scroll to position [226, 0]
click at [449, 12] on button "Close" at bounding box center [440, 8] width 28 height 8
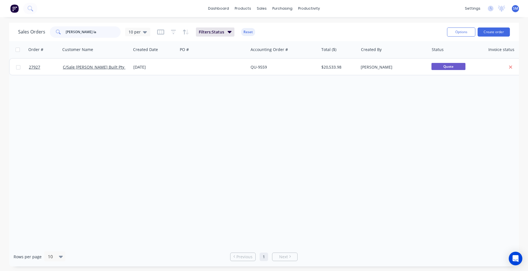
drag, startPoint x: 77, startPoint y: 32, endPoint x: 51, endPoint y: 29, distance: 26.1
click at [51, 29] on div "[PERSON_NAME] la" at bounding box center [85, 31] width 71 height 11
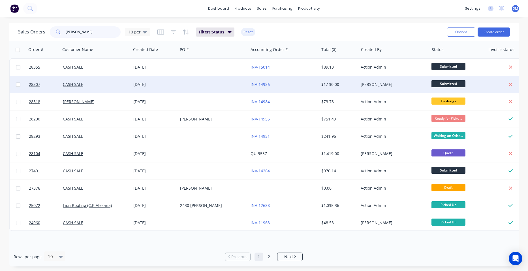
type input "[PERSON_NAME]"
click at [213, 78] on div at bounding box center [213, 84] width 70 height 17
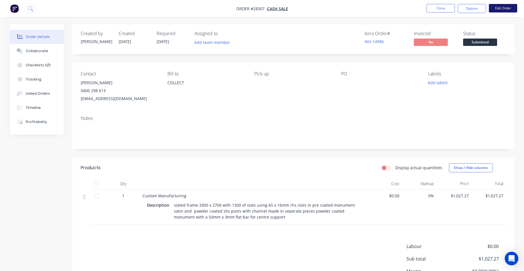
click at [508, 7] on button "Edit Order" at bounding box center [502, 8] width 28 height 8
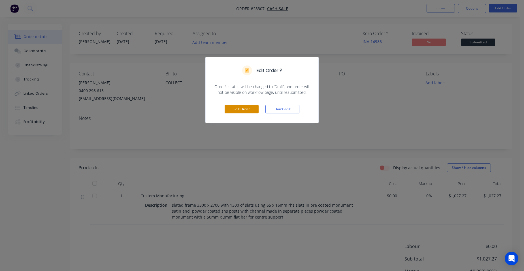
click at [246, 106] on button "Edit Order" at bounding box center [241, 109] width 34 height 8
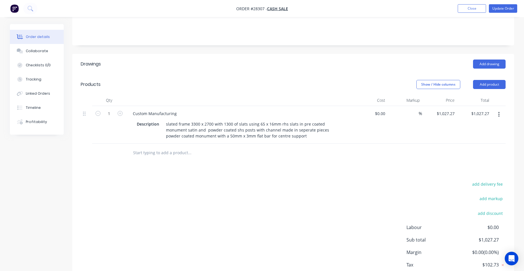
scroll to position [113, 0]
click at [489, 79] on button "Add product" at bounding box center [489, 83] width 33 height 9
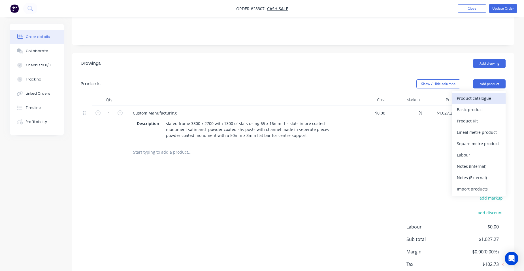
click at [498, 94] on div "Product catalogue" at bounding box center [478, 98] width 44 height 8
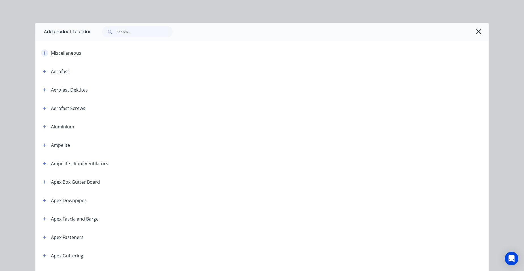
click at [41, 54] on button "button" at bounding box center [44, 52] width 7 height 7
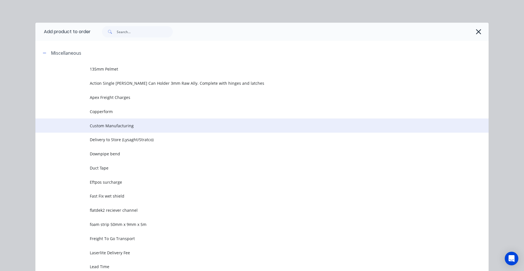
click at [127, 123] on span "Custom Manufacturing" at bounding box center [249, 126] width 319 height 6
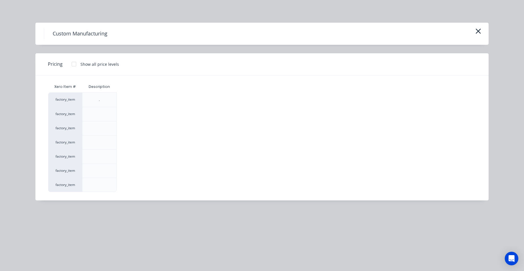
click at [73, 63] on div at bounding box center [73, 63] width 11 height 11
click at [129, 166] on div "$0.00" at bounding box center [132, 171] width 30 height 14
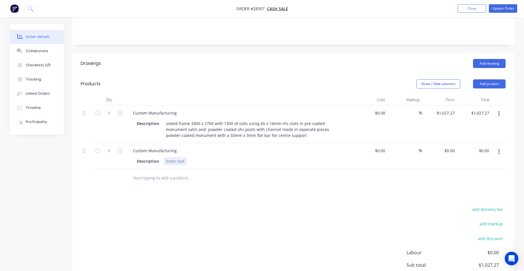
click at [176, 157] on div at bounding box center [175, 161] width 23 height 8
click at [499, 6] on button "Update Order" at bounding box center [502, 8] width 28 height 8
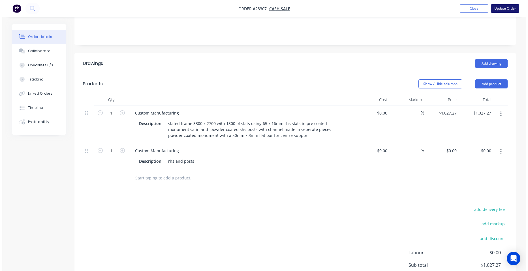
scroll to position [0, 0]
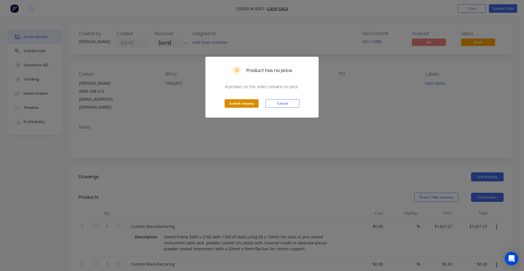
click at [254, 99] on button "Submit anyway" at bounding box center [241, 103] width 34 height 8
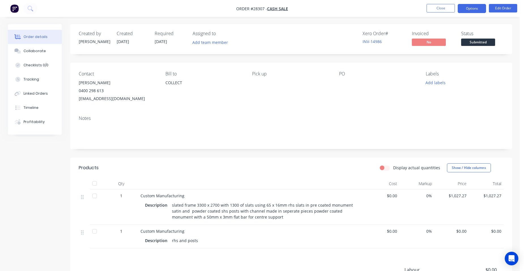
click at [477, 7] on button "Options" at bounding box center [471, 8] width 28 height 9
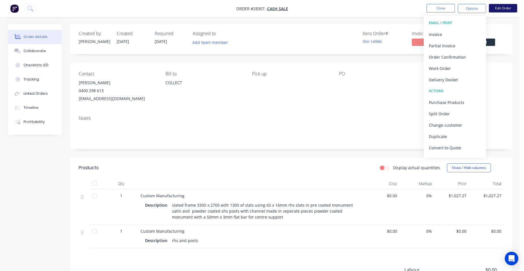
click at [504, 5] on button "Edit Order" at bounding box center [502, 8] width 28 height 8
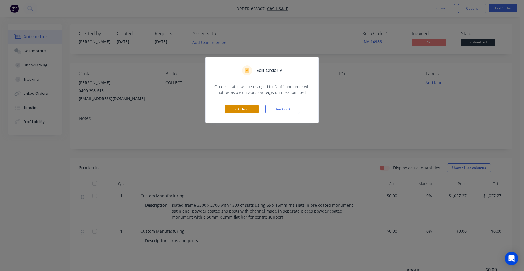
drag, startPoint x: 246, startPoint y: 106, endPoint x: 243, endPoint y: 106, distance: 3.2
click at [247, 106] on button "Edit Order" at bounding box center [241, 109] width 34 height 8
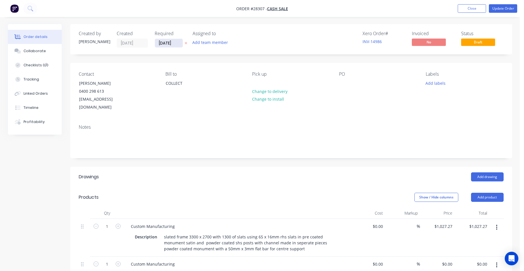
click at [177, 44] on input "[DATE]" at bounding box center [169, 43] width 28 height 8
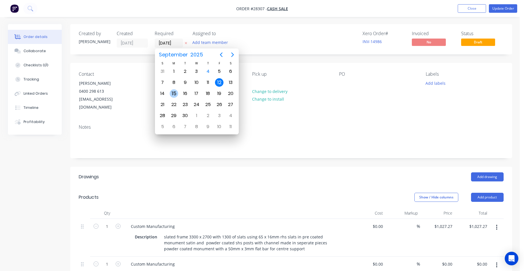
click at [170, 93] on div "15" at bounding box center [174, 93] width 8 height 8
type input "[DATE]"
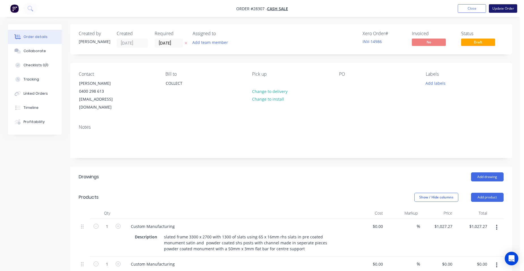
click at [502, 8] on button "Update Order" at bounding box center [502, 8] width 28 height 8
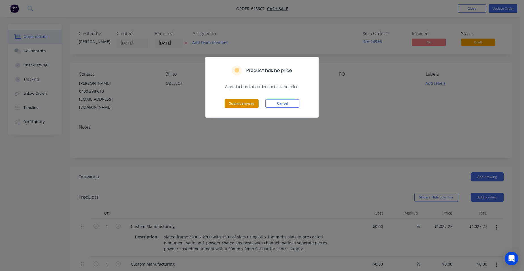
click at [243, 102] on button "Submit anyway" at bounding box center [241, 103] width 34 height 8
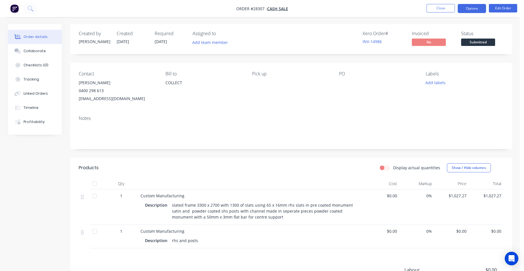
click at [479, 7] on button "Options" at bounding box center [471, 8] width 28 height 9
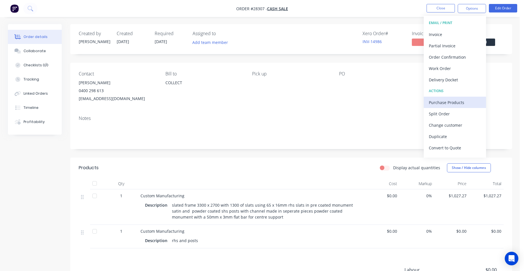
click at [461, 99] on div "Purchase Products" at bounding box center [454, 102] width 52 height 8
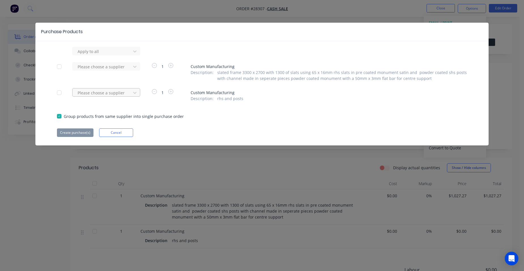
click at [123, 55] on div at bounding box center [102, 51] width 51 height 7
type input "capr"
click at [106, 112] on div "Capral Aluminium Limited" at bounding box center [106, 113] width 68 height 10
click at [81, 133] on button "Create purchase(s)" at bounding box center [75, 132] width 37 height 8
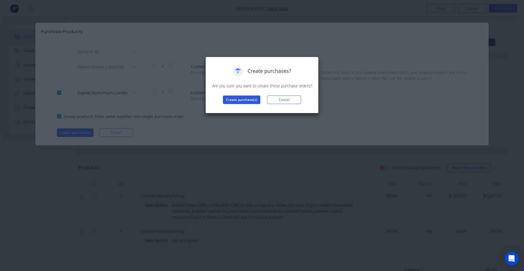
click at [230, 100] on button "Create purchase(s)" at bounding box center [241, 99] width 37 height 8
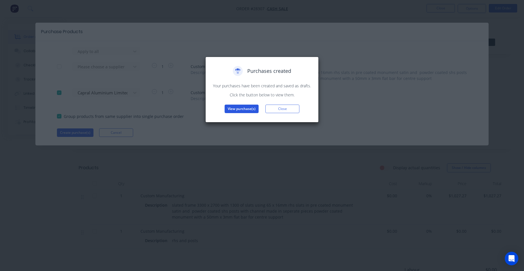
click at [247, 106] on button "View purchase(s)" at bounding box center [241, 108] width 34 height 8
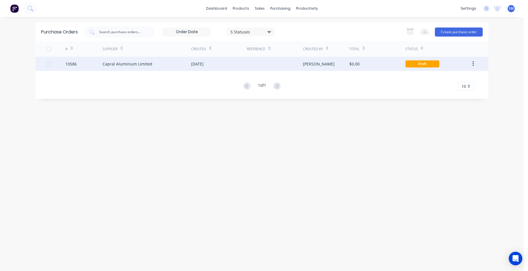
click at [230, 63] on div "[DATE]" at bounding box center [219, 64] width 56 height 14
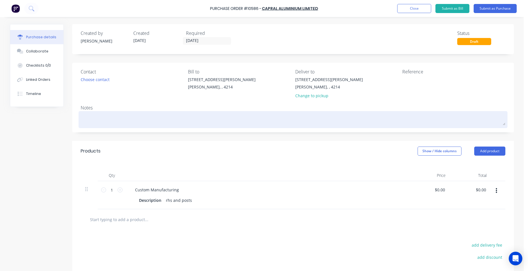
scroll to position [58, 0]
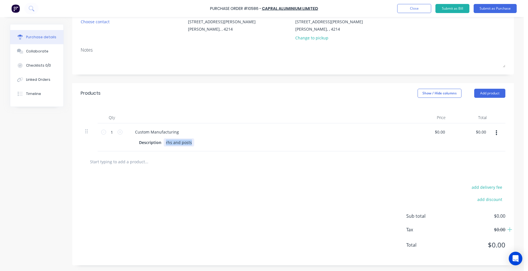
drag, startPoint x: 189, startPoint y: 141, endPoint x: 162, endPoint y: 141, distance: 26.6
click at [164, 141] on div "rhs and posts" at bounding box center [179, 142] width 31 height 8
click at [119, 131] on icon at bounding box center [119, 131] width 5 height 5
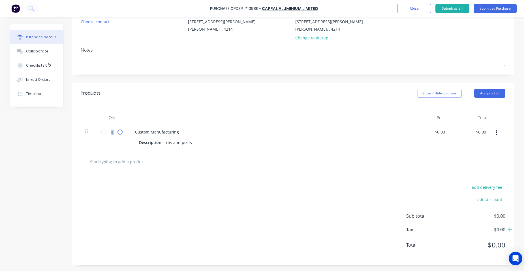
click at [119, 131] on icon at bounding box center [119, 131] width 5 height 5
click at [117, 132] on icon at bounding box center [119, 131] width 5 height 5
click at [118, 141] on div "6 6" at bounding box center [112, 137] width 28 height 28
click at [118, 131] on icon at bounding box center [119, 131] width 5 height 5
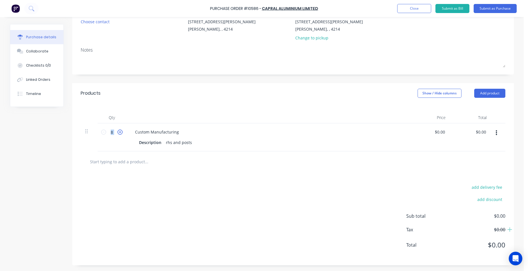
click at [118, 131] on icon at bounding box center [119, 131] width 5 height 5
type input "9"
drag, startPoint x: 189, startPoint y: 144, endPoint x: 174, endPoint y: 143, distance: 14.7
click at [164, 143] on div "rhs and posts" at bounding box center [179, 142] width 31 height 8
click at [226, 141] on div "65 x16mm monument rhs x 6500" at bounding box center [197, 142] width 67 height 8
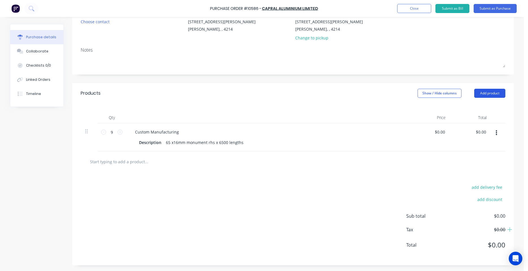
click at [478, 93] on button "Add product" at bounding box center [489, 93] width 31 height 9
click at [411, 122] on div "Price" at bounding box center [429, 117] width 41 height 11
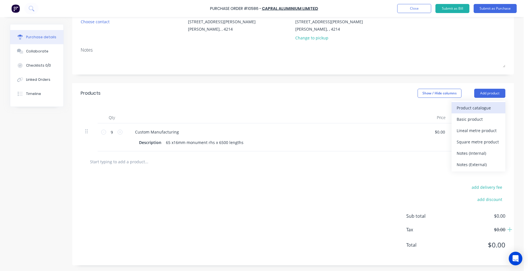
click at [482, 106] on div "Product catalogue" at bounding box center [478, 108] width 44 height 8
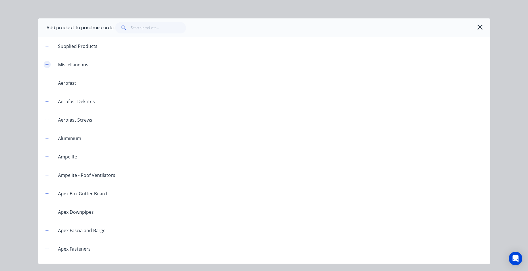
click at [50, 63] on button "button" at bounding box center [47, 64] width 7 height 7
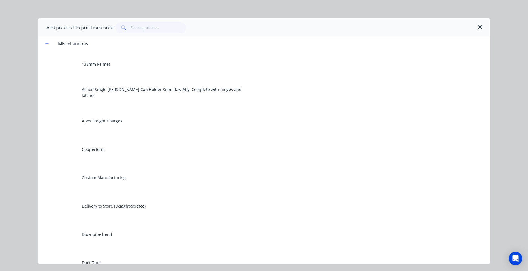
scroll to position [85, 0]
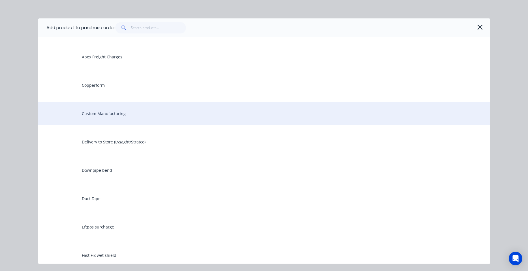
click at [102, 112] on div "Custom Manufacturing" at bounding box center [264, 113] width 452 height 23
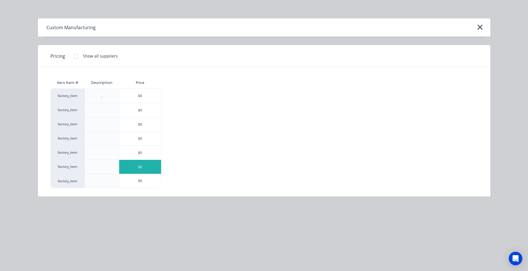
click at [136, 171] on div "$0" at bounding box center [140, 167] width 42 height 14
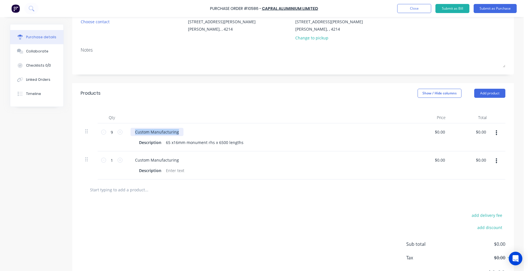
drag, startPoint x: 176, startPoint y: 132, endPoint x: 138, endPoint y: 108, distance: 44.7
click at [131, 123] on div "Custom Manufacturing Description 65 x16mm monument rhs x 6500 lengths" at bounding box center [267, 137] width 283 height 28
drag, startPoint x: 177, startPoint y: 158, endPoint x: 130, endPoint y: 158, distance: 46.4
click at [130, 158] on div "Custom Manufacturing" at bounding box center [156, 160] width 53 height 8
click at [171, 171] on div at bounding box center [175, 170] width 23 height 8
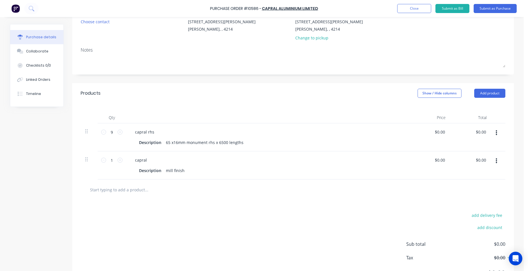
scroll to position [0, 0]
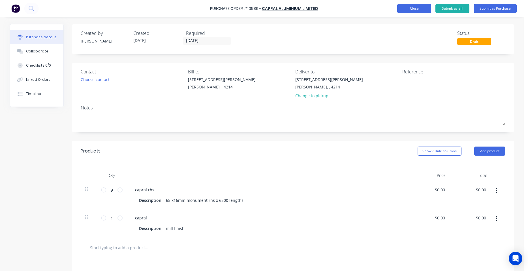
click at [422, 10] on button "Close" at bounding box center [414, 8] width 34 height 9
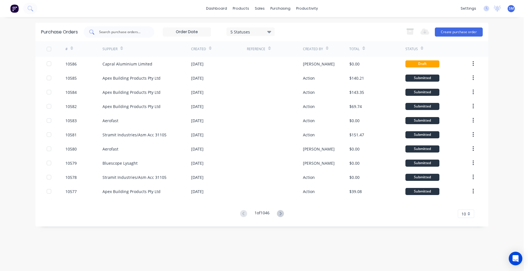
click at [128, 32] on input "text" at bounding box center [121, 32] width 47 height 6
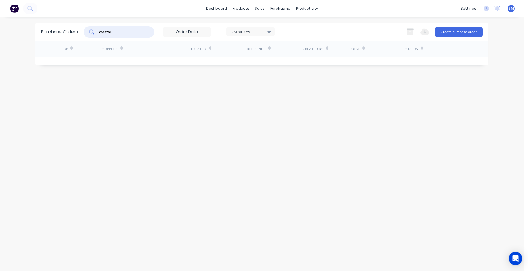
drag, startPoint x: 97, startPoint y: 35, endPoint x: 82, endPoint y: 36, distance: 14.7
click at [82, 36] on div "Purchase Orders coastal 5 Statuses 5 Statuses Export to Excel (XLSX) Create pur…" at bounding box center [261, 32] width 453 height 18
type input "custom"
click at [271, 25] on div "Sales Orders" at bounding box center [280, 27] width 23 height 5
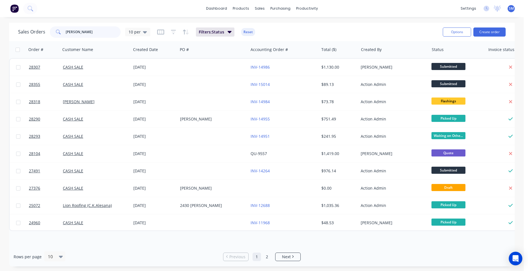
drag, startPoint x: 83, startPoint y: 33, endPoint x: 48, endPoint y: 28, distance: 35.7
click at [50, 30] on div "[PERSON_NAME]" at bounding box center [85, 31] width 71 height 11
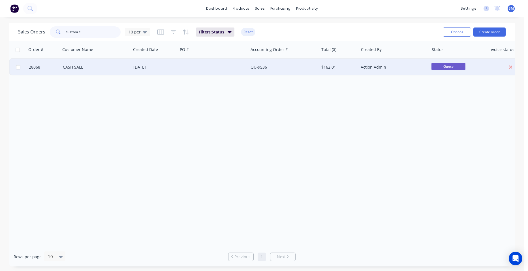
type input "custom c"
click at [207, 68] on div at bounding box center [213, 67] width 70 height 17
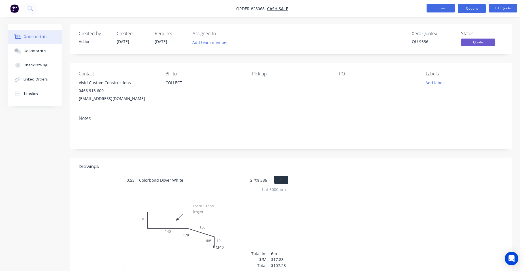
click at [434, 11] on button "Close" at bounding box center [440, 8] width 28 height 8
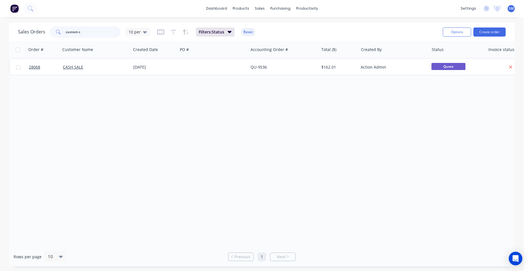
click at [83, 30] on input "custom c" at bounding box center [93, 31] width 55 height 11
drag, startPoint x: 83, startPoint y: 30, endPoint x: 55, endPoint y: 30, distance: 28.6
click at [55, 30] on div "custom c" at bounding box center [85, 31] width 71 height 11
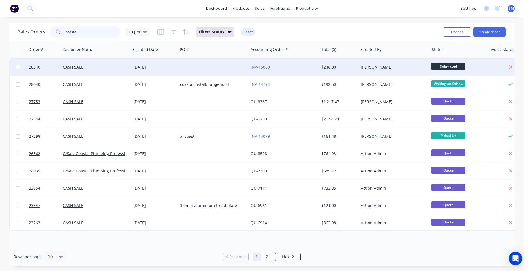
type input "coastal"
click at [208, 70] on div at bounding box center [213, 67] width 70 height 17
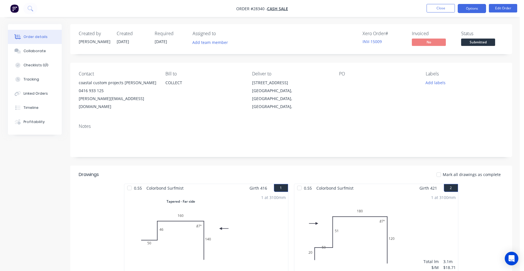
click at [476, 11] on button "Options" at bounding box center [471, 8] width 28 height 9
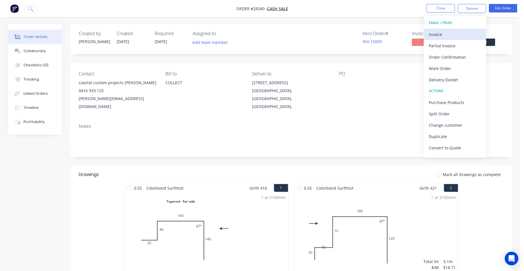
click at [459, 32] on div "Invoice" at bounding box center [454, 34] width 52 height 8
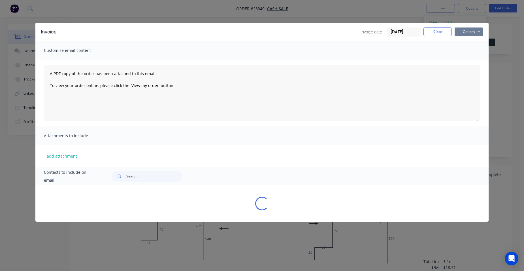
click at [463, 33] on button "Options" at bounding box center [468, 31] width 28 height 8
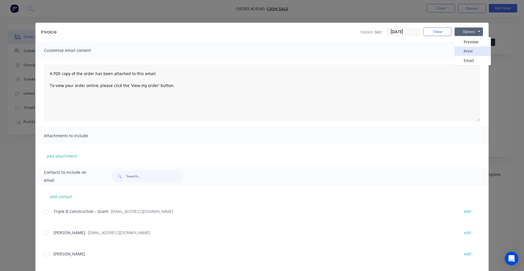
click at [475, 49] on button "Print" at bounding box center [472, 50] width 36 height 9
click at [424, 31] on button "Close" at bounding box center [437, 31] width 28 height 8
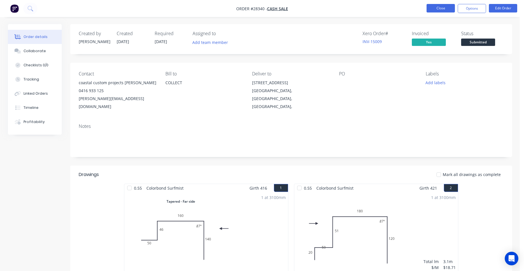
click at [437, 8] on button "Close" at bounding box center [440, 8] width 28 height 8
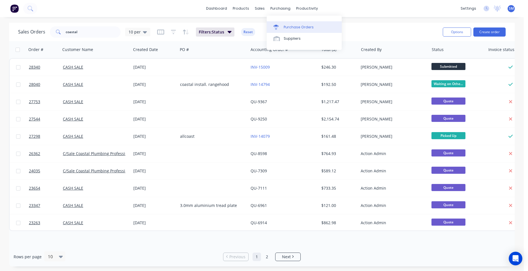
click at [295, 25] on div "Purchase Orders" at bounding box center [299, 27] width 30 height 5
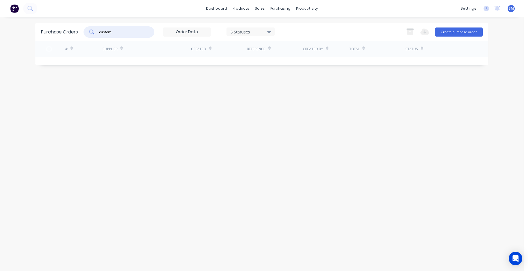
drag, startPoint x: 134, startPoint y: 34, endPoint x: 54, endPoint y: 32, distance: 79.3
click at [57, 32] on div "Purchase Orders custom 5 Statuses 5 Statuses Export to Excel (XLSX) Create purc…" at bounding box center [261, 32] width 453 height 18
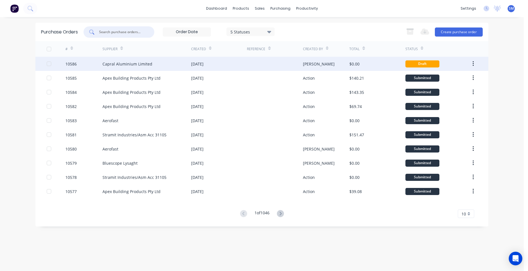
click at [251, 63] on div at bounding box center [275, 64] width 56 height 14
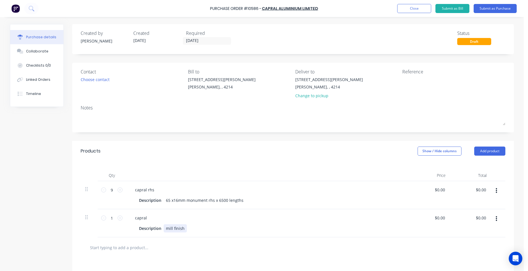
click at [183, 229] on div "mill finish" at bounding box center [175, 228] width 23 height 8
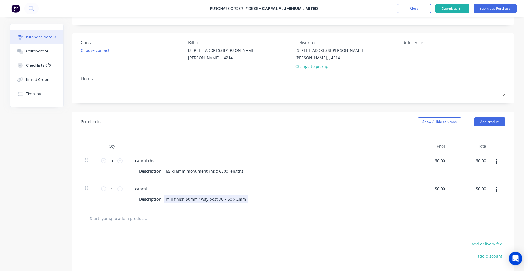
scroll to position [57, 0]
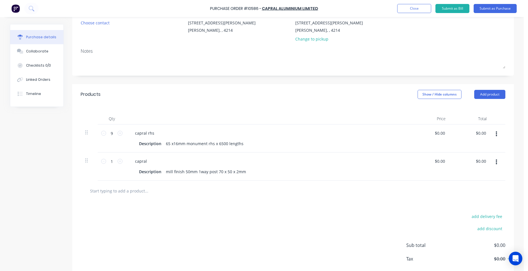
click at [496, 160] on icon "button" at bounding box center [496, 161] width 1 height 5
click at [475, 190] on button "Duplicate" at bounding box center [479, 188] width 48 height 11
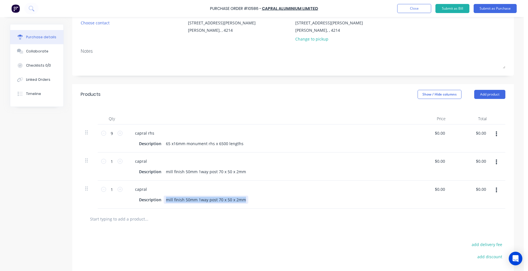
drag, startPoint x: 243, startPoint y: 199, endPoint x: 150, endPoint y: 193, distance: 93.3
click at [150, 193] on div "capral Description mill finish 50mm 1way post 70 x 50 x 2mm" at bounding box center [267, 194] width 283 height 28
click at [496, 190] on icon "button" at bounding box center [496, 189] width 1 height 5
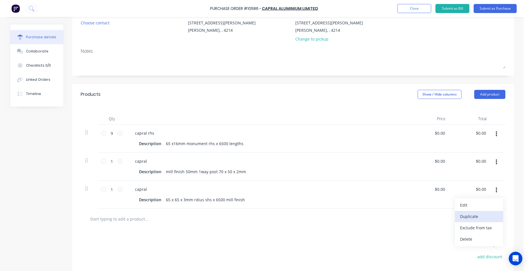
click at [486, 216] on button "Duplicate" at bounding box center [479, 216] width 48 height 11
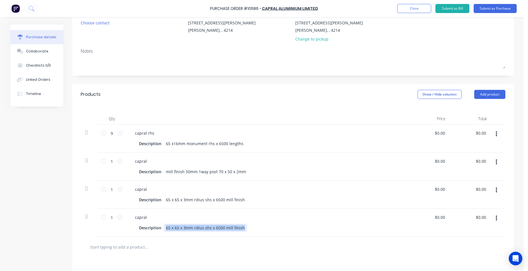
drag, startPoint x: 240, startPoint y: 227, endPoint x: 162, endPoint y: 228, distance: 77.3
click at [164, 228] on div "65 x 65 x 3mm rdius shs x 6500 mill finish" at bounding box center [205, 227] width 83 height 8
click at [166, 228] on div "5-mm x 3mm flat bar" at bounding box center [186, 227] width 44 height 8
click at [203, 226] on div "50mm x 3mm flat bar" at bounding box center [186, 227] width 45 height 8
click at [409, 9] on button "Close" at bounding box center [414, 8] width 34 height 9
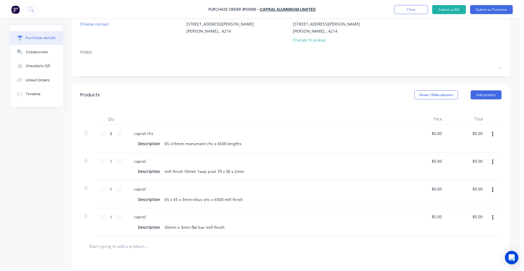
scroll to position [0, 0]
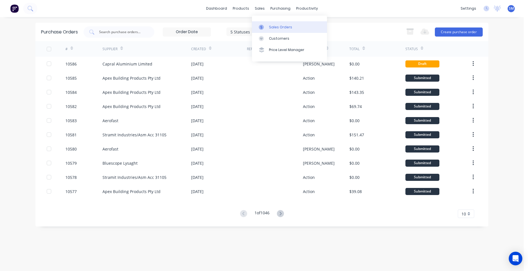
click at [272, 24] on link "Sales Orders" at bounding box center [289, 26] width 75 height 11
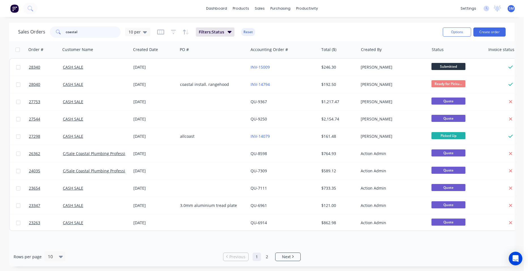
drag, startPoint x: 41, startPoint y: 34, endPoint x: 28, endPoint y: 32, distance: 12.9
click at [28, 32] on div "Sales Orders coastal 10 per" at bounding box center [84, 31] width 132 height 11
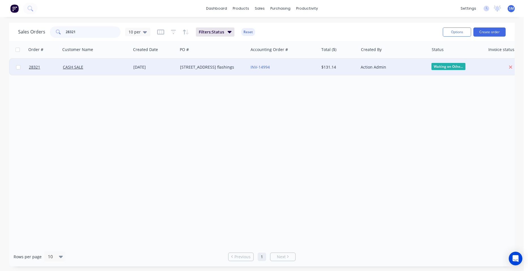
type input "28321"
click at [292, 65] on div "INV-14994" at bounding box center [281, 67] width 63 height 6
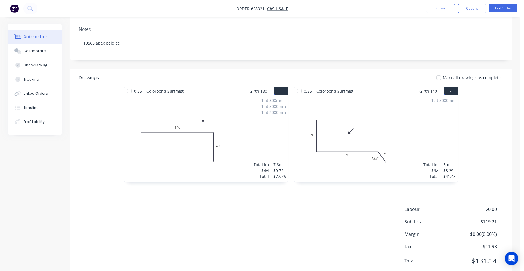
scroll to position [50, 0]
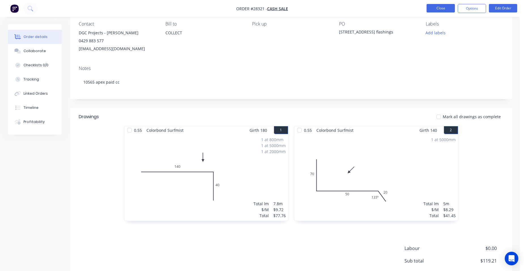
click at [438, 5] on button "Close" at bounding box center [440, 8] width 28 height 8
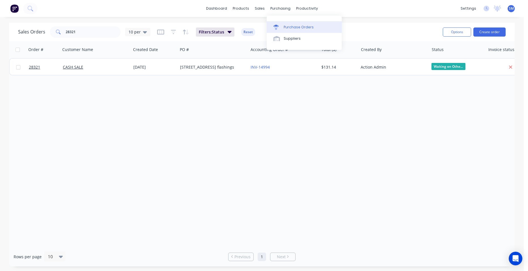
click at [286, 24] on link "Purchase Orders" at bounding box center [304, 26] width 75 height 11
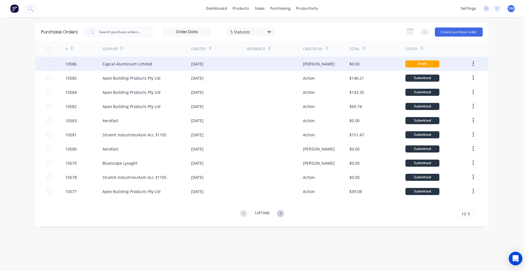
click at [251, 63] on div at bounding box center [275, 64] width 56 height 14
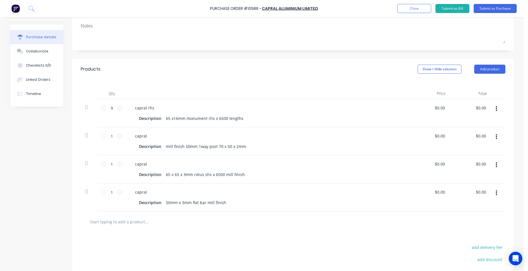
scroll to position [85, 0]
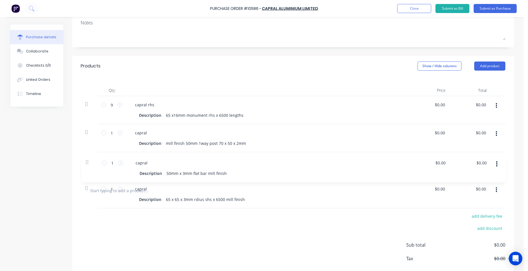
drag, startPoint x: 84, startPoint y: 190, endPoint x: 89, endPoint y: 161, distance: 29.5
click at [89, 161] on div "9 9 capral rhs Description 65 x16mm monument rhs x 6500 lengths $0.00 $0.00 $0.…" at bounding box center [293, 138] width 424 height 84
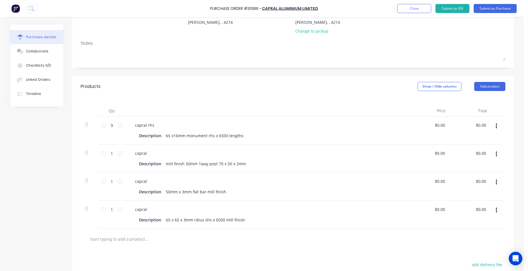
scroll to position [57, 0]
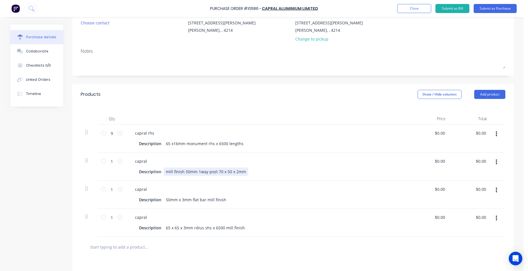
click at [244, 171] on div "mill finish 50mm 1way post 70 x 50 x 2mm" at bounding box center [206, 171] width 85 height 8
click at [224, 199] on div "50mm x 3mm flat bar mill finish" at bounding box center [196, 199] width 65 height 8
click at [493, 7] on button "Submit as Purchase" at bounding box center [494, 8] width 43 height 9
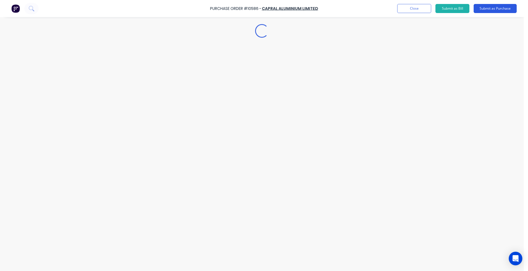
scroll to position [0, 0]
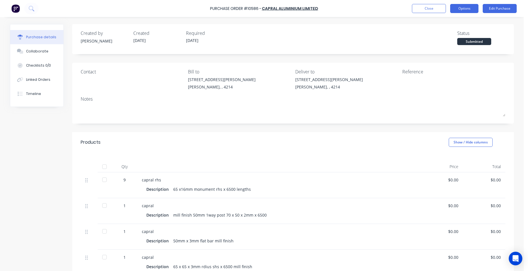
click at [469, 9] on button "Options" at bounding box center [464, 8] width 28 height 9
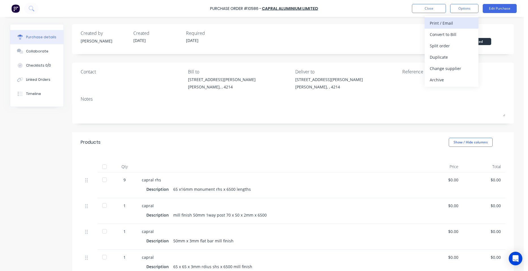
click at [456, 20] on div "Print / Email" at bounding box center [452, 23] width 44 height 8
click at [456, 43] on div "Without pricing" at bounding box center [452, 46] width 44 height 8
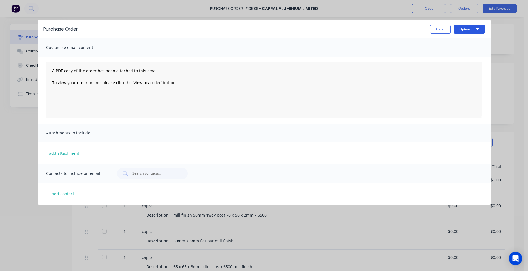
click at [462, 28] on button "Options" at bounding box center [468, 29] width 31 height 9
click at [459, 46] on div "Print" at bounding box center [458, 43] width 44 height 8
click at [434, 29] on button "Close" at bounding box center [440, 29] width 21 height 9
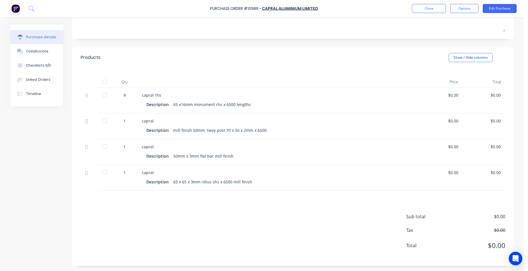
scroll to position [85, 0]
click at [453, 9] on button "Options" at bounding box center [464, 8] width 28 height 9
click at [453, 19] on div "Print / Email" at bounding box center [452, 23] width 44 height 8
click at [464, 46] on div "Without pricing" at bounding box center [452, 46] width 44 height 8
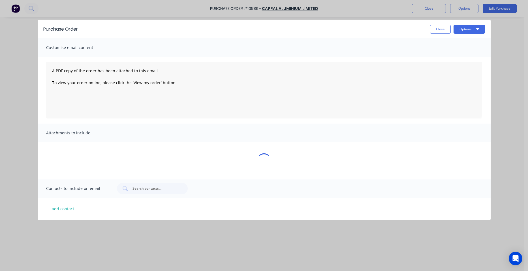
scroll to position [0, 0]
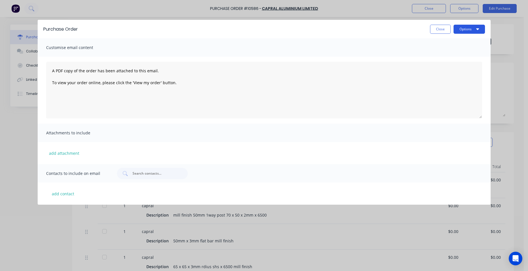
click at [471, 26] on button "Options" at bounding box center [468, 29] width 31 height 9
click at [461, 46] on div "Print" at bounding box center [458, 43] width 44 height 8
click at [437, 31] on button "Close" at bounding box center [440, 29] width 21 height 9
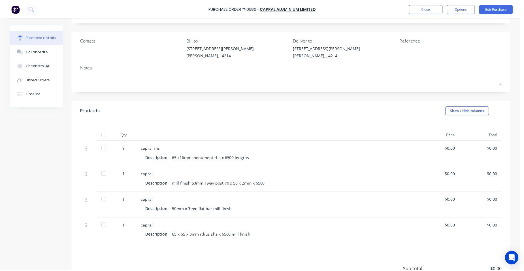
scroll to position [85, 0]
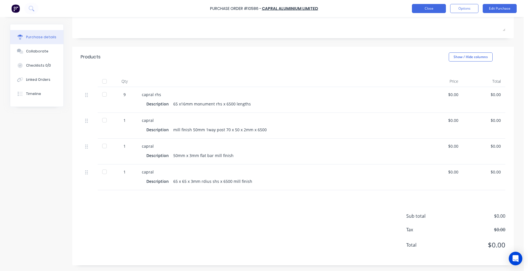
click at [436, 4] on button "Close" at bounding box center [429, 8] width 34 height 9
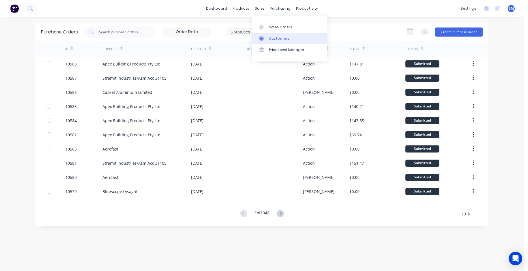
drag, startPoint x: 269, startPoint y: 36, endPoint x: 260, endPoint y: 38, distance: 10.0
click at [269, 36] on div "Customers" at bounding box center [279, 38] width 20 height 5
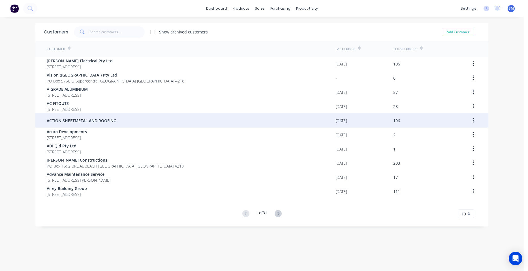
click at [96, 121] on span "ACTION SHEETMETAL AND ROOFING" at bounding box center [82, 120] width 70 height 6
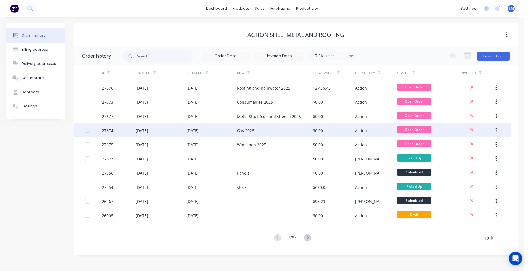
click at [265, 130] on div "Gas 2025" at bounding box center [275, 130] width 76 height 14
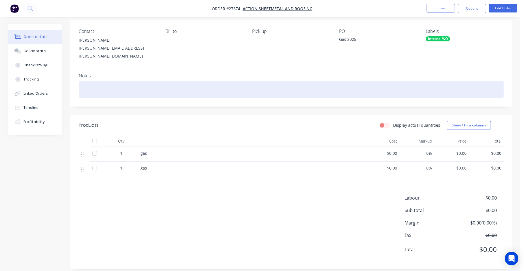
scroll to position [43, 0]
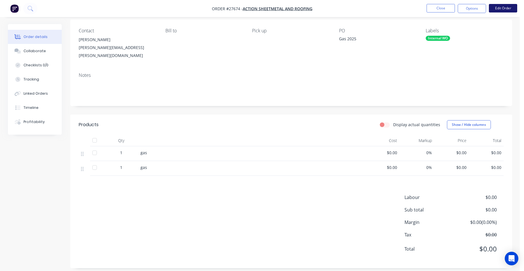
click at [509, 7] on button "Edit Order" at bounding box center [502, 8] width 28 height 8
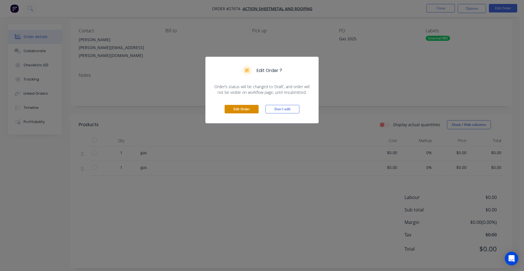
click at [244, 108] on button "Edit Order" at bounding box center [241, 109] width 34 height 8
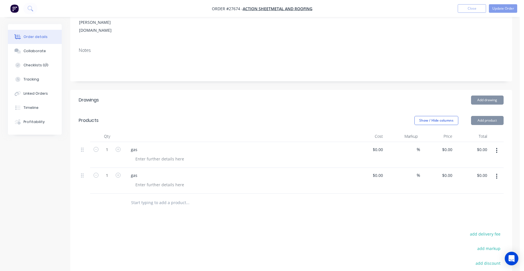
scroll to position [85, 0]
click at [494, 171] on button "button" at bounding box center [496, 176] width 13 height 10
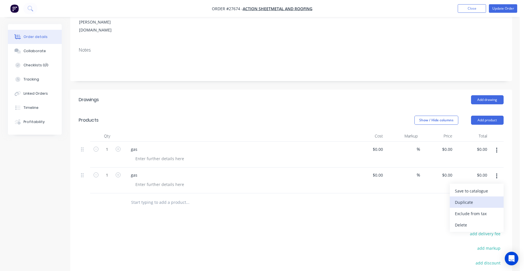
click at [470, 198] on div "Duplicate" at bounding box center [476, 202] width 44 height 8
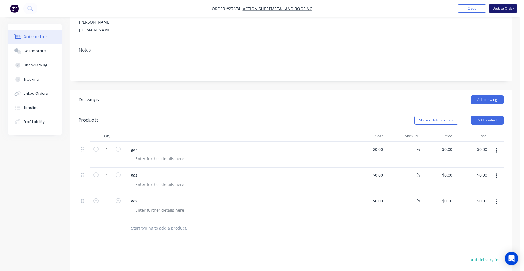
click at [506, 11] on button "Update Order" at bounding box center [502, 8] width 28 height 8
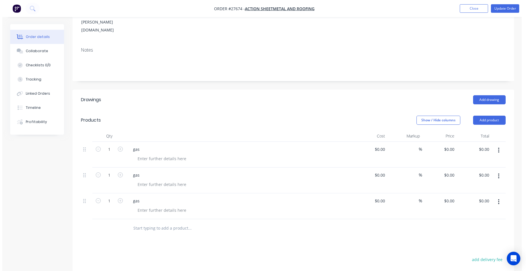
scroll to position [0, 0]
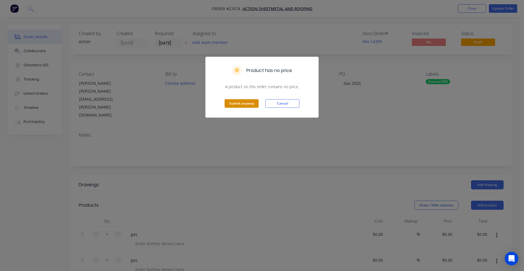
click at [242, 104] on button "Submit anyway" at bounding box center [241, 103] width 34 height 8
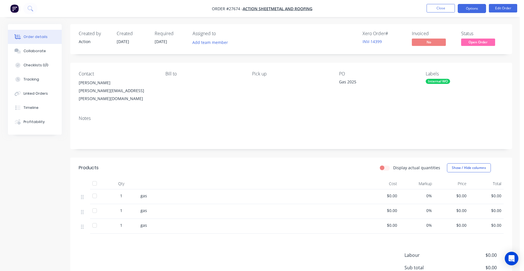
click at [479, 10] on button "Options" at bounding box center [471, 8] width 28 height 9
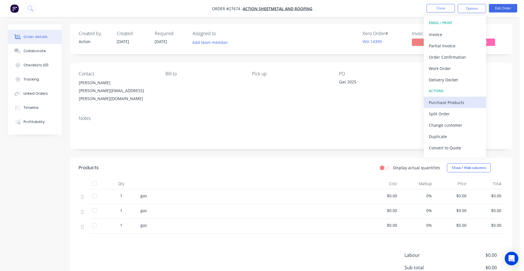
click at [459, 102] on div "Purchase Products" at bounding box center [454, 102] width 52 height 8
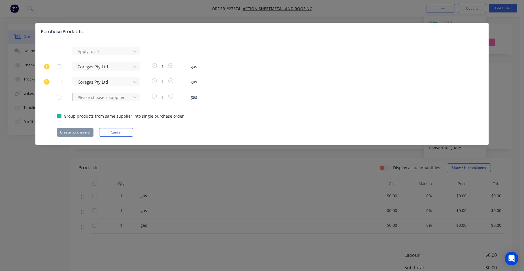
click at [93, 55] on div at bounding box center [102, 51] width 51 height 7
type input "coregas"
click at [99, 116] on div "Coregas Pty Ltd" at bounding box center [106, 118] width 68 height 10
click at [75, 130] on button "Create purchase(s)" at bounding box center [75, 132] width 37 height 8
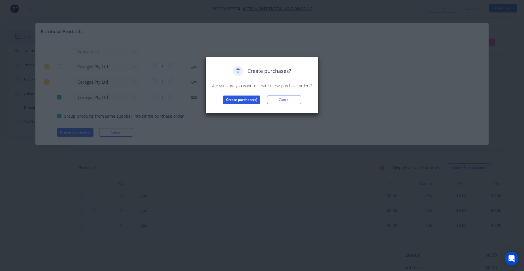
click at [233, 98] on button "Create purchase(s)" at bounding box center [241, 99] width 37 height 8
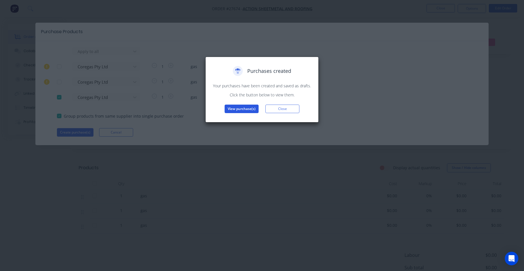
click at [231, 105] on button "View purchase(s)" at bounding box center [241, 108] width 34 height 8
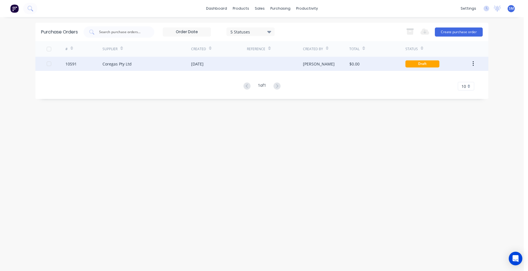
click at [228, 65] on div "[DATE]" at bounding box center [219, 64] width 56 height 14
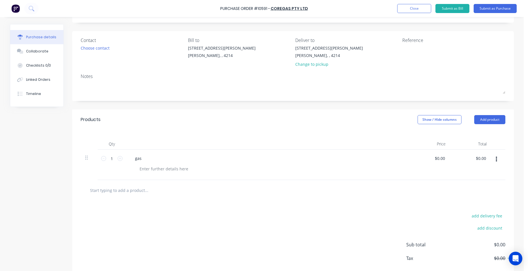
scroll to position [57, 0]
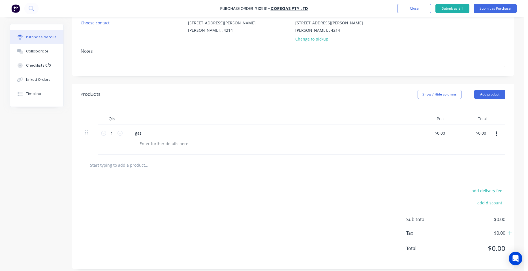
click at [496, 134] on icon "button" at bounding box center [496, 133] width 1 height 5
click at [488, 95] on button "Add product" at bounding box center [489, 94] width 31 height 9
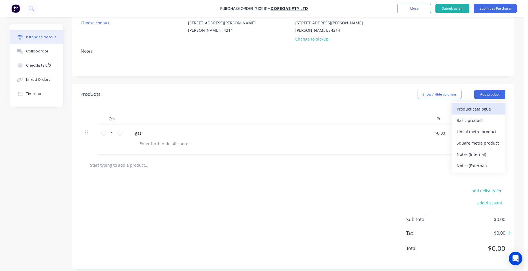
click at [469, 107] on div "Product catalogue" at bounding box center [478, 109] width 44 height 8
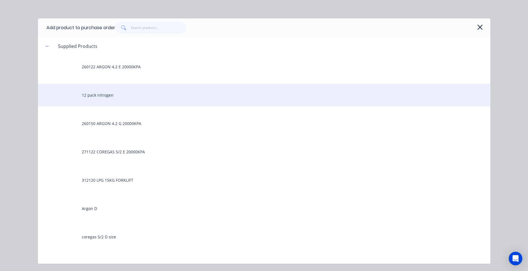
click at [142, 94] on div "12 pack nitrogen" at bounding box center [264, 94] width 452 height 23
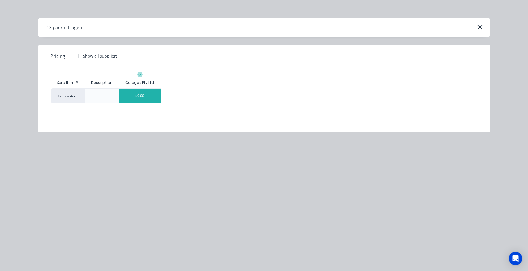
click at [150, 93] on div "$0.00" at bounding box center [139, 96] width 41 height 14
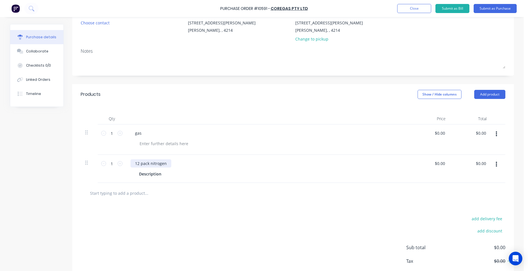
click at [165, 165] on div "12 pack nitrogen" at bounding box center [150, 163] width 41 height 8
click at [495, 134] on button "button" at bounding box center [496, 134] width 13 height 10
click at [466, 183] on button "Delete" at bounding box center [479, 182] width 48 height 11
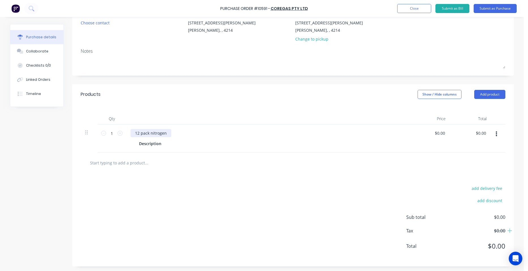
click at [168, 134] on div "12 pack nitrogen" at bounding box center [150, 133] width 41 height 8
click at [164, 144] on div at bounding box center [168, 143] width 8 height 8
click at [491, 92] on button "Add product" at bounding box center [489, 94] width 31 height 9
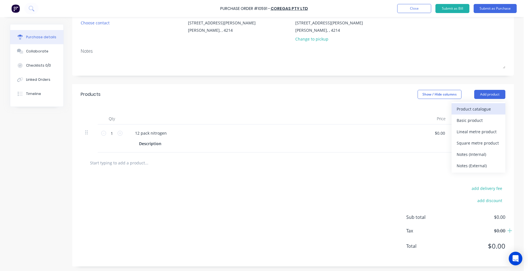
click at [483, 107] on div "Product catalogue" at bounding box center [478, 109] width 44 height 8
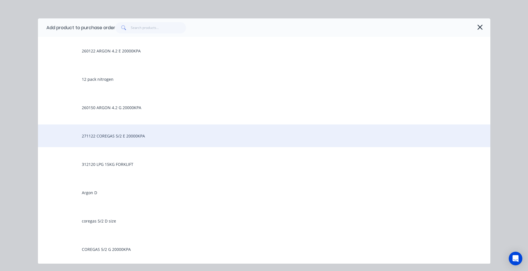
scroll to position [28, 0]
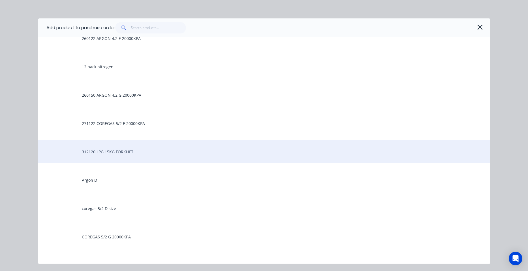
click at [125, 154] on div "312120 LPG 15KG FORKLIFT" at bounding box center [264, 151] width 452 height 23
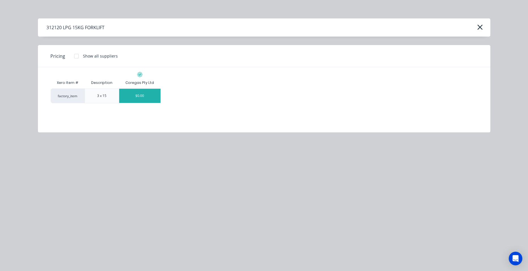
click at [144, 100] on div "$0.00" at bounding box center [139, 96] width 41 height 14
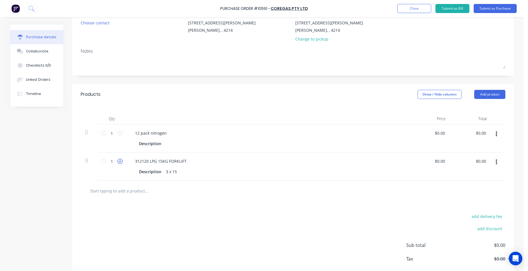
click at [118, 160] on icon at bounding box center [119, 160] width 5 height 5
type input "3"
click at [200, 177] on div "312120 LPG 15KG FORKLIFT Description 3 x 15" at bounding box center [267, 166] width 283 height 28
drag, startPoint x: 176, startPoint y: 170, endPoint x: 159, endPoint y: 168, distance: 17.4
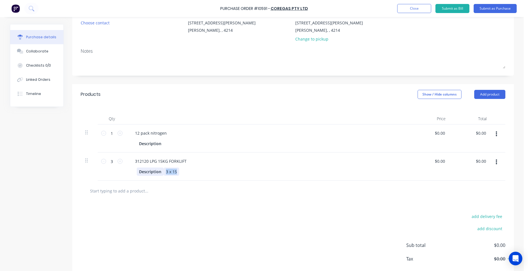
click at [159, 168] on div "Description 3 x 15" at bounding box center [266, 171] width 259 height 8
click at [164, 142] on div at bounding box center [168, 143] width 8 height 8
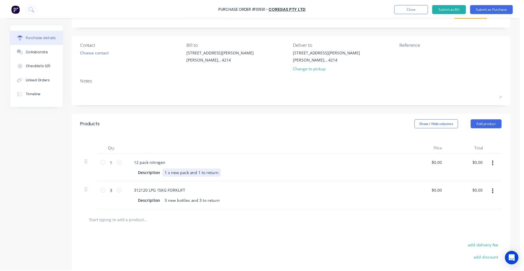
scroll to position [0, 0]
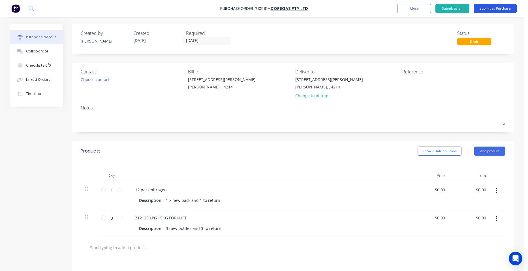
click at [499, 8] on button "Submit as Purchase" at bounding box center [494, 8] width 43 height 9
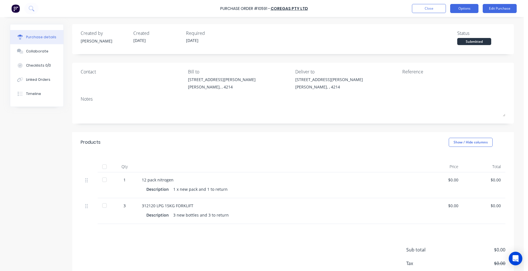
click at [477, 8] on button "Options" at bounding box center [464, 8] width 28 height 9
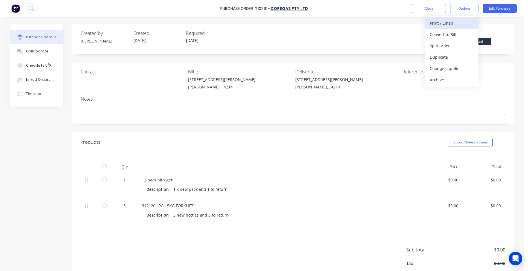
click at [454, 21] on div "Print / Email" at bounding box center [452, 23] width 44 height 8
click at [468, 42] on div "Without pricing" at bounding box center [452, 46] width 44 height 8
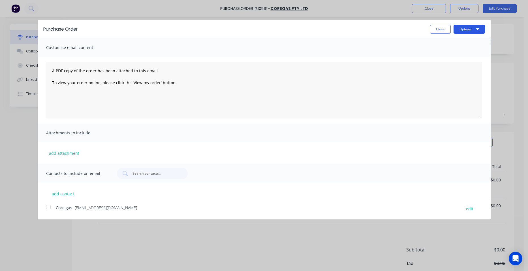
drag, startPoint x: 472, startPoint y: 28, endPoint x: 468, endPoint y: 33, distance: 6.5
click at [472, 28] on button "Options" at bounding box center [468, 29] width 31 height 9
click at [467, 44] on div "Print" at bounding box center [458, 43] width 44 height 8
click at [434, 27] on button "Close" at bounding box center [440, 29] width 21 height 9
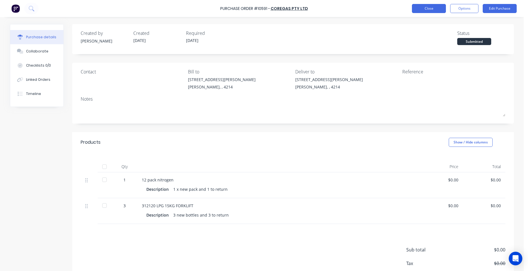
click at [420, 12] on button "Close" at bounding box center [429, 8] width 34 height 9
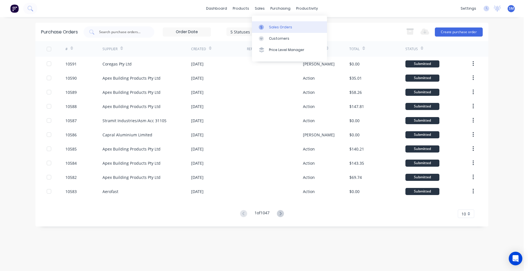
click at [276, 29] on div "Sales Orders" at bounding box center [280, 27] width 23 height 5
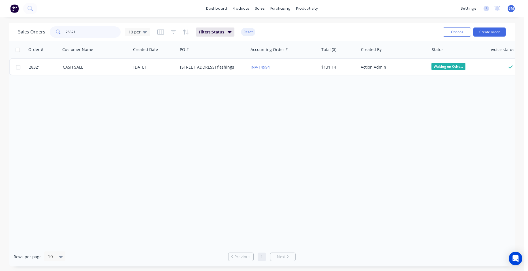
drag, startPoint x: 96, startPoint y: 34, endPoint x: 50, endPoint y: 31, distance: 46.8
click at [50, 31] on div "28321" at bounding box center [85, 31] width 71 height 11
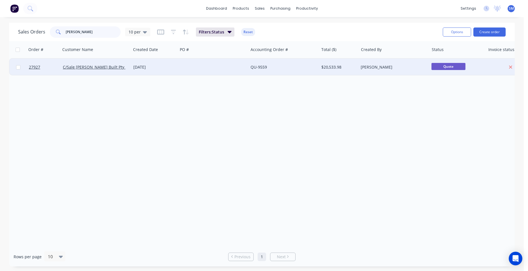
type input "[PERSON_NAME]"
click at [203, 66] on div at bounding box center [213, 67] width 70 height 17
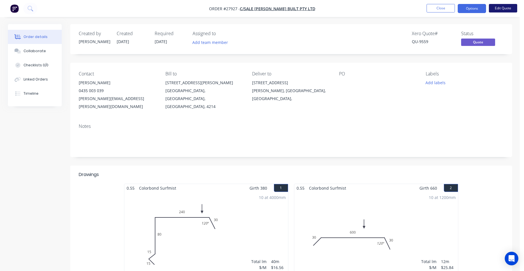
click at [503, 7] on button "Edit Quote" at bounding box center [502, 8] width 28 height 8
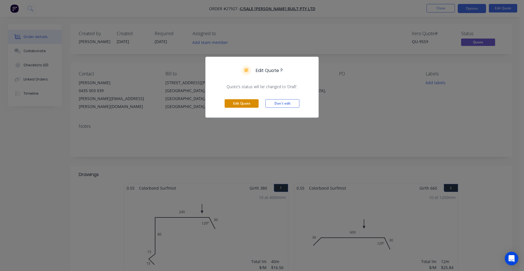
click at [246, 100] on button "Edit Quote" at bounding box center [241, 103] width 34 height 8
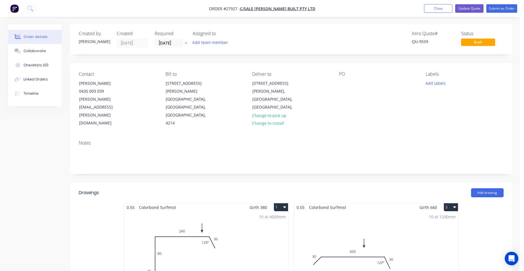
scroll to position [141, 0]
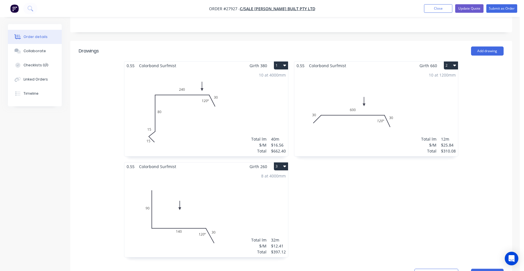
click at [225, 70] on div "10 at 4000mm Total lm $/M Total 40m $16.56 $662.40" at bounding box center [206, 113] width 164 height 86
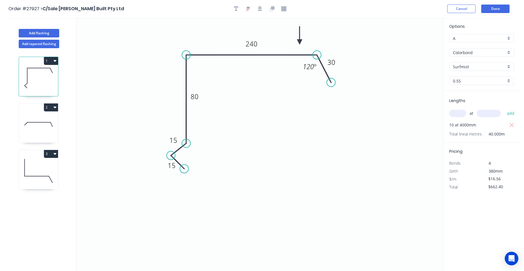
click at [461, 114] on input "text" at bounding box center [457, 113] width 17 height 7
type input "11"
type input "4000"
click at [504, 108] on button "add" at bounding box center [510, 113] width 13 height 10
click at [511, 123] on icon "button" at bounding box center [511, 125] width 5 height 7
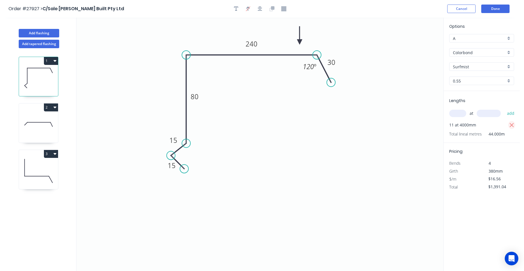
type input "$728.64"
click at [39, 117] on icon at bounding box center [38, 124] width 39 height 36
type input "$25.84"
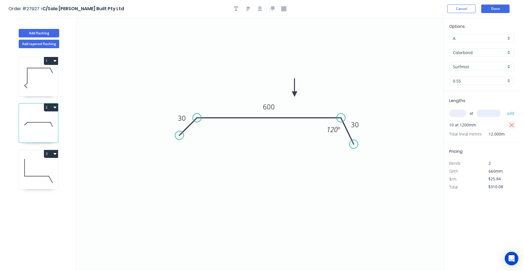
click at [512, 124] on icon "button" at bounding box center [511, 125] width 5 height 7
type input "$0.00"
click at [460, 114] on input "text" at bounding box center [457, 113] width 17 height 7
type input "7"
type input "2000"
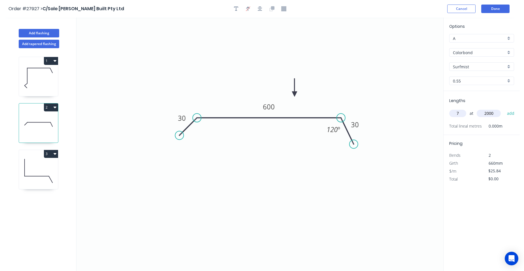
click at [504, 108] on button "add" at bounding box center [510, 113] width 13 height 10
type input "$361.76"
type input "3"
type input "3000"
click at [504, 108] on button "add" at bounding box center [510, 113] width 13 height 10
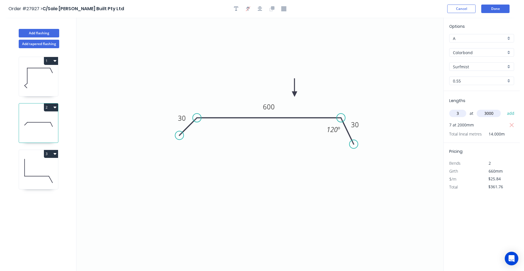
type input "$594.32"
click at [32, 160] on icon at bounding box center [38, 171] width 39 height 36
type input "$12.41"
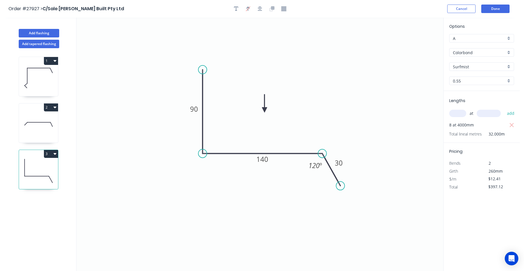
click at [511, 123] on icon "button" at bounding box center [511, 125] width 5 height 7
type input "$0.00"
click at [462, 115] on input "text" at bounding box center [457, 113] width 17 height 7
type input "11"
type input "4000"
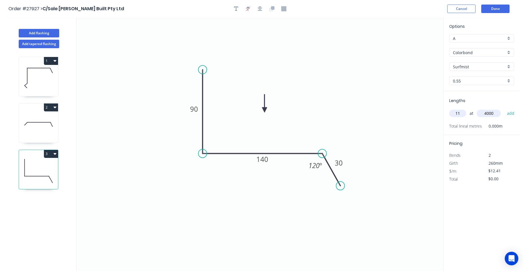
click at [504, 108] on button "add" at bounding box center [510, 113] width 13 height 10
type input "$546.04"
click at [414, 137] on icon "0 90 140 30 120 º" at bounding box center [259, 144] width 366 height 253
click at [504, 6] on button "Done" at bounding box center [495, 9] width 28 height 8
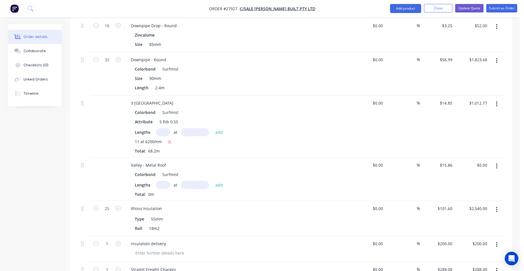
scroll to position [631, 0]
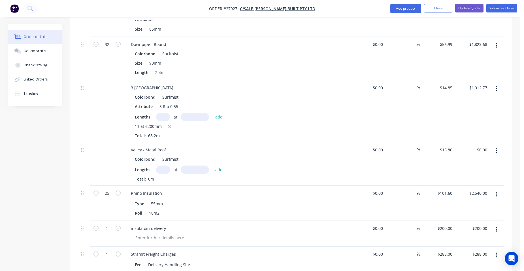
click at [165, 165] on input "text" at bounding box center [163, 169] width 14 height 8
type input "2"
type input "3800"
click at [212, 165] on button "add" at bounding box center [218, 169] width 13 height 8
type input "$120.54"
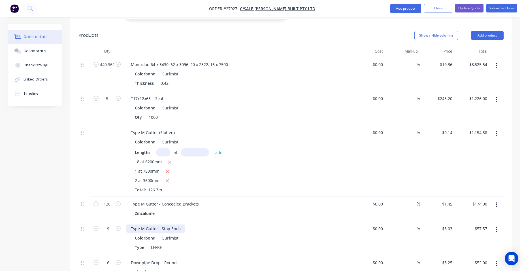
scroll to position [376, 0]
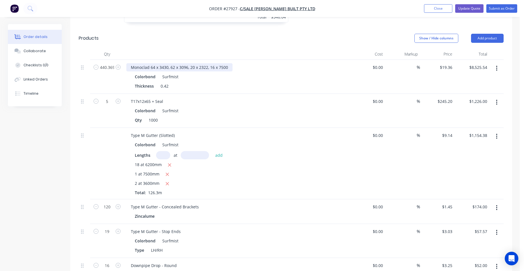
click at [166, 63] on div "Monoclad 64 x 3430, 62 x 3096, 20 x 2322, 16 x 7500" at bounding box center [179, 67] width 106 height 8
click at [187, 63] on div "Monoclad 64 x 3503, 62 x 3096, 20 x 2322, 16 x 7500" at bounding box center [179, 67] width 106 height 8
click at [212, 68] on div "Monoclad 64 x 3503, 62 x 3853, 20 x 2322, 16 x 7500 Colorbond Surfmist Thicknes…" at bounding box center [237, 77] width 226 height 34
click at [207, 63] on div "Monoclad 64 x 3503, 62 x 3853, 20 x 2322, 16 x 7500" at bounding box center [179, 67] width 106 height 8
click at [226, 63] on div "Monoclad 64 x 3503, 62 x 3853, 20 x 2583, 16 x 7500" at bounding box center [179, 67] width 106 height 8
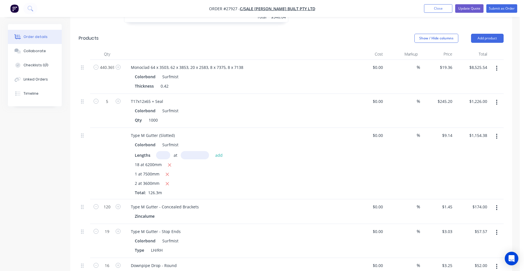
click at [265, 63] on div "Monoclad 64 x 3503, 62 x 3853, 20 x 2583, 8 x 7375, 8 x 7138" at bounding box center [237, 67] width 222 height 8
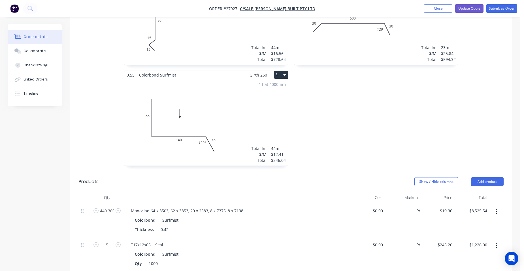
scroll to position [235, 0]
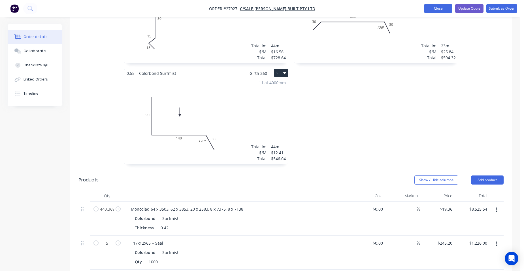
click at [426, 8] on button "Close" at bounding box center [438, 8] width 28 height 8
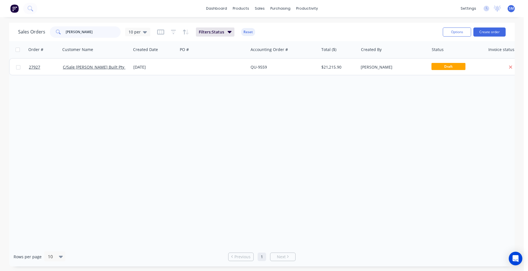
drag, startPoint x: 46, startPoint y: 35, endPoint x: 38, endPoint y: 35, distance: 7.9
click at [38, 35] on div "Sales Orders [PERSON_NAME] 10 per" at bounding box center [84, 31] width 132 height 11
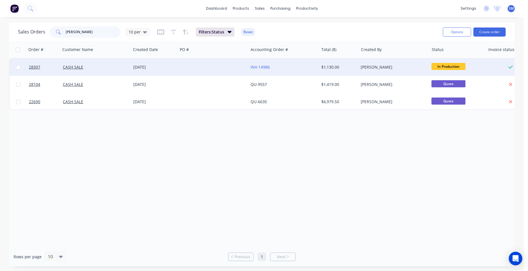
type input "[PERSON_NAME]"
click at [202, 66] on div at bounding box center [213, 67] width 70 height 17
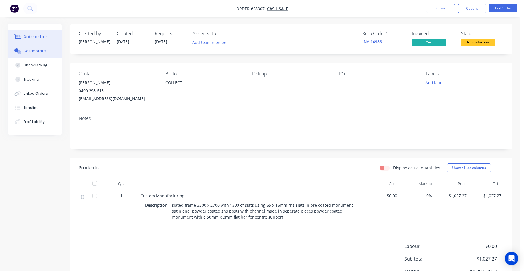
click at [40, 49] on div "Collaborate" at bounding box center [34, 50] width 22 height 5
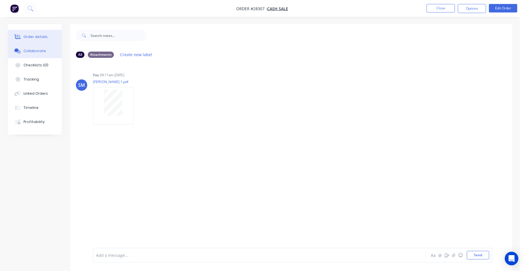
click at [36, 39] on div "Order details" at bounding box center [35, 36] width 24 height 5
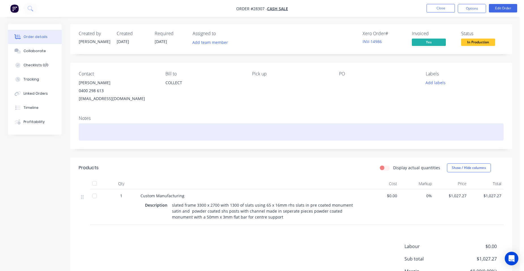
scroll to position [55, 0]
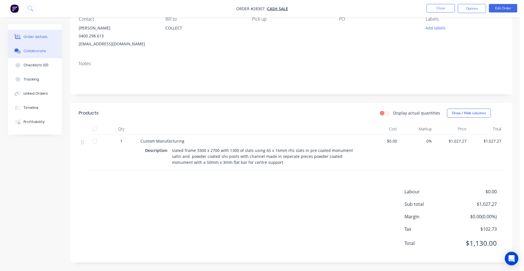
click at [36, 55] on button "Collaborate" at bounding box center [35, 51] width 54 height 14
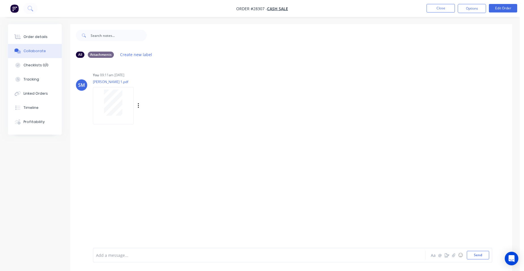
click at [104, 91] on div at bounding box center [113, 102] width 36 height 26
click at [434, 10] on button "Close" at bounding box center [440, 8] width 28 height 8
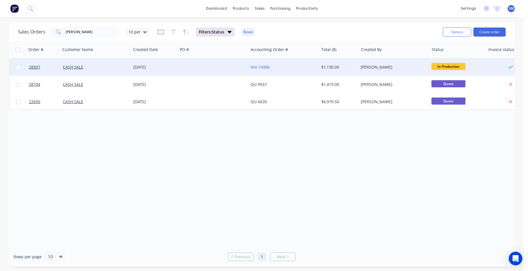
click at [191, 66] on div at bounding box center [213, 67] width 70 height 17
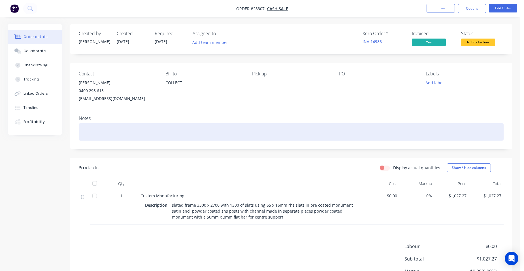
scroll to position [55, 0]
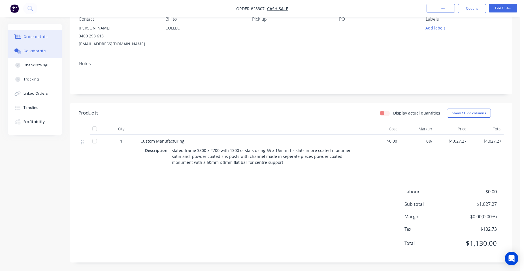
click at [47, 46] on button "Collaborate" at bounding box center [35, 51] width 54 height 14
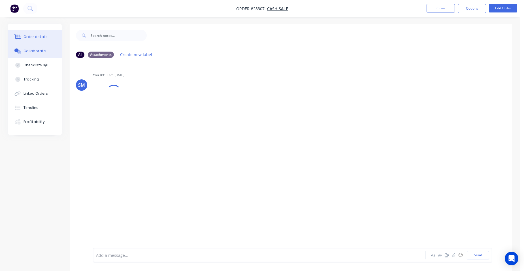
click at [44, 33] on button "Order details" at bounding box center [35, 37] width 54 height 14
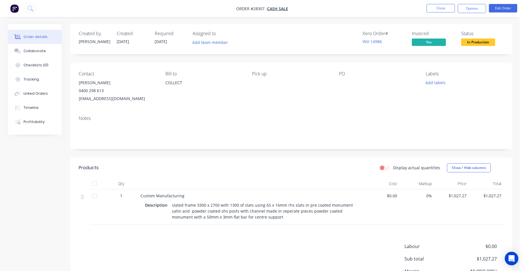
click at [439, 3] on nav "Order #28307 - CASH SALE Close Options Edit Order" at bounding box center [262, 8] width 524 height 17
click at [438, 9] on button "Close" at bounding box center [440, 8] width 28 height 8
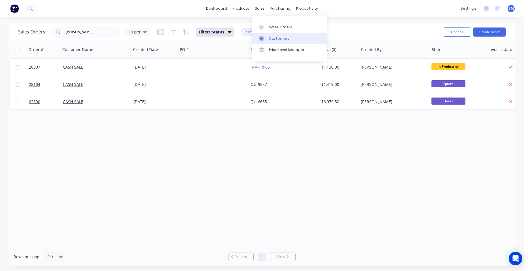
click at [269, 37] on div "Customers" at bounding box center [279, 38] width 20 height 5
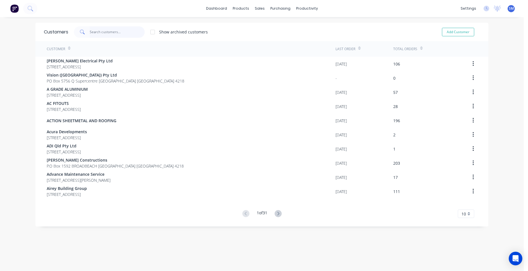
drag, startPoint x: 112, startPoint y: 34, endPoint x: 113, endPoint y: 25, distance: 9.1
click at [112, 34] on input "text" at bounding box center [117, 31] width 55 height 11
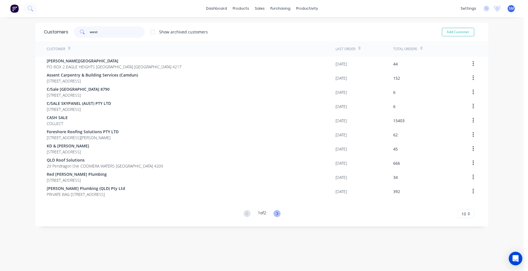
type input "west"
click at [276, 215] on icon at bounding box center [276, 213] width 7 height 7
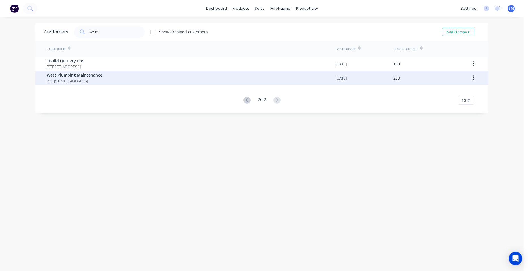
click at [78, 80] on span "P.O. [STREET_ADDRESS]" at bounding box center [74, 81] width 55 height 6
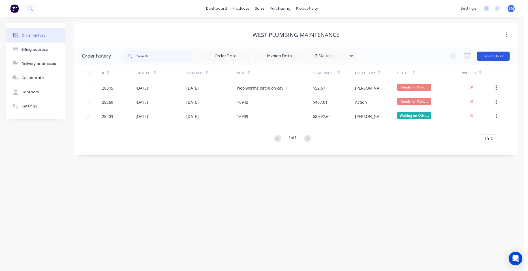
click at [507, 53] on button "Create Order" at bounding box center [493, 56] width 33 height 9
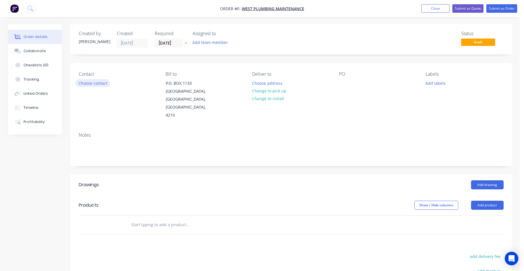
click at [94, 82] on button "Choose contact" at bounding box center [92, 83] width 35 height 8
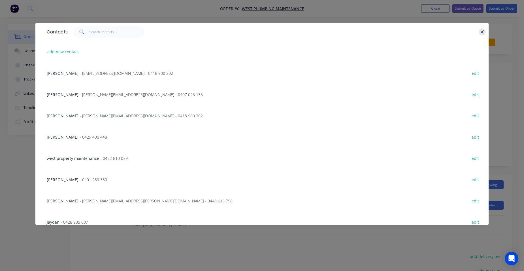
click at [481, 33] on icon "button" at bounding box center [482, 31] width 4 height 5
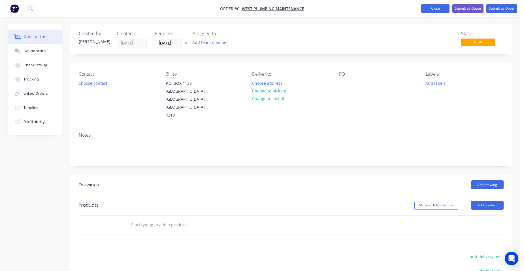
click at [437, 9] on button "Close" at bounding box center [435, 8] width 28 height 8
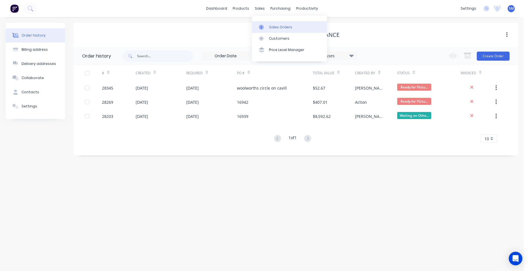
click at [267, 24] on link "Sales Orders" at bounding box center [289, 26] width 75 height 11
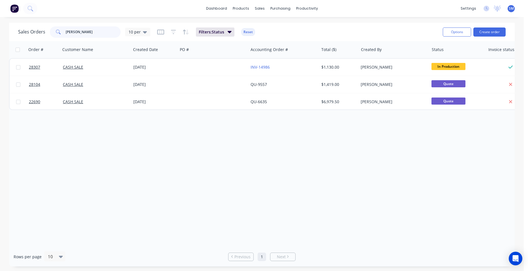
drag, startPoint x: 97, startPoint y: 34, endPoint x: 50, endPoint y: 34, distance: 47.5
click at [50, 34] on div "[PERSON_NAME]" at bounding box center [85, 31] width 71 height 11
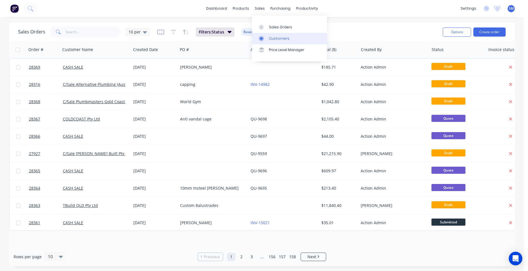
click at [268, 38] on link "Customers" at bounding box center [289, 38] width 75 height 11
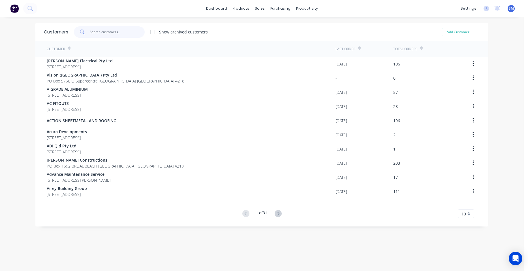
click at [115, 34] on input "text" at bounding box center [117, 31] width 55 height 11
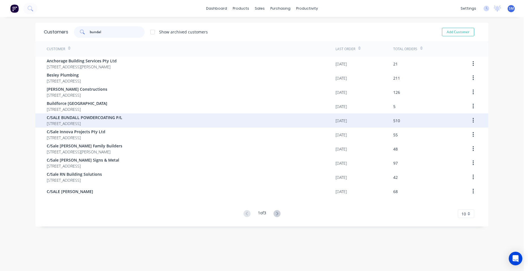
type input "bundal"
click at [90, 116] on span "C/SALE BUNDALL POWDERCOATING P/L" at bounding box center [85, 117] width 76 height 6
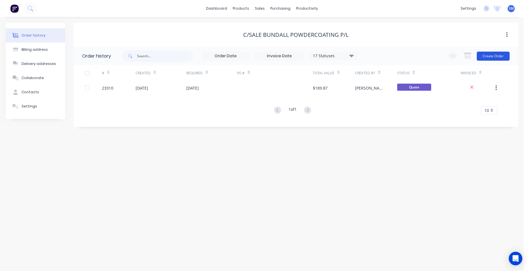
click at [500, 53] on button "Create Order" at bounding box center [493, 56] width 33 height 9
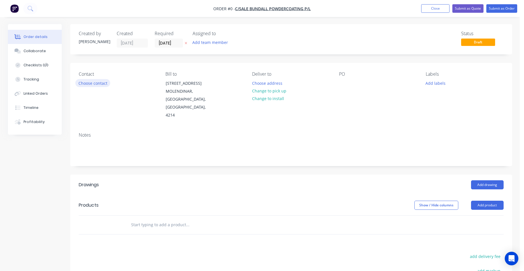
click at [104, 82] on button "Choose contact" at bounding box center [92, 83] width 35 height 8
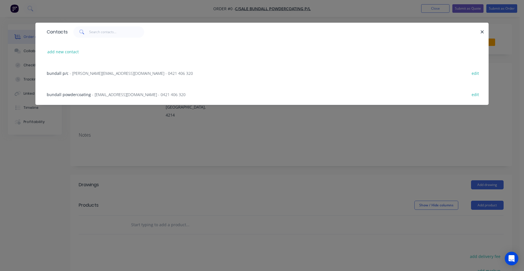
click at [105, 95] on span "- [EMAIL_ADDRESS][DOMAIN_NAME] - 0421 406 320" at bounding box center [138, 94] width 93 height 5
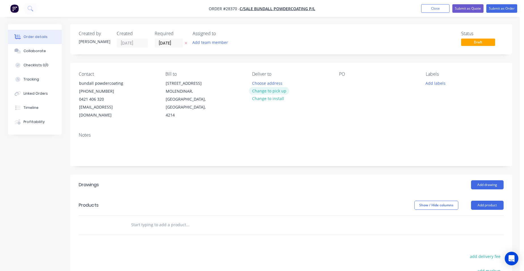
click at [277, 91] on button "Change to pick up" at bounding box center [269, 91] width 40 height 8
click at [473, 200] on button "Add product" at bounding box center [487, 204] width 33 height 9
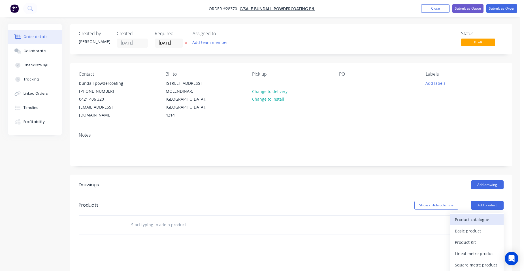
click at [468, 215] on div "Product catalogue" at bounding box center [476, 219] width 44 height 8
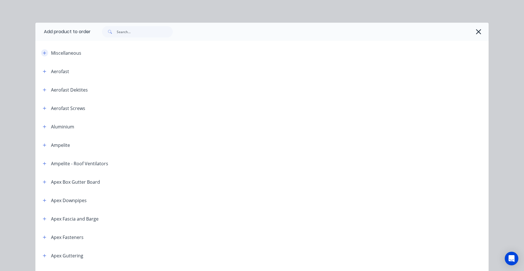
click at [43, 52] on icon "button" at bounding box center [44, 53] width 3 height 4
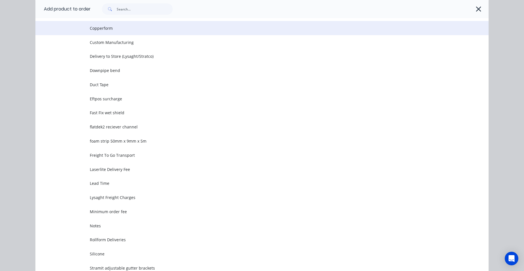
scroll to position [85, 0]
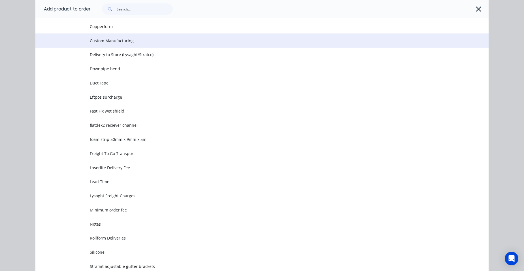
click at [117, 37] on td "Custom Manufacturing" at bounding box center [289, 40] width 398 height 14
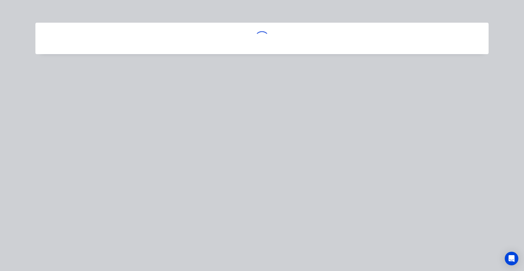
scroll to position [0, 0]
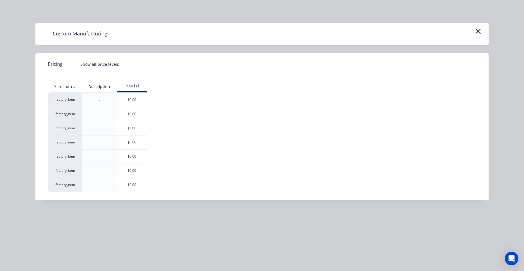
click at [123, 175] on div "$0.00" at bounding box center [132, 171] width 30 height 14
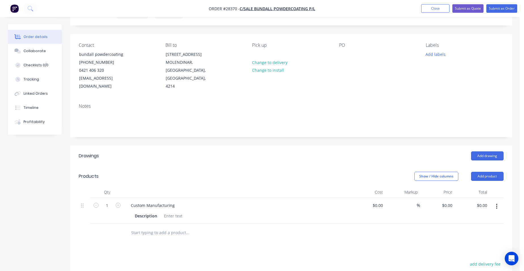
scroll to position [85, 0]
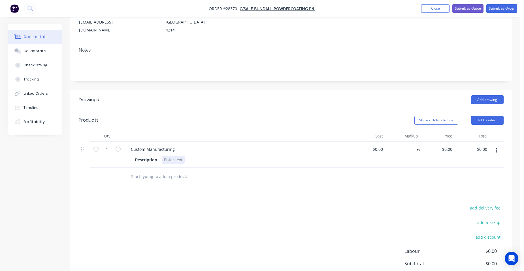
click at [174, 155] on div at bounding box center [173, 159] width 23 height 8
click at [452, 145] on input "0" at bounding box center [451, 149] width 7 height 8
type input "$50.00"
click at [462, 141] on div "$50.00 $50.00" at bounding box center [471, 154] width 35 height 26
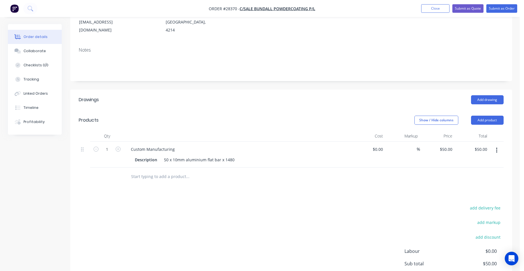
click at [496, 147] on icon "button" at bounding box center [496, 149] width 1 height 5
drag, startPoint x: 471, startPoint y: 164, endPoint x: 300, endPoint y: 187, distance: 172.2
click at [471, 172] on div "Duplicate" at bounding box center [476, 176] width 44 height 8
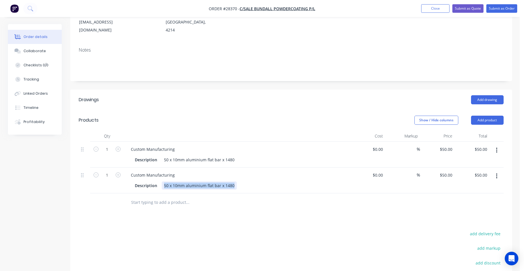
drag, startPoint x: 233, startPoint y: 177, endPoint x: 67, endPoint y: 141, distance: 169.8
click at [163, 183] on div "Custom Manufacturing Description 50 x 10mm aluminium flat bar x 1480" at bounding box center [237, 180] width 226 height 26
click at [234, 181] on div "50 x 10mm aluminium flat bar x 1480" at bounding box center [199, 185] width 75 height 8
click at [256, 181] on div "5mm Aluminium 90 degree bracket 260 x 150 x 30" at bounding box center [211, 185] width 99 height 8
click at [452, 171] on input "50" at bounding box center [450, 175] width 7 height 8
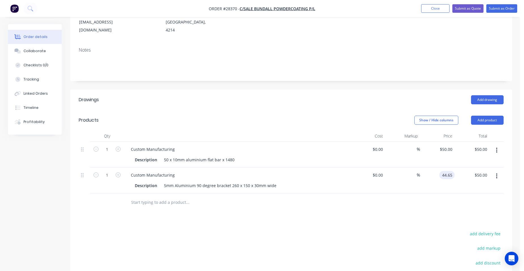
type input "$44.65"
click at [437, 173] on div "$44.65 44.65" at bounding box center [437, 180] width 35 height 26
click at [475, 10] on button "Submit as Quote" at bounding box center [467, 8] width 31 height 8
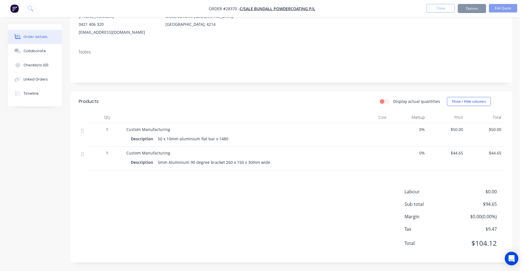
scroll to position [0, 0]
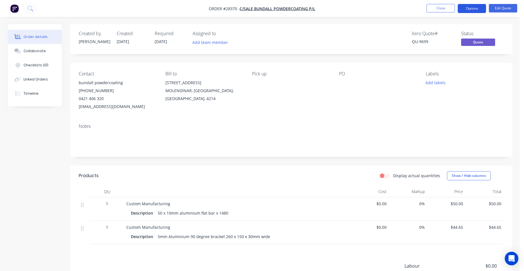
click at [479, 11] on button "Options" at bounding box center [471, 8] width 28 height 9
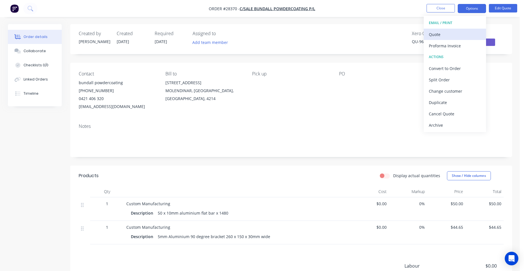
click at [458, 36] on div "Quote" at bounding box center [454, 34] width 52 height 8
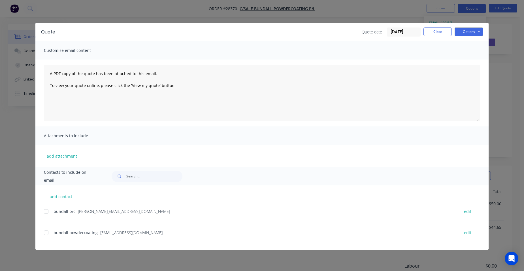
click at [48, 232] on div at bounding box center [45, 232] width 11 height 11
drag, startPoint x: 431, startPoint y: 33, endPoint x: 434, endPoint y: 32, distance: 3.0
click at [431, 33] on button "Close" at bounding box center [437, 31] width 28 height 8
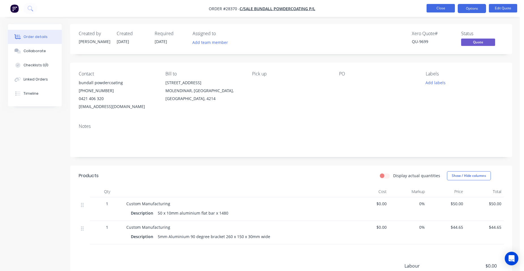
click at [439, 11] on button "Close" at bounding box center [440, 8] width 28 height 8
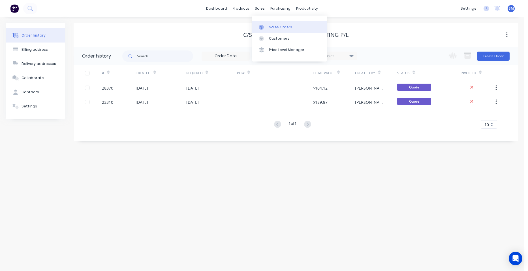
click at [271, 25] on div "Sales Orders" at bounding box center [280, 27] width 23 height 5
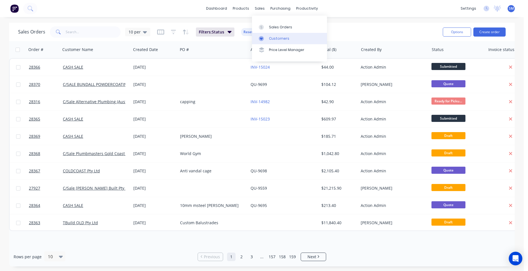
click at [274, 37] on div "Customers" at bounding box center [279, 38] width 20 height 5
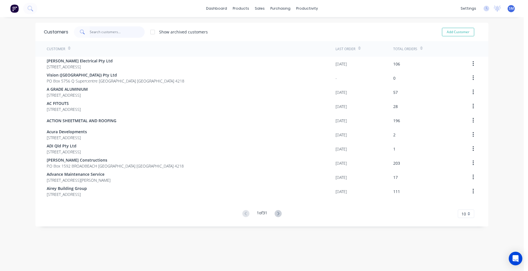
drag, startPoint x: 107, startPoint y: 33, endPoint x: 110, endPoint y: 31, distance: 4.0
click at [107, 33] on input "text" at bounding box center [117, 31] width 55 height 11
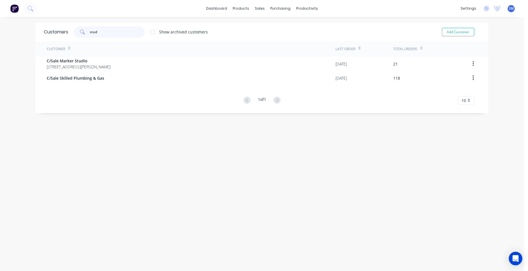
drag, startPoint x: 107, startPoint y: 33, endPoint x: 64, endPoint y: 31, distance: 43.4
click at [64, 31] on div "Customers stud Show archived customers Add Customer" at bounding box center [261, 32] width 453 height 18
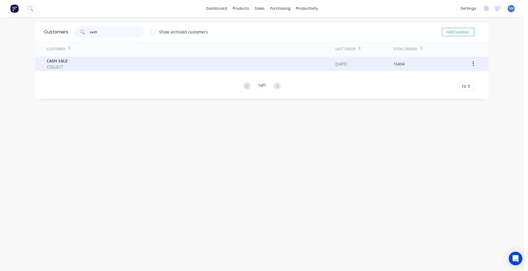
type input "cash"
click at [47, 66] on span "COLLECT" at bounding box center [57, 67] width 21 height 6
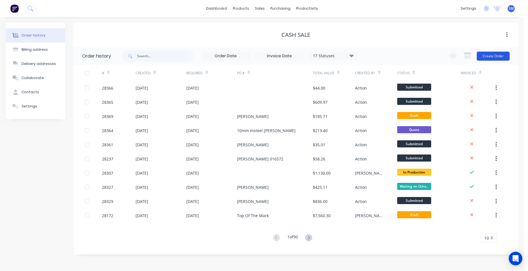
click at [488, 56] on button "Create Order" at bounding box center [493, 56] width 33 height 9
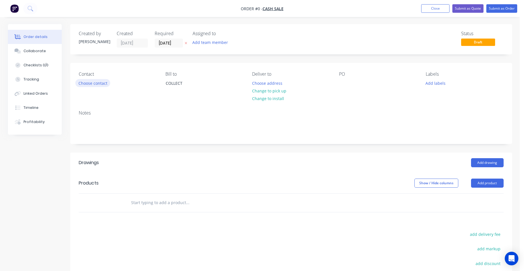
click at [87, 84] on button "Choose contact" at bounding box center [92, 83] width 35 height 8
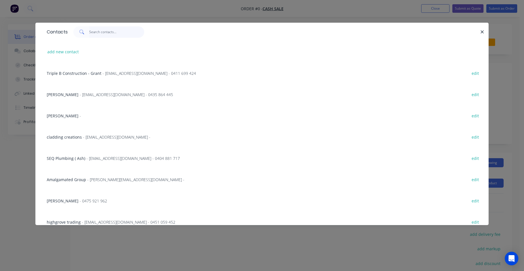
click at [101, 35] on input "text" at bounding box center [116, 31] width 55 height 11
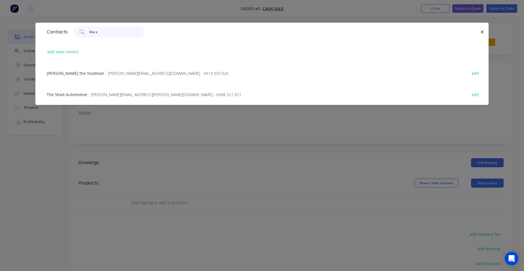
type input "the s"
click at [105, 73] on span "- [PERSON_NAME][EMAIL_ADDRESS][DOMAIN_NAME] - 0413 359 024" at bounding box center [166, 72] width 123 height 5
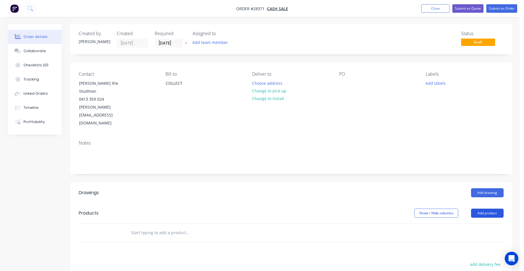
drag, startPoint x: 486, startPoint y: 187, endPoint x: 484, endPoint y: 190, distance: 3.7
click at [486, 208] on button "Add product" at bounding box center [487, 212] width 33 height 9
click at [476, 223] on div "Product catalogue" at bounding box center [476, 227] width 44 height 8
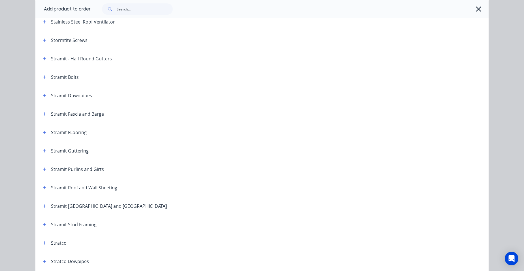
scroll to position [938, 0]
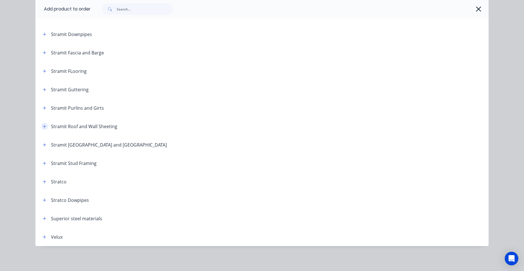
click at [44, 126] on icon "button" at bounding box center [44, 126] width 3 height 3
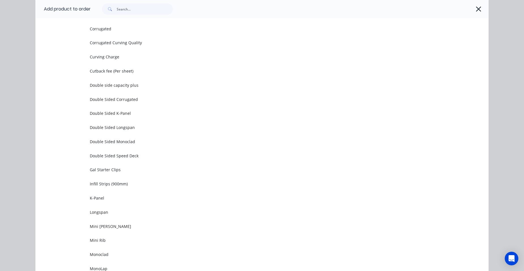
scroll to position [1278, 0]
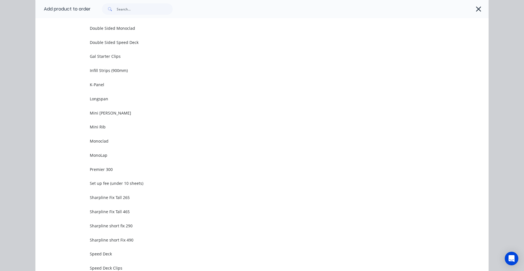
click at [127, 140] on span "Monoclad" at bounding box center [249, 141] width 319 height 6
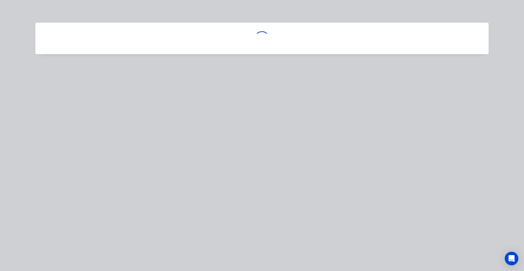
scroll to position [0, 0]
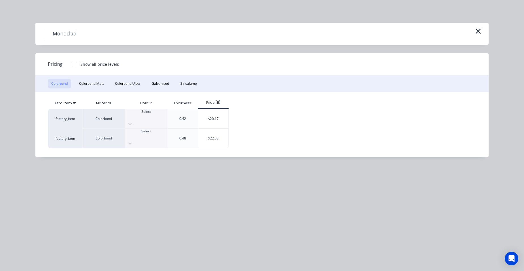
click at [143, 117] on div at bounding box center [146, 116] width 42 height 5
click at [214, 113] on div "$20.17" at bounding box center [213, 118] width 30 height 19
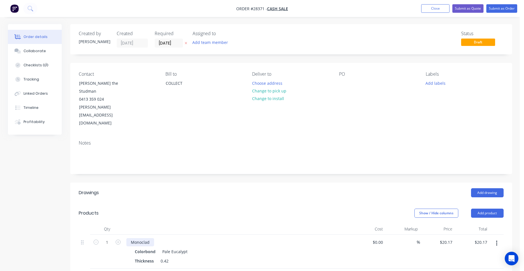
drag, startPoint x: 151, startPoint y: 220, endPoint x: 145, endPoint y: 225, distance: 7.4
click at [151, 238] on div "Monoclad" at bounding box center [140, 242] width 28 height 8
click at [107, 238] on input "1" at bounding box center [107, 242] width 15 height 8
type input "8.954"
type input "$180.60"
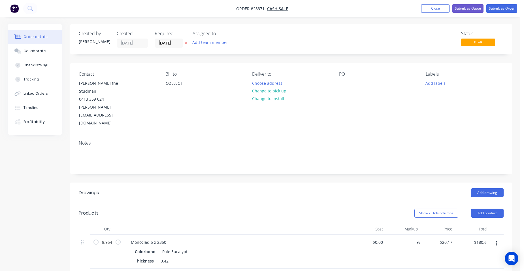
drag, startPoint x: 224, startPoint y: 218, endPoint x: 235, endPoint y: 219, distance: 10.8
click at [224, 238] on div "Monoclad 5 x 2350" at bounding box center [237, 242] width 222 height 8
click at [497, 208] on button "Add product" at bounding box center [487, 212] width 33 height 9
click at [484, 223] on div "Product catalogue" at bounding box center [476, 227] width 44 height 8
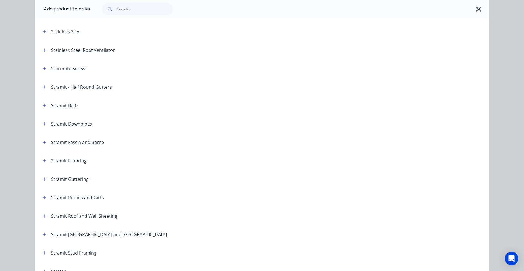
scroll to position [938, 0]
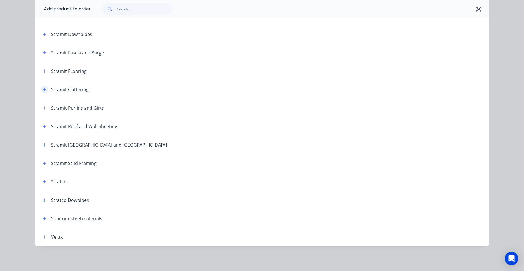
click at [41, 89] on button "button" at bounding box center [44, 89] width 7 height 7
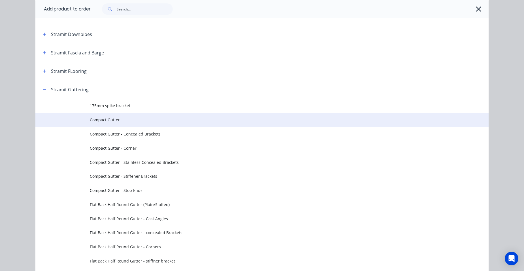
click at [151, 117] on span "Compact Gutter" at bounding box center [249, 120] width 319 height 6
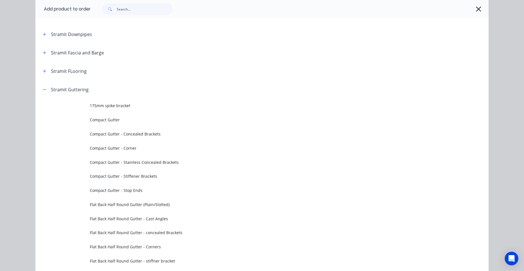
scroll to position [0, 0]
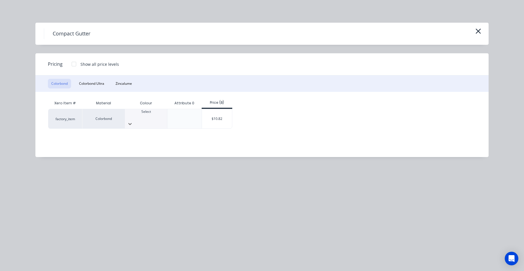
click at [134, 118] on div at bounding box center [146, 116] width 42 height 5
click at [227, 115] on div "$10.82" at bounding box center [217, 118] width 30 height 19
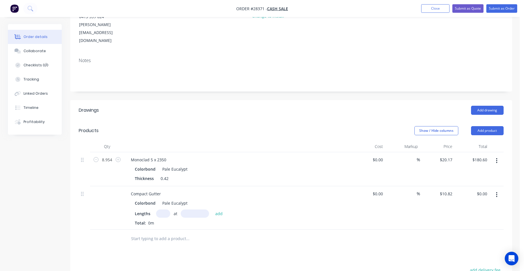
scroll to position [85, 0]
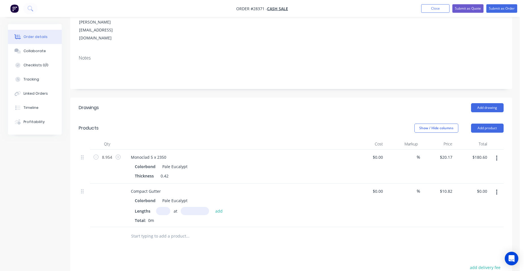
click at [159, 207] on input "text" at bounding box center [163, 211] width 14 height 8
type input "1"
type input "3200"
click at [212, 207] on button "add" at bounding box center [218, 211] width 13 height 8
type input "$34.62"
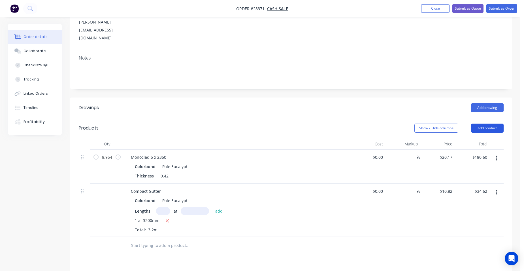
click at [486, 123] on button "Add product" at bounding box center [487, 127] width 33 height 9
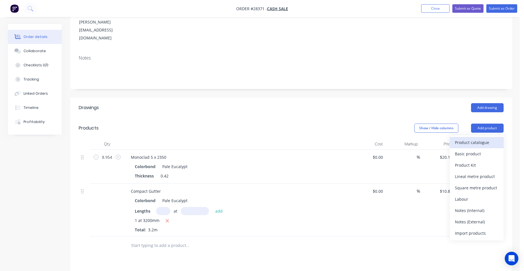
click at [471, 138] on div "Product catalogue" at bounding box center [476, 142] width 44 height 8
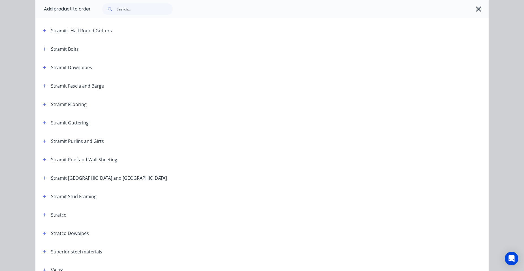
scroll to position [906, 0]
click at [43, 121] on icon "button" at bounding box center [44, 122] width 3 height 4
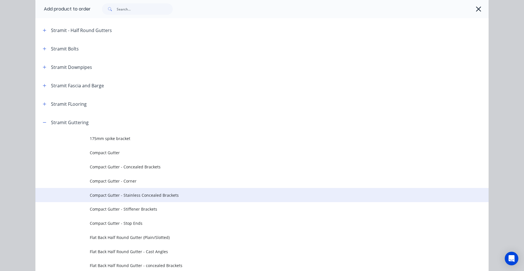
scroll to position [962, 0]
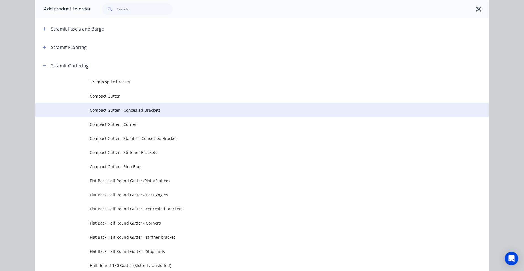
click at [147, 112] on span "Compact Gutter - Concealed Brackets" at bounding box center [249, 110] width 319 height 6
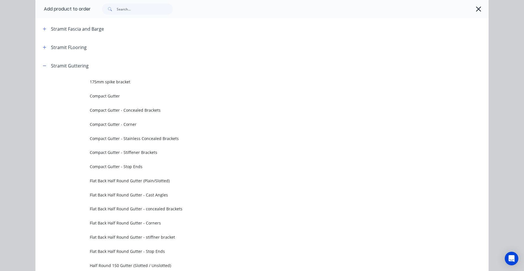
scroll to position [0, 0]
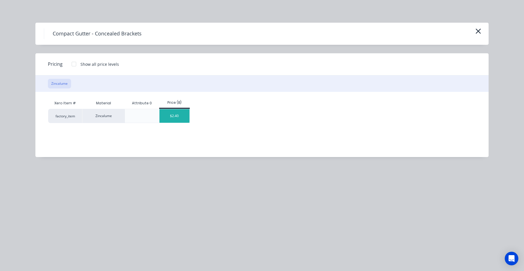
click at [172, 116] on div "$2.40" at bounding box center [174, 116] width 30 height 14
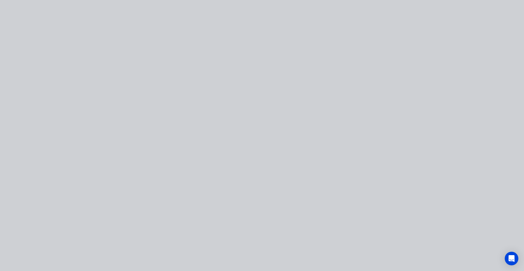
type input "$2.40"
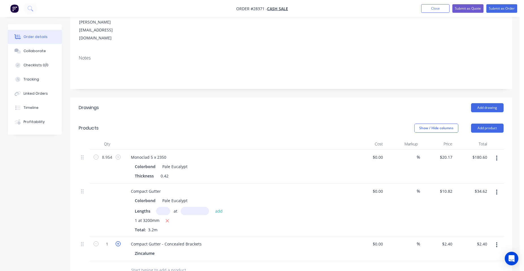
click at [116, 241] on icon "button" at bounding box center [117, 243] width 5 height 5
type input "2"
type input "$4.80"
click at [116, 241] on icon "button" at bounding box center [117, 243] width 5 height 5
type input "3"
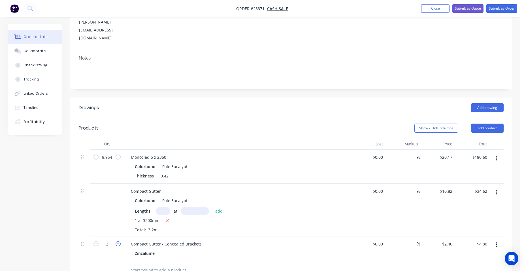
type input "$7.20"
click at [116, 241] on icon "button" at bounding box center [117, 243] width 5 height 5
type input "4"
type input "$9.60"
click at [486, 123] on button "Add product" at bounding box center [487, 127] width 33 height 9
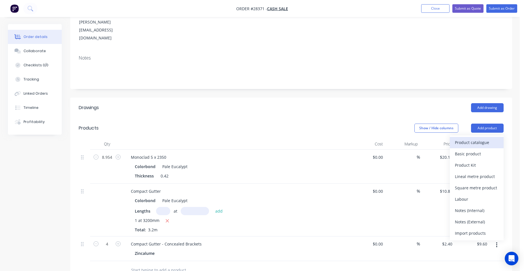
click at [474, 138] on div "Product catalogue" at bounding box center [476, 142] width 44 height 8
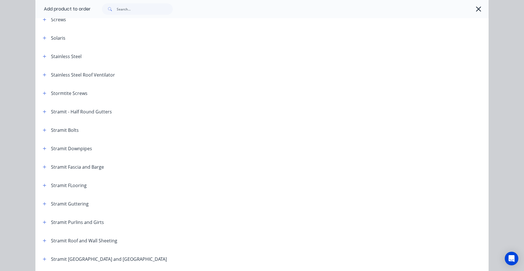
scroll to position [877, 0]
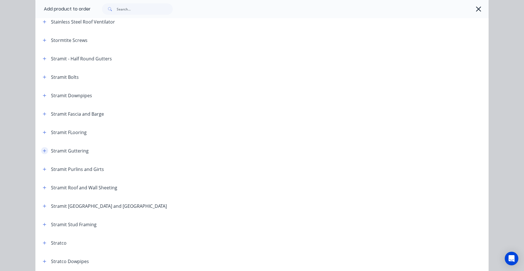
click at [43, 149] on icon "button" at bounding box center [44, 151] width 3 height 4
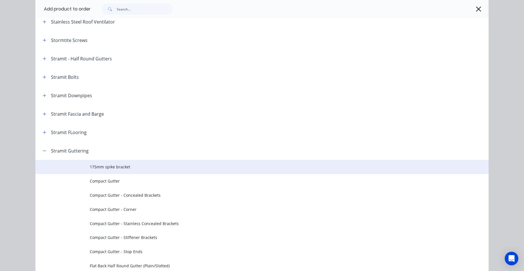
scroll to position [962, 0]
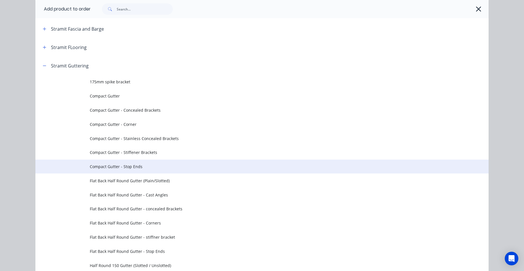
click at [167, 164] on span "Compact Gutter - Stop Ends" at bounding box center [249, 166] width 319 height 6
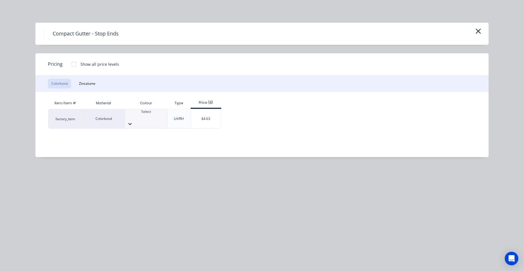
click at [133, 121] on icon at bounding box center [130, 124] width 6 height 6
click at [198, 121] on div "$4.63" at bounding box center [206, 118] width 30 height 19
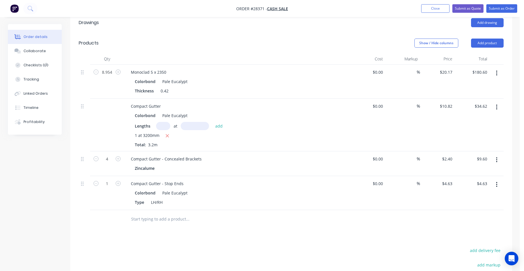
click at [119, 180] on button "button" at bounding box center [117, 183] width 7 height 6
type input "2"
type input "$9.26"
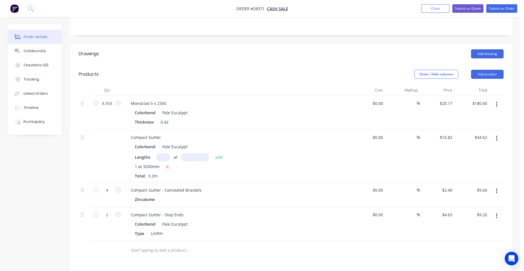
scroll to position [113, 0]
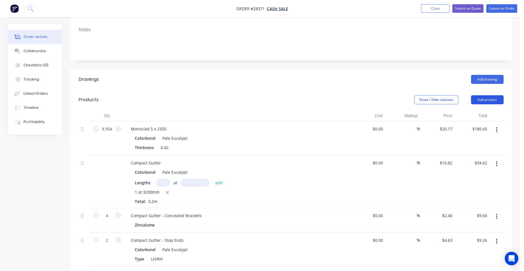
click at [490, 95] on button "Add product" at bounding box center [487, 99] width 33 height 9
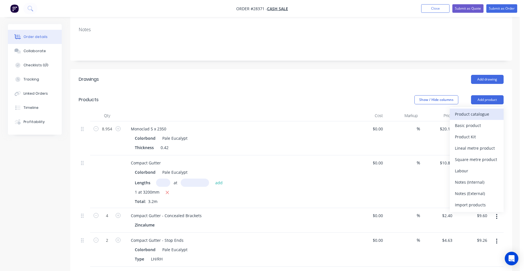
click at [468, 110] on div "Product catalogue" at bounding box center [476, 114] width 44 height 8
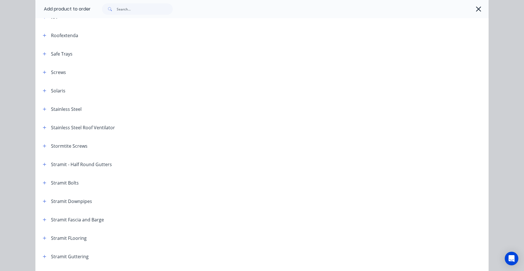
scroll to position [821, 0]
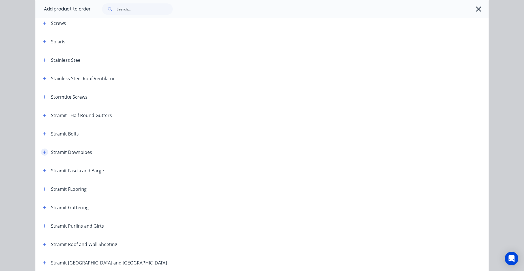
click at [43, 154] on button "button" at bounding box center [44, 151] width 7 height 7
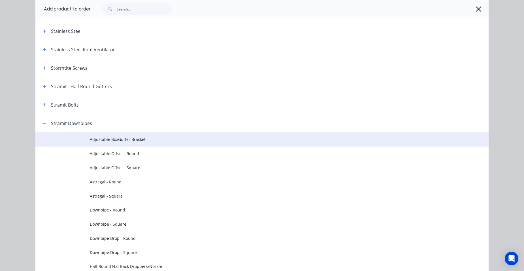
scroll to position [906, 0]
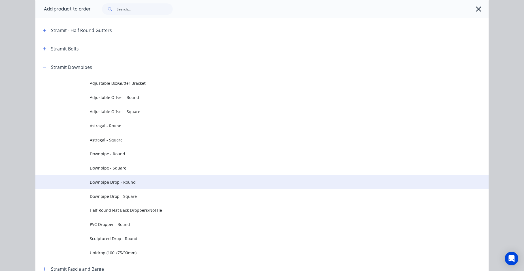
click at [140, 184] on span "Downpipe Drop - Round" at bounding box center [249, 182] width 319 height 6
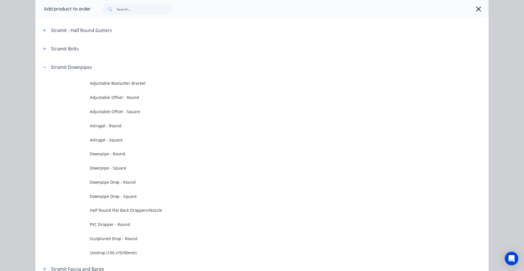
scroll to position [0, 0]
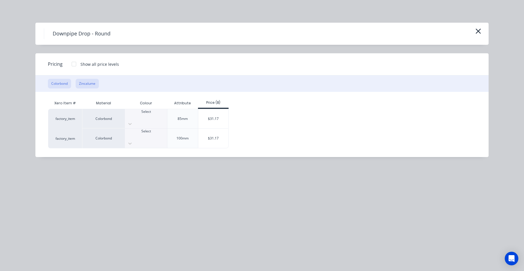
click at [80, 79] on button "Zincalume" at bounding box center [87, 84] width 23 height 10
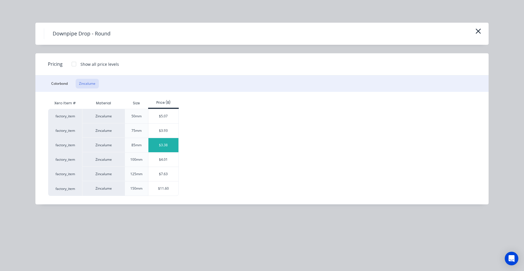
click at [170, 148] on div "$3.38" at bounding box center [163, 145] width 30 height 14
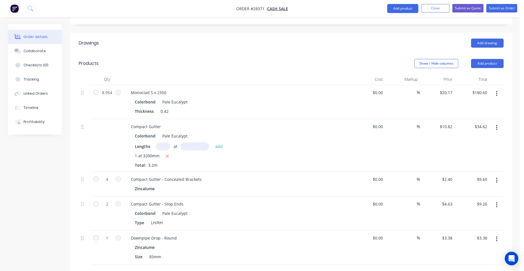
scroll to position [198, 0]
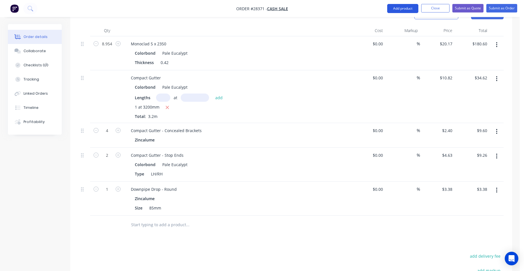
click at [398, 7] on button "Add product" at bounding box center [402, 8] width 31 height 9
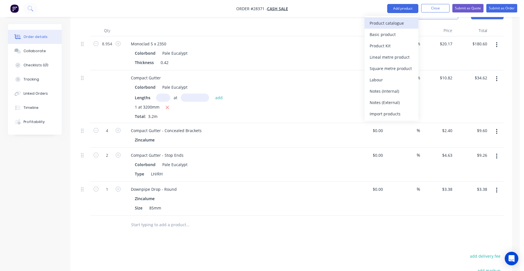
click at [394, 23] on div "Product catalogue" at bounding box center [391, 23] width 44 height 8
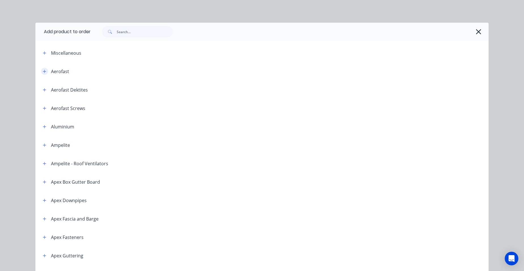
click at [42, 74] on button "button" at bounding box center [44, 71] width 7 height 7
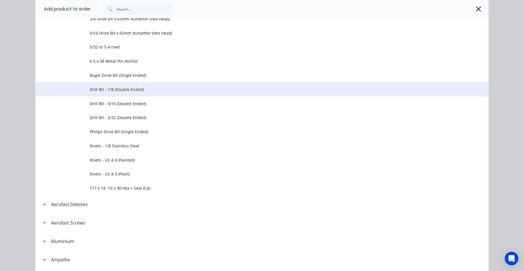
scroll to position [170, 0]
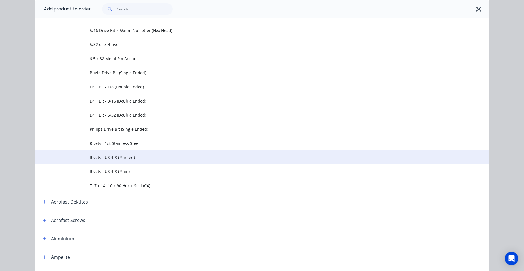
click at [136, 156] on span "Rivets - US 4-3 (Painted)" at bounding box center [249, 157] width 319 height 6
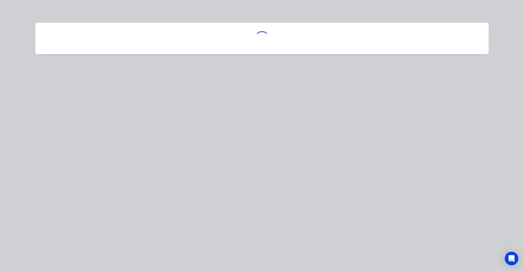
scroll to position [0, 0]
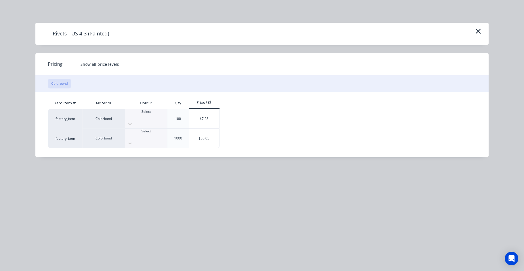
click at [151, 114] on div at bounding box center [146, 116] width 42 height 5
click at [206, 113] on div "$7.28" at bounding box center [204, 118] width 30 height 19
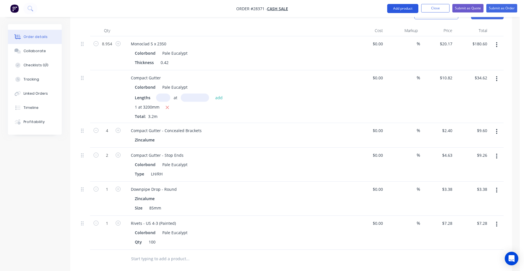
click at [400, 6] on button "Add product" at bounding box center [402, 8] width 31 height 9
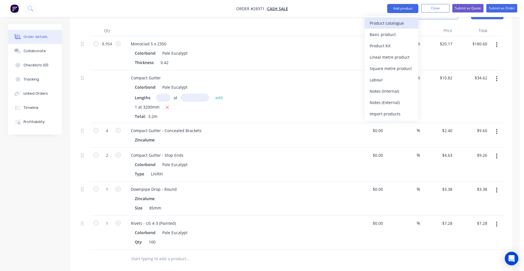
click at [391, 20] on div "Product catalogue" at bounding box center [391, 23] width 44 height 8
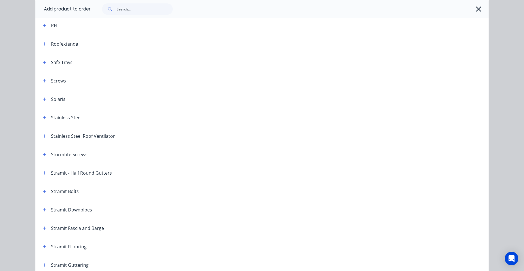
scroll to position [764, 0]
click at [45, 80] on button "button" at bounding box center [44, 79] width 7 height 7
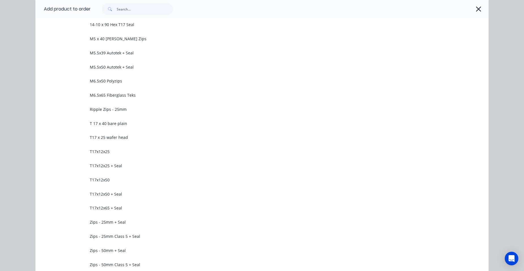
scroll to position [1104, 0]
click at [137, 67] on span "M5.5x50 Autotek + Seal" at bounding box center [249, 66] width 319 height 6
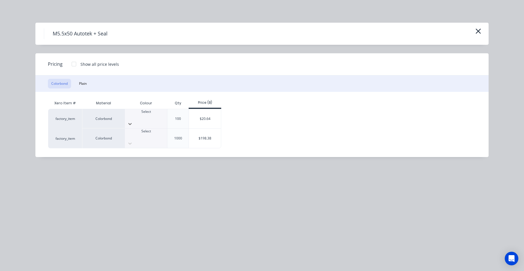
click at [132, 112] on div "Select" at bounding box center [146, 118] width 42 height 19
click at [192, 110] on div "$20.64" at bounding box center [205, 118] width 32 height 19
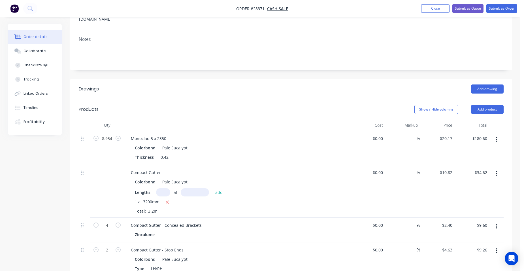
scroll to position [85, 0]
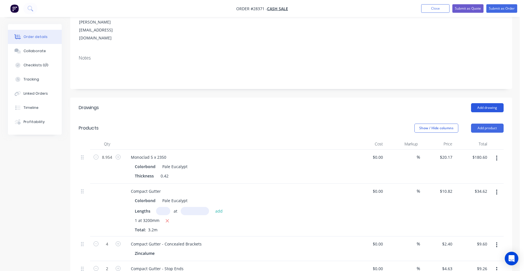
click at [498, 103] on button "Add drawing" at bounding box center [487, 107] width 33 height 9
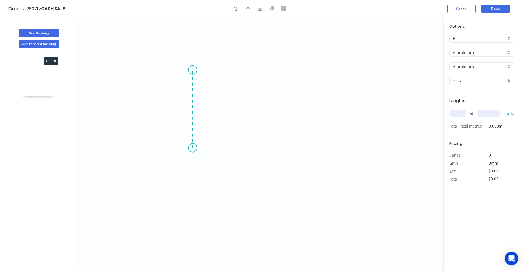
drag, startPoint x: 192, startPoint y: 148, endPoint x: 194, endPoint y: 70, distance: 77.8
click at [194, 70] on icon "0" at bounding box center [259, 144] width 366 height 253
click at [306, 65] on icon "0 ?" at bounding box center [259, 144] width 366 height 253
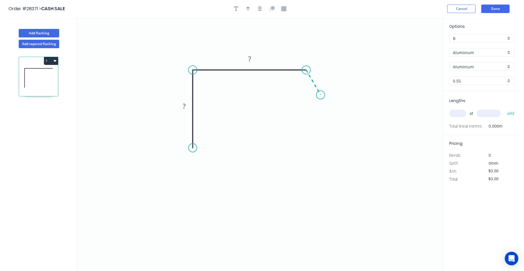
click at [320, 95] on icon "0 ? ?" at bounding box center [259, 144] width 366 height 253
click at [320, 95] on circle at bounding box center [320, 95] width 8 height 8
click at [186, 108] on rect at bounding box center [183, 106] width 11 height 8
click at [256, 58] on rect at bounding box center [249, 59] width 18 height 12
click at [252, 59] on rect at bounding box center [249, 59] width 11 height 8
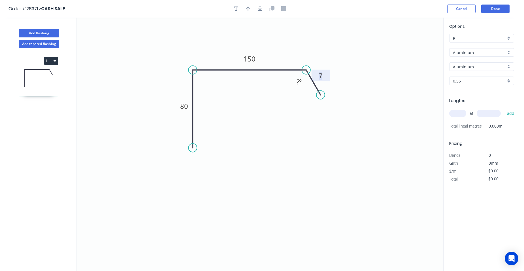
click at [323, 74] on rect at bounding box center [320, 76] width 11 height 8
click at [507, 49] on div "Aluminium" at bounding box center [481, 52] width 65 height 8
type input "$1.00"
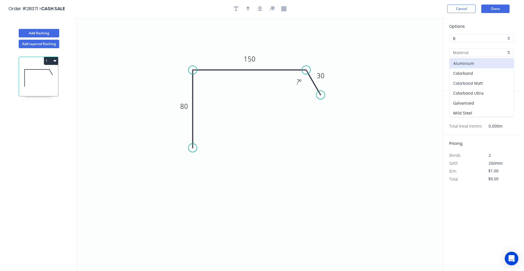
click at [490, 82] on div "Colorbond Matt" at bounding box center [481, 83] width 64 height 10
type input "Colorbond Matt"
type input "Basalt"
type input "$14.64"
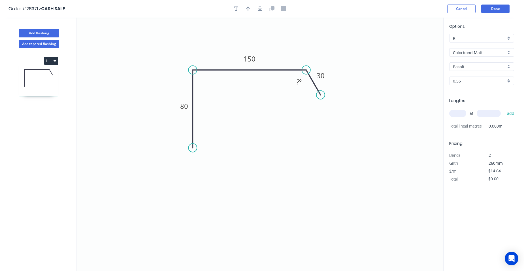
click at [504, 49] on div "Colorbond Matt" at bounding box center [481, 52] width 65 height 8
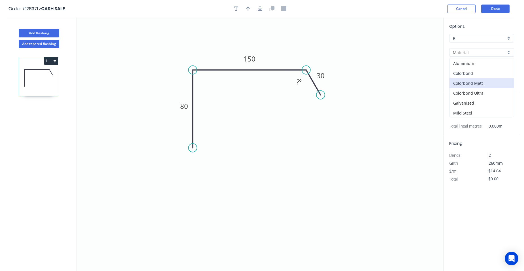
click at [489, 73] on div "Colorbond" at bounding box center [481, 73] width 64 height 10
type input "Colorbond"
type input "$12.91"
click at [506, 65] on div "Basalt" at bounding box center [481, 66] width 65 height 8
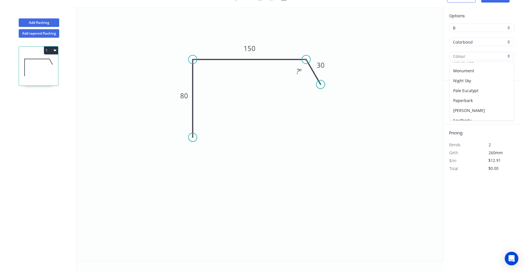
scroll to position [141, 0]
click at [477, 81] on div "Pale Eucalypt" at bounding box center [481, 84] width 64 height 10
type input "Pale Eucalypt"
click at [459, 104] on input "text" at bounding box center [457, 102] width 17 height 7
type input "2"
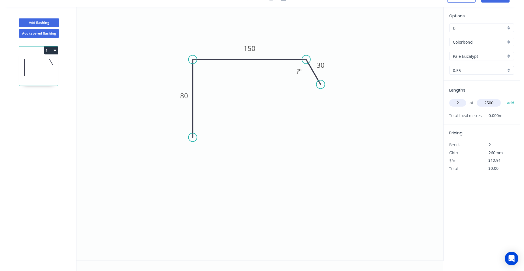
type input "2500"
click at [504, 98] on button "add" at bounding box center [510, 103] width 13 height 10
type input "$64.55"
type input "1"
type input "3300"
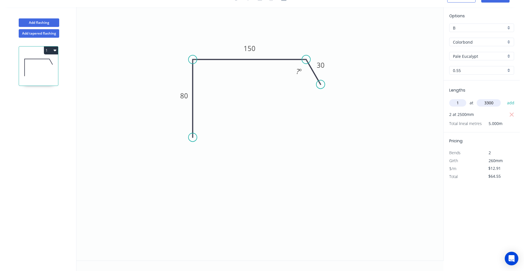
click at [504, 98] on button "add" at bounding box center [510, 103] width 13 height 10
type input "$107.15"
click at [298, 71] on tspan "?" at bounding box center [297, 71] width 3 height 9
click at [323, 100] on icon "0 80 150 30 120 º" at bounding box center [259, 133] width 366 height 253
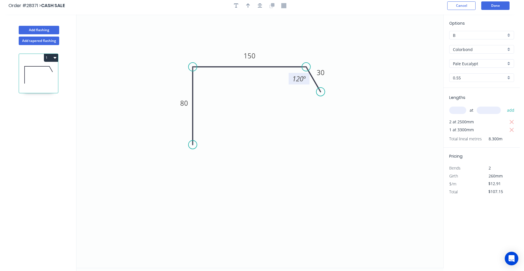
scroll to position [0, 0]
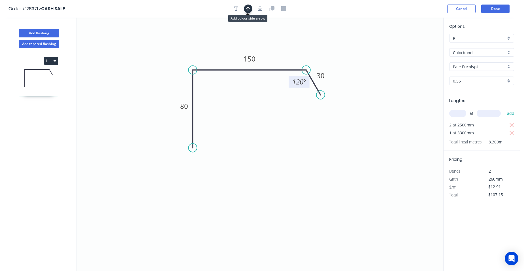
click at [247, 7] on icon "button" at bounding box center [248, 9] width 4 height 5
drag, startPoint x: 413, startPoint y: 45, endPoint x: 300, endPoint y: 55, distance: 114.2
click at [315, 55] on icon at bounding box center [317, 48] width 5 height 18
click at [500, 11] on button "Done" at bounding box center [495, 9] width 28 height 8
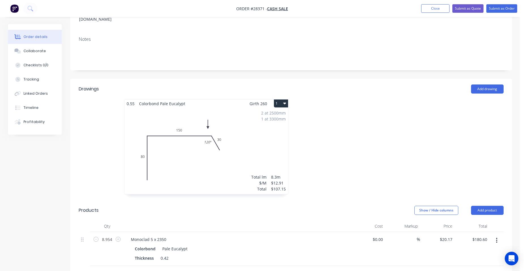
scroll to position [113, 0]
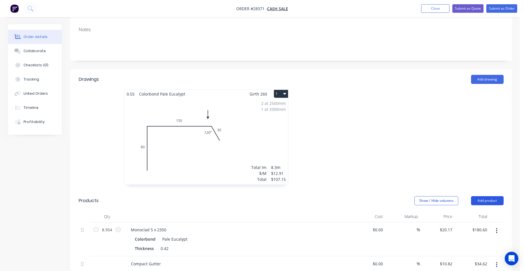
click at [490, 196] on button "Add product" at bounding box center [487, 200] width 33 height 9
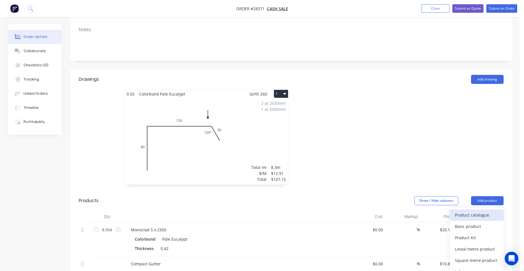
click at [481, 211] on div "Product catalogue" at bounding box center [476, 215] width 44 height 8
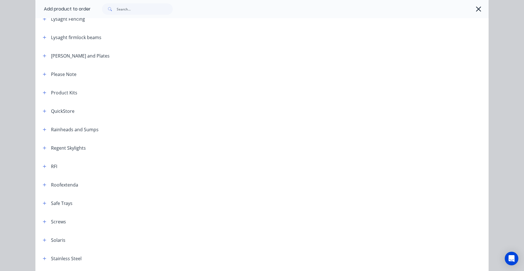
scroll to position [736, 0]
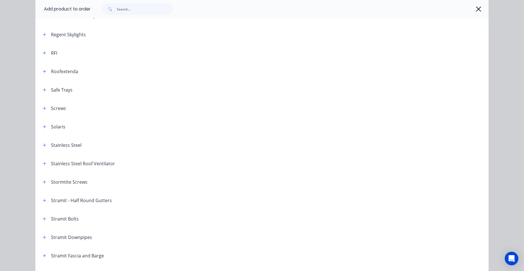
click at [46, 109] on div "Screws" at bounding box center [52, 107] width 28 height 7
click at [44, 108] on icon "button" at bounding box center [44, 108] width 3 height 4
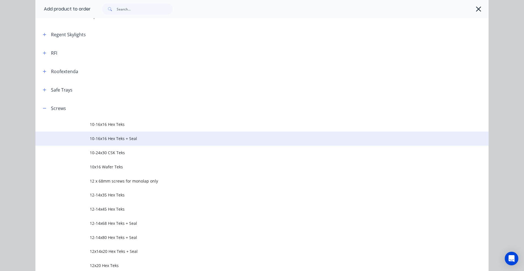
click at [157, 139] on span "10-16x16 Hex Teks + Seal" at bounding box center [249, 138] width 319 height 6
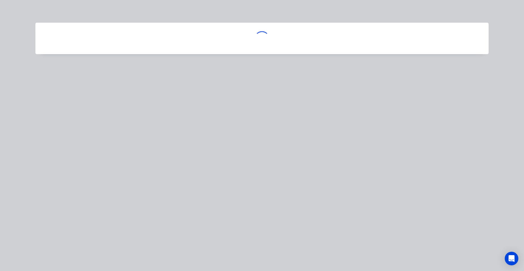
scroll to position [0, 0]
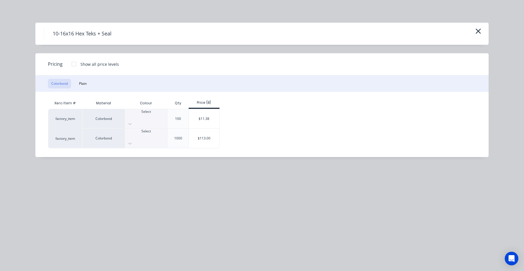
click at [143, 118] on div at bounding box center [146, 116] width 42 height 5
click at [203, 115] on div "$11.38" at bounding box center [204, 118] width 30 height 19
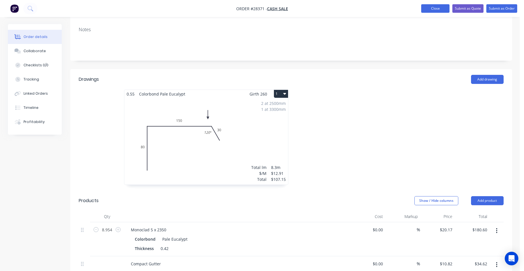
click at [443, 8] on button "Close" at bounding box center [435, 8] width 28 height 8
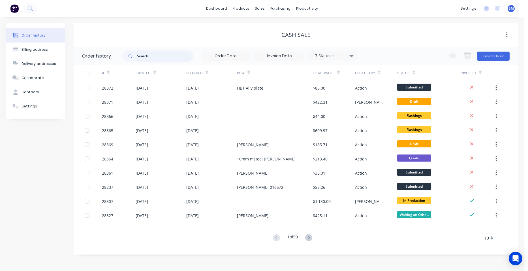
click at [164, 59] on input "text" at bounding box center [165, 55] width 56 height 11
click at [139, 55] on input "text" at bounding box center [165, 55] width 56 height 11
type input "bunda"
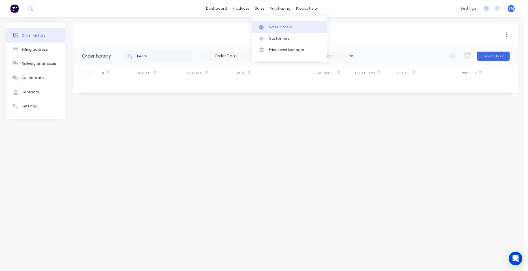
click at [275, 25] on div "Sales Orders" at bounding box center [280, 27] width 23 height 5
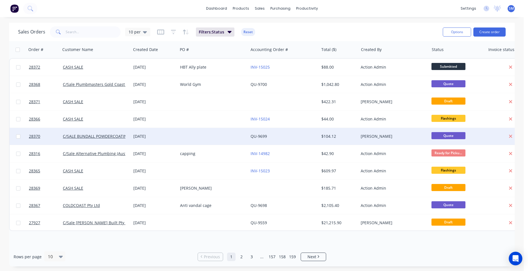
click at [175, 136] on div "[DATE]" at bounding box center [154, 136] width 42 height 6
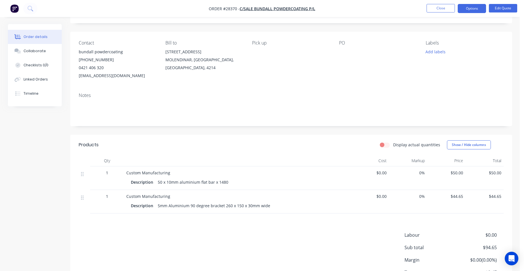
scroll to position [74, 0]
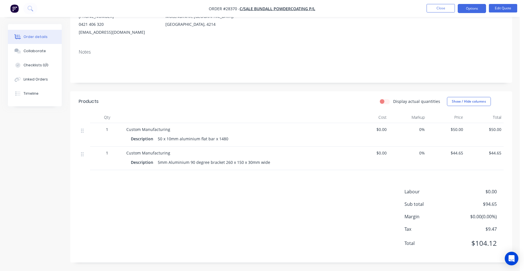
drag, startPoint x: 248, startPoint y: 162, endPoint x: 242, endPoint y: 175, distance: 14.4
click at [248, 161] on div "5mm Aluminium 90 degree bracket 260 x 150 x 30mm wide" at bounding box center [213, 162] width 117 height 8
click at [501, 10] on button "Edit Quote" at bounding box center [502, 8] width 28 height 8
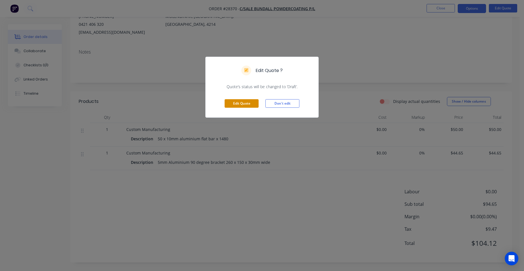
click at [253, 104] on button "Edit Quote" at bounding box center [241, 103] width 34 height 8
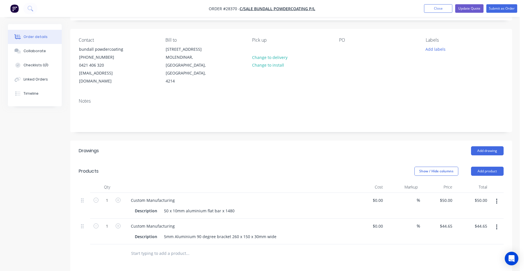
scroll to position [113, 0]
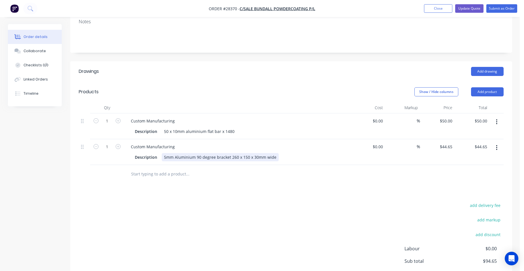
click at [256, 153] on div "5mm Aluminium 90 degree bracket 260 x 150 x 30mm wide" at bounding box center [220, 157] width 117 height 8
drag, startPoint x: 273, startPoint y: 153, endPoint x: 281, endPoint y: 155, distance: 8.7
click at [274, 153] on div "5mm Aluminium 90 degree bracket 260 x 150 x 38mm wide" at bounding box center [220, 157] width 117 height 8
click at [451, 142] on input "44.65" at bounding box center [447, 146] width 13 height 8
type input "$45.00"
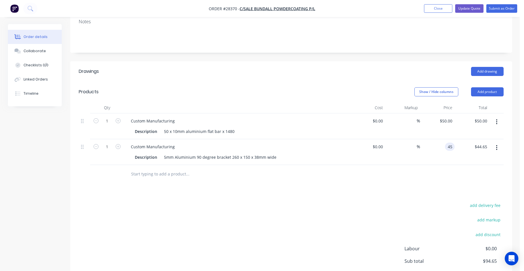
type input "$45.00"
click at [440, 140] on div "$45.00 45" at bounding box center [437, 152] width 35 height 26
click at [478, 8] on button "Update Quote" at bounding box center [469, 8] width 28 height 8
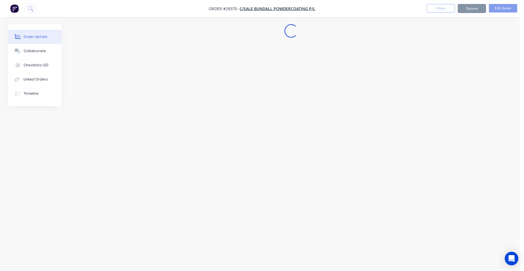
scroll to position [0, 0]
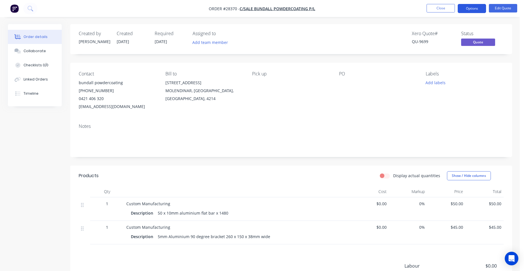
click at [479, 8] on button "Options" at bounding box center [471, 8] width 28 height 9
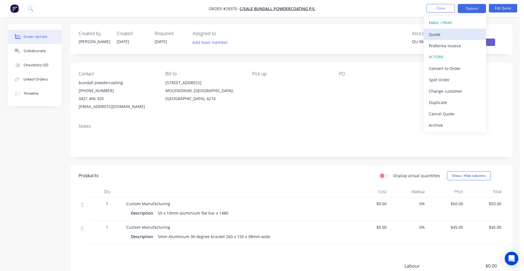
click at [459, 31] on div "Quote" at bounding box center [454, 34] width 52 height 8
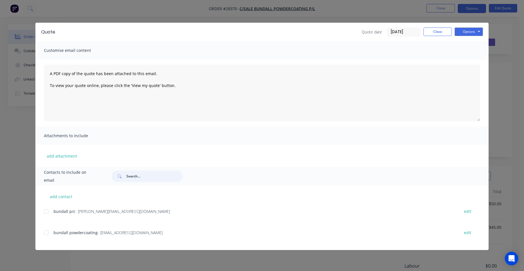
click at [138, 177] on input "text" at bounding box center [154, 175] width 56 height 11
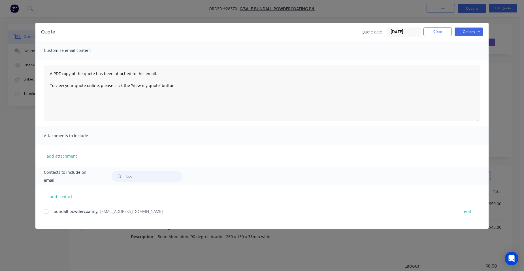
drag, startPoint x: 46, startPoint y: 210, endPoint x: 68, endPoint y: 207, distance: 21.9
click at [48, 210] on div at bounding box center [45, 210] width 11 height 11
type input "bpc"
click at [470, 30] on button "Options" at bounding box center [468, 31] width 28 height 8
click at [462, 59] on button "Email" at bounding box center [472, 60] width 36 height 9
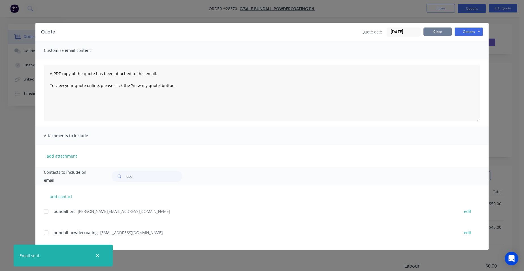
click at [434, 33] on button "Close" at bounding box center [437, 31] width 28 height 8
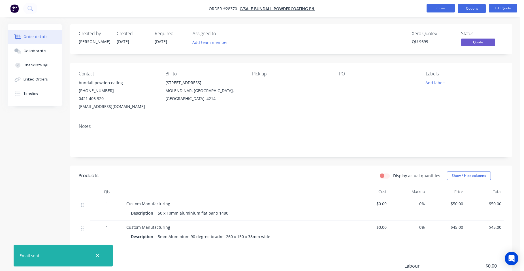
click at [444, 10] on button "Close" at bounding box center [440, 8] width 28 height 8
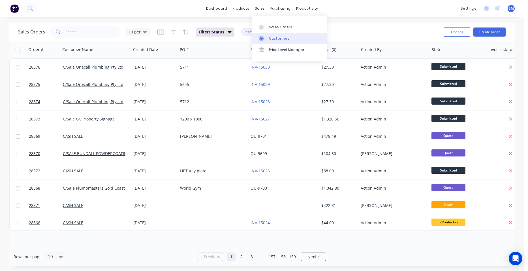
click at [275, 41] on link "Customers" at bounding box center [289, 38] width 75 height 11
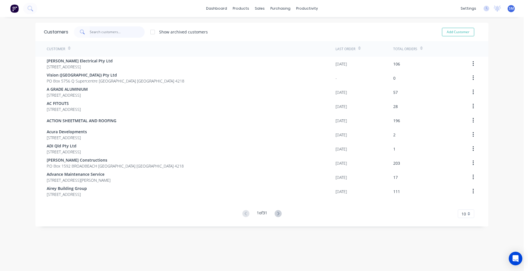
click at [115, 35] on input "text" at bounding box center [117, 31] width 55 height 11
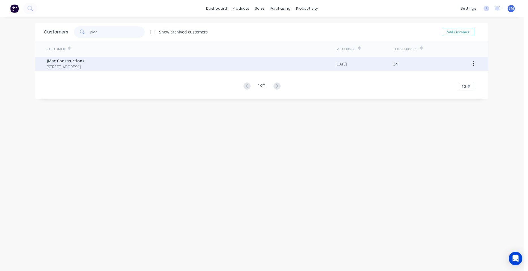
type input "jmac"
click at [84, 64] on span "[STREET_ADDRESS]" at bounding box center [66, 67] width 38 height 6
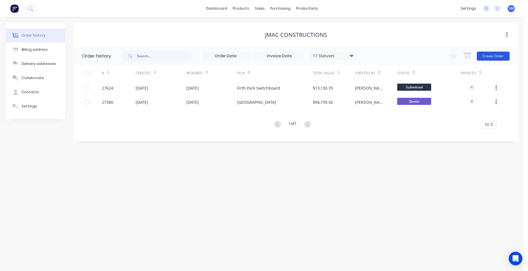
click at [486, 52] on button "Create Order" at bounding box center [493, 56] width 33 height 9
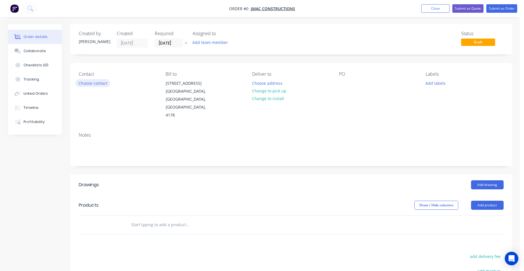
click at [102, 84] on button "Choose contact" at bounding box center [92, 83] width 35 height 8
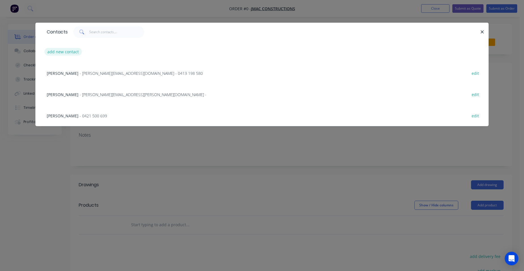
click at [66, 52] on button "add new contact" at bounding box center [62, 52] width 37 height 8
select select "AU"
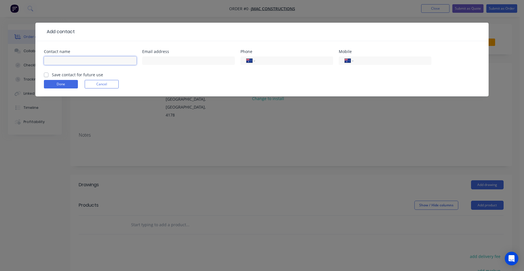
click at [72, 60] on input "text" at bounding box center [90, 60] width 93 height 8
type input "[PERSON_NAME]"
type input "matt.long@jmacconstructions"
click at [377, 58] on input "tel" at bounding box center [391, 60] width 68 height 7
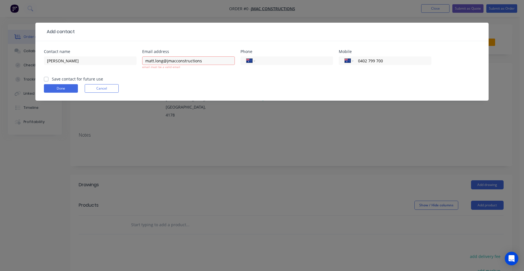
type input "0402 799 700"
click at [52, 80] on label "Save contact for future use" at bounding box center [77, 79] width 51 height 6
click at [45, 80] on input "Save contact for future use" at bounding box center [46, 78] width 5 height 5
checkbox input "true"
click at [47, 86] on button "Done" at bounding box center [61, 88] width 34 height 8
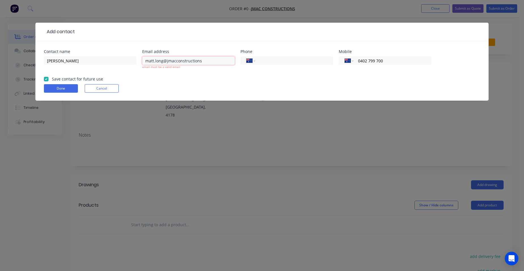
click at [212, 61] on input "matt.long@jmacconstructions" at bounding box center [188, 60] width 93 height 8
type input "[EMAIL_ADDRESS][DOMAIN_NAME]"
click at [193, 72] on form "Contact name [PERSON_NAME] Email address [EMAIL_ADDRESS][DOMAIN_NAME] email mus…" at bounding box center [262, 75] width 436 height 51
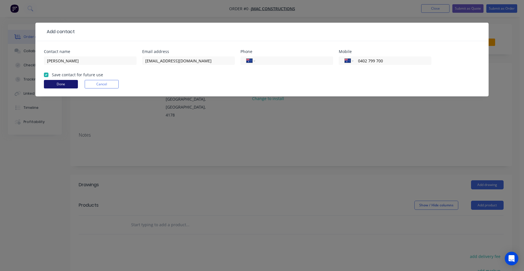
click at [64, 85] on button "Done" at bounding box center [61, 84] width 34 height 8
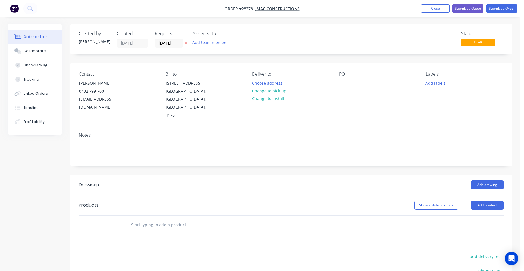
scroll to position [100, 0]
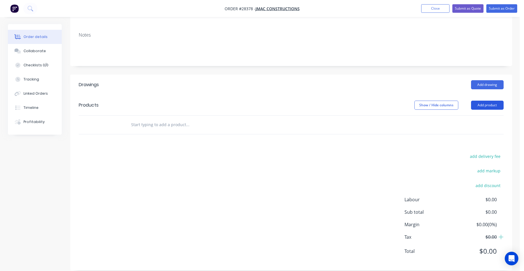
click at [494, 100] on button "Add product" at bounding box center [487, 104] width 33 height 9
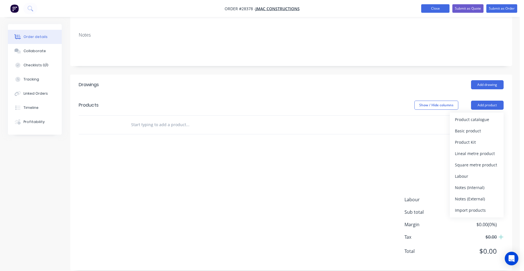
click at [430, 11] on button "Close" at bounding box center [435, 8] width 28 height 8
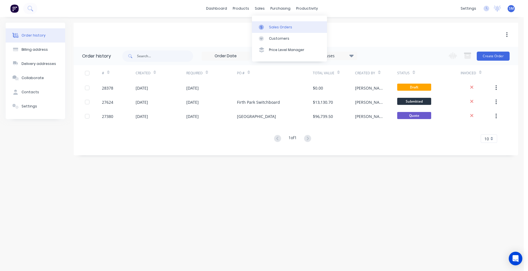
click at [266, 22] on link "Sales Orders" at bounding box center [289, 26] width 75 height 11
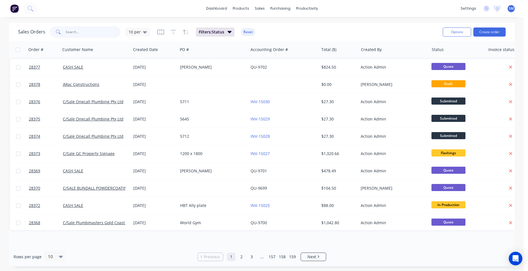
click at [89, 35] on input "text" at bounding box center [93, 31] width 55 height 11
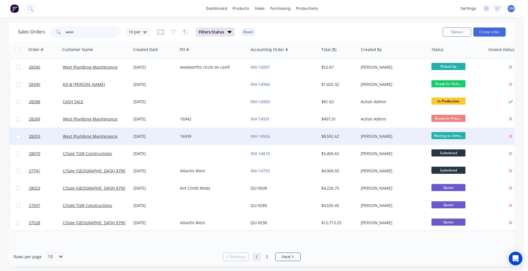
type input "west"
click at [236, 134] on div "16939" at bounding box center [211, 136] width 63 height 6
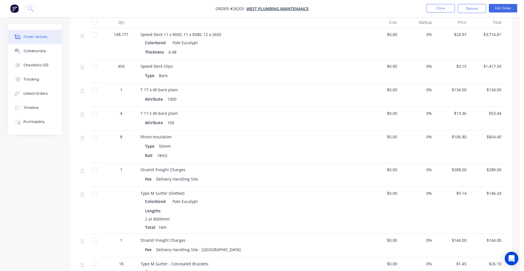
scroll to position [340, 0]
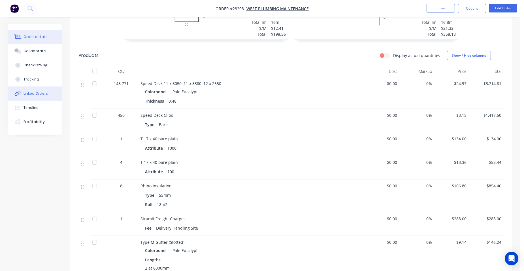
click at [43, 89] on button "Linked Orders" at bounding box center [35, 93] width 54 height 14
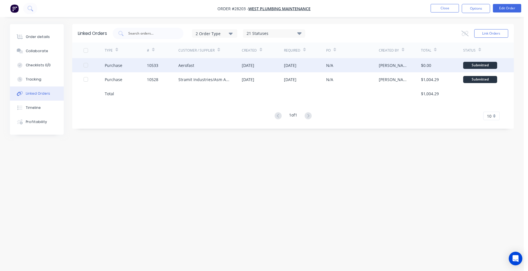
click at [184, 70] on div "Aerofast" at bounding box center [209, 65] width 63 height 14
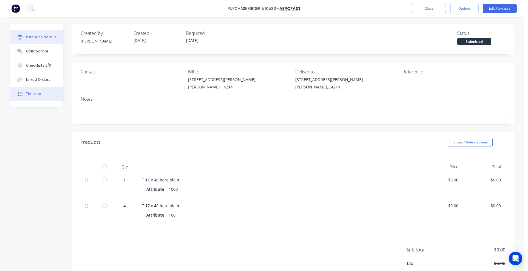
click at [40, 90] on button "Timeline" at bounding box center [36, 94] width 53 height 14
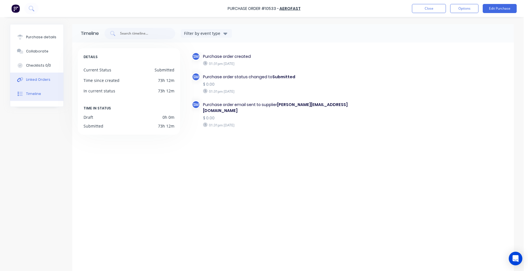
click at [43, 80] on div "Linked Orders" at bounding box center [38, 79] width 24 height 5
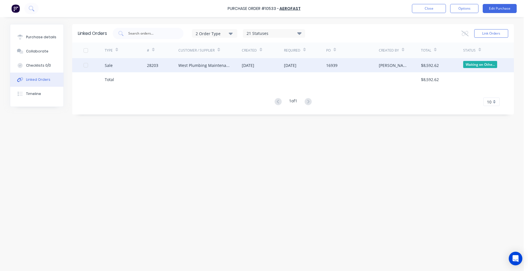
click at [176, 64] on div "28203" at bounding box center [163, 65] width 32 height 14
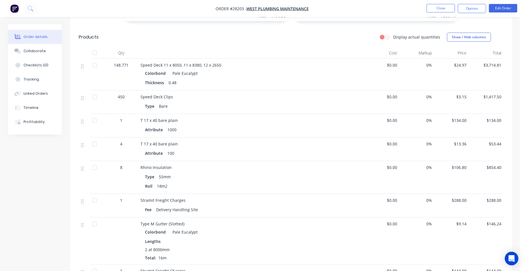
scroll to position [471, 0]
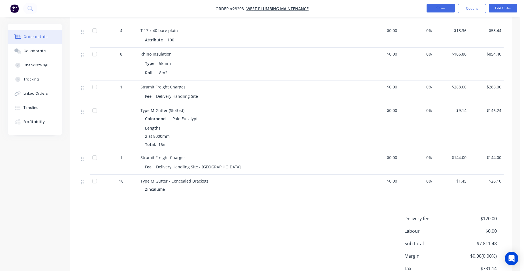
click at [441, 10] on button "Close" at bounding box center [440, 8] width 28 height 8
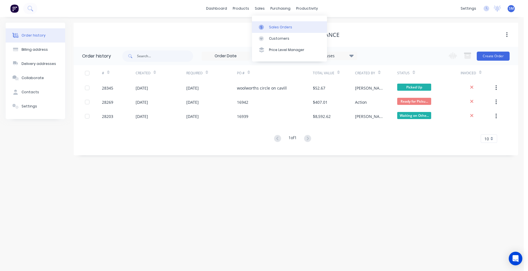
click at [267, 22] on link "Sales Orders" at bounding box center [289, 26] width 75 height 11
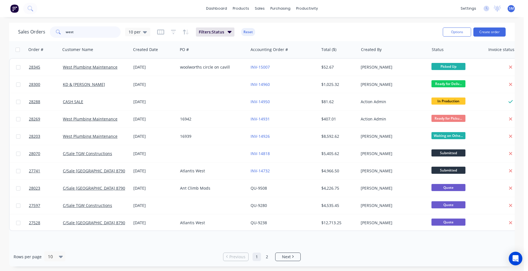
drag, startPoint x: 61, startPoint y: 30, endPoint x: 57, endPoint y: 30, distance: 4.0
click at [61, 30] on div "west" at bounding box center [85, 31] width 71 height 11
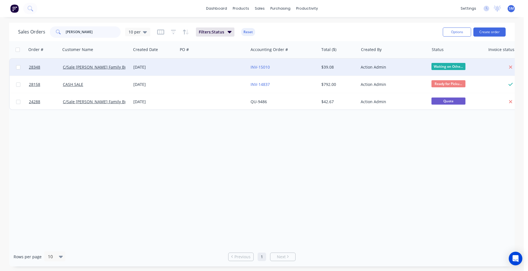
type input "[PERSON_NAME]"
click at [205, 67] on div at bounding box center [213, 67] width 70 height 17
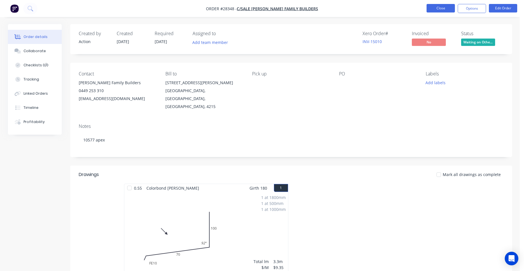
click at [434, 7] on button "Close" at bounding box center [440, 8] width 28 height 8
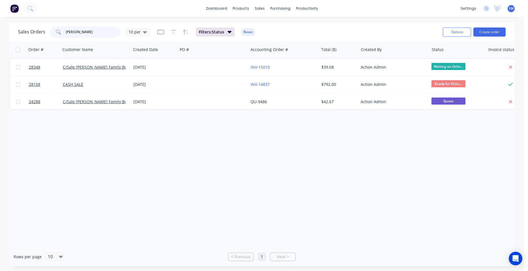
drag, startPoint x: 91, startPoint y: 28, endPoint x: 33, endPoint y: 26, distance: 57.5
click at [32, 32] on div "Sales Orders [PERSON_NAME] 10 per" at bounding box center [84, 31] width 132 height 11
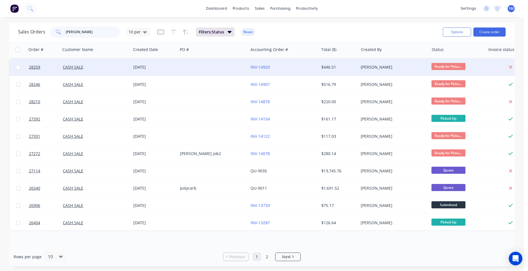
type input "[PERSON_NAME]"
click at [291, 68] on div "INV-14920" at bounding box center [281, 67] width 63 height 6
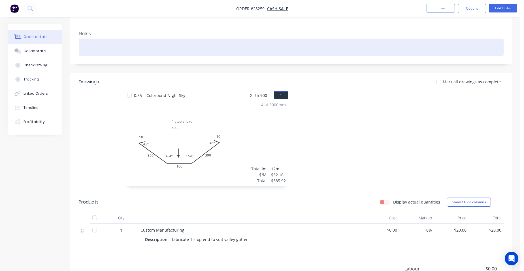
scroll to position [85, 0]
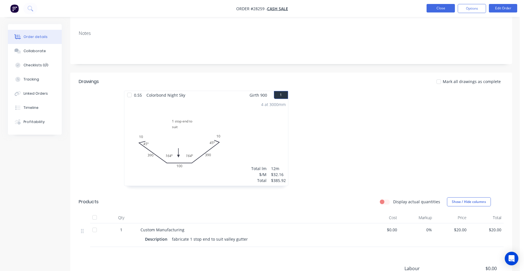
click at [445, 5] on button "Close" at bounding box center [440, 8] width 28 height 8
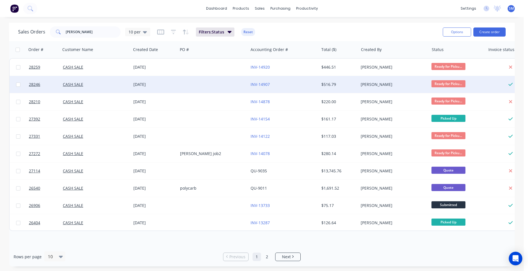
click at [232, 82] on div at bounding box center [213, 84] width 70 height 17
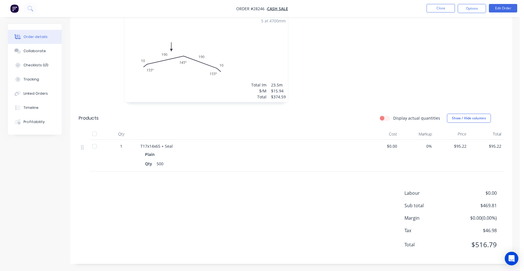
scroll to position [170, 0]
click at [442, 13] on li "Close" at bounding box center [440, 8] width 28 height 9
click at [432, 8] on button "Close" at bounding box center [440, 8] width 28 height 8
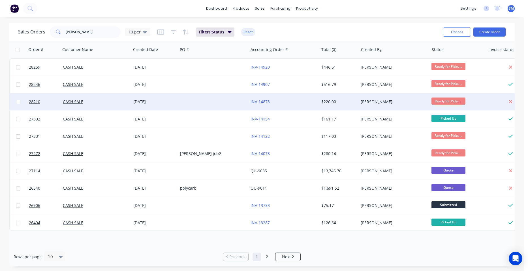
click at [221, 101] on div at bounding box center [213, 101] width 70 height 17
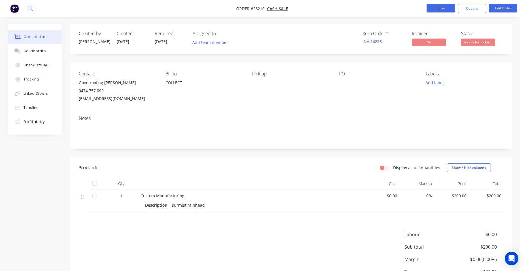
click at [443, 8] on button "Close" at bounding box center [440, 8] width 28 height 8
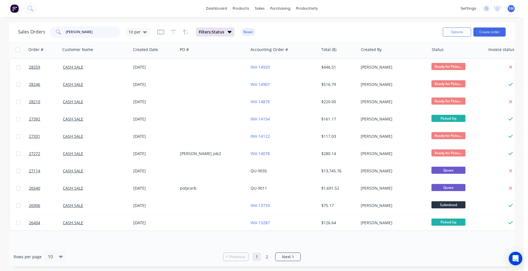
drag, startPoint x: 85, startPoint y: 32, endPoint x: 52, endPoint y: 35, distance: 32.7
click at [52, 35] on div "[PERSON_NAME]" at bounding box center [85, 31] width 71 height 11
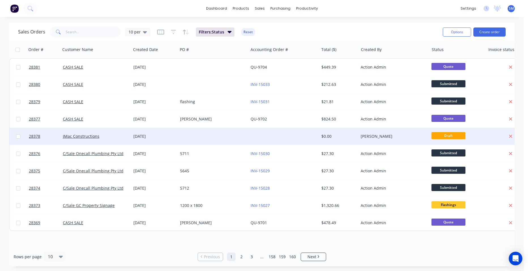
click at [278, 137] on div at bounding box center [283, 136] width 70 height 17
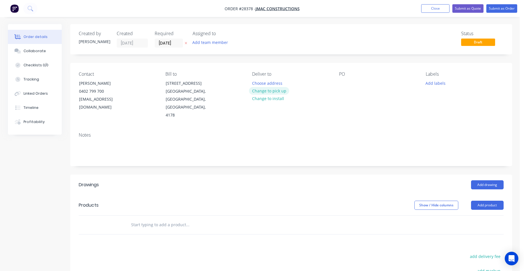
click at [283, 90] on button "Change to pick up" at bounding box center [269, 91] width 40 height 8
click at [488, 202] on header "Products Show / Hide columns Add product" at bounding box center [290, 205] width 441 height 20
click at [486, 200] on button "Add product" at bounding box center [487, 204] width 33 height 9
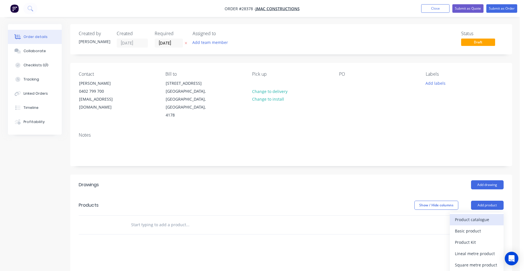
click at [480, 215] on div "Product catalogue" at bounding box center [476, 219] width 44 height 8
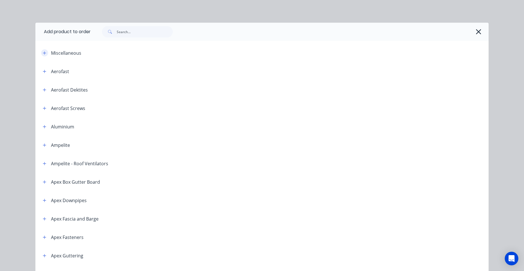
click at [41, 53] on button "button" at bounding box center [44, 52] width 7 height 7
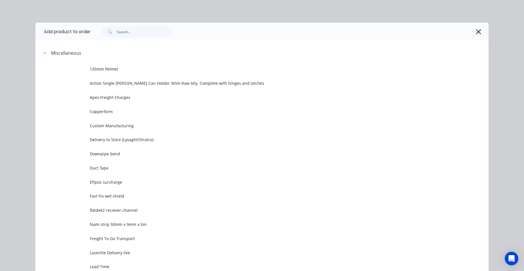
click at [111, 127] on span "Custom Manufacturing" at bounding box center [249, 126] width 319 height 6
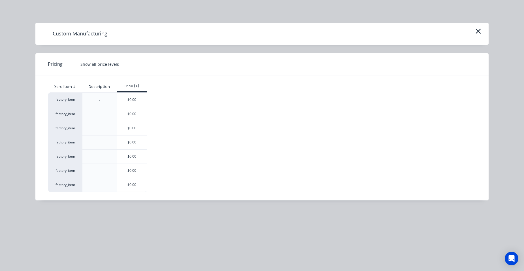
click at [133, 177] on div "$0.00" at bounding box center [132, 184] width 31 height 14
click at [132, 173] on div "$0.00" at bounding box center [132, 171] width 30 height 14
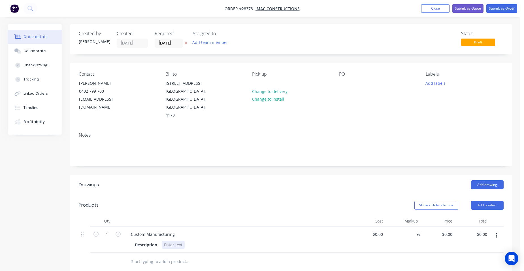
click at [177, 240] on div at bounding box center [173, 244] width 23 height 8
drag, startPoint x: 439, startPoint y: 5, endPoint x: 294, endPoint y: 38, distance: 149.2
click at [439, 5] on button "Close" at bounding box center [435, 8] width 28 height 8
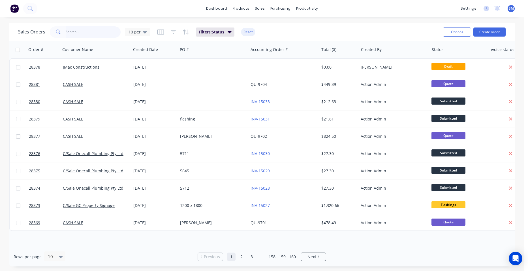
click at [98, 31] on input "text" at bounding box center [93, 31] width 55 height 11
type input "akela"
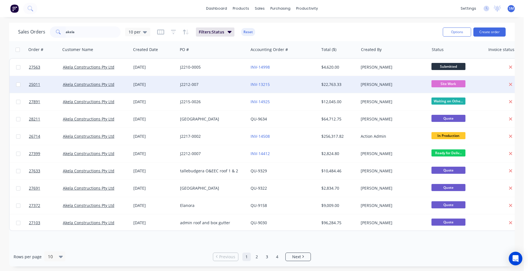
click at [288, 84] on div "INV-13215" at bounding box center [281, 85] width 63 height 6
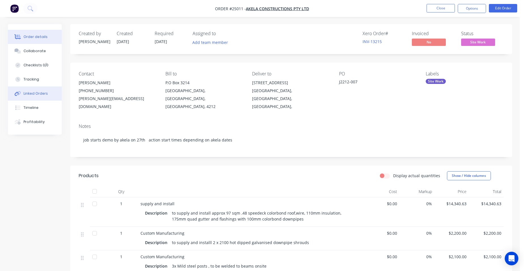
click at [46, 89] on button "Linked Orders" at bounding box center [35, 93] width 54 height 14
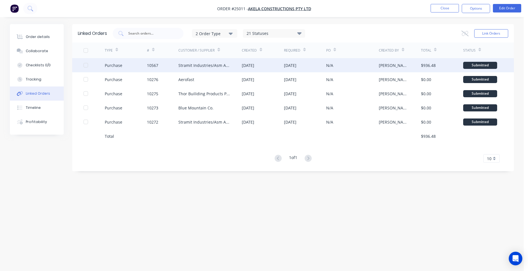
click at [197, 66] on div "Stramit Industries/Asm Acc 31105" at bounding box center [204, 65] width 52 height 6
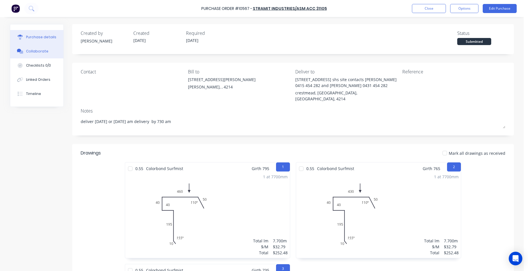
click at [26, 48] on button "Collaborate" at bounding box center [36, 51] width 53 height 14
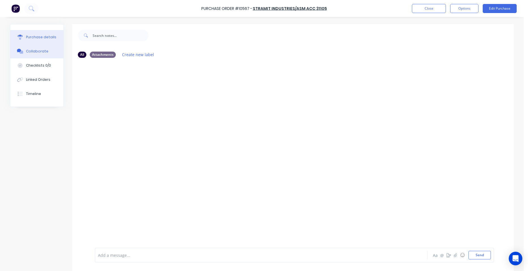
click at [39, 36] on div "Purchase details" at bounding box center [41, 37] width 30 height 5
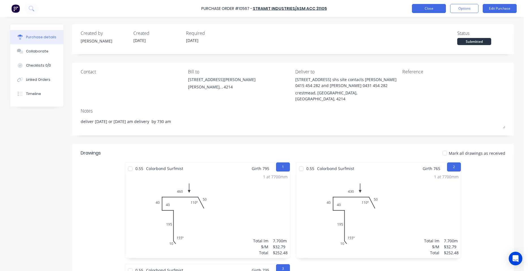
click at [427, 9] on button "Close" at bounding box center [429, 8] width 34 height 9
